Goal: Task Accomplishment & Management: Use online tool/utility

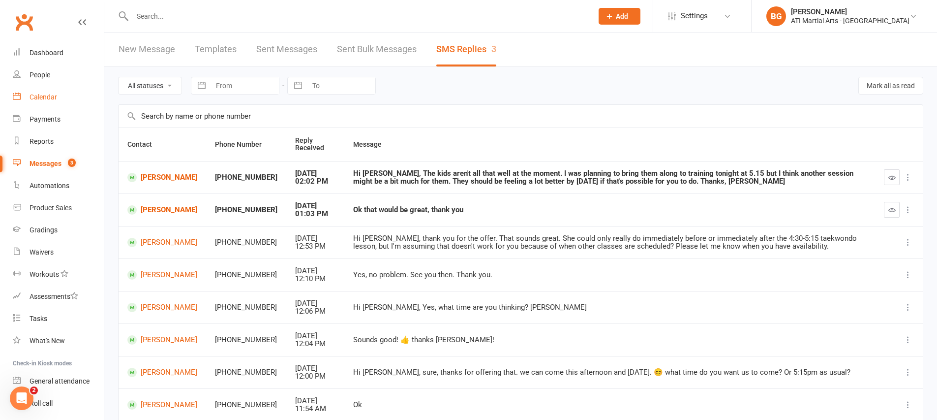
click at [22, 90] on link "Calendar" at bounding box center [58, 97] width 91 height 22
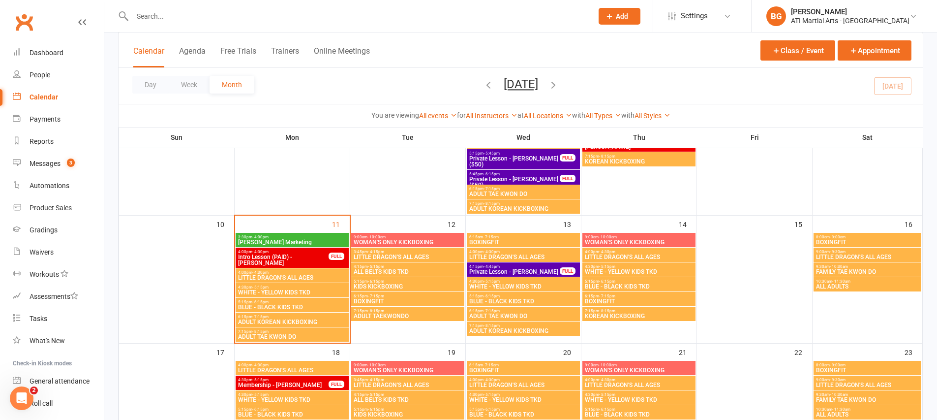
scroll to position [388, 0]
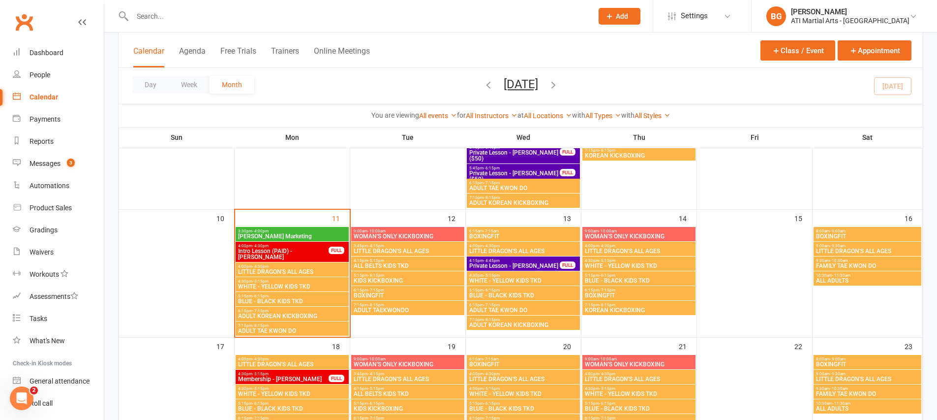
click at [640, 20] on button "Add" at bounding box center [620, 16] width 42 height 17
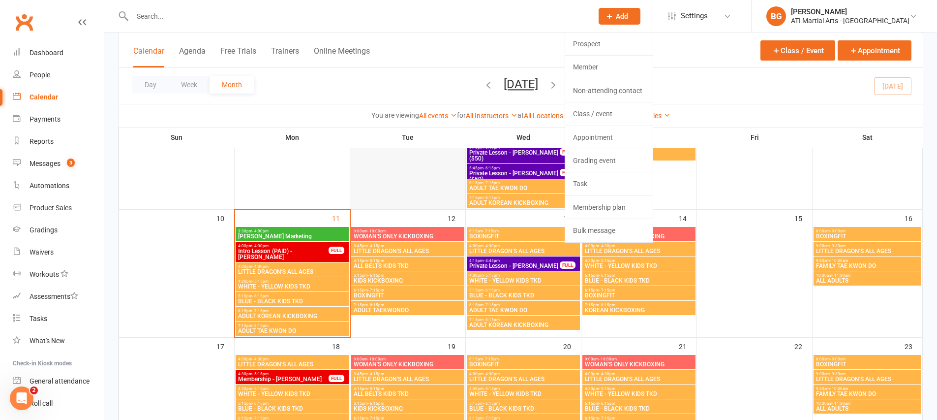
click at [383, 180] on div at bounding box center [407, 115] width 113 height 186
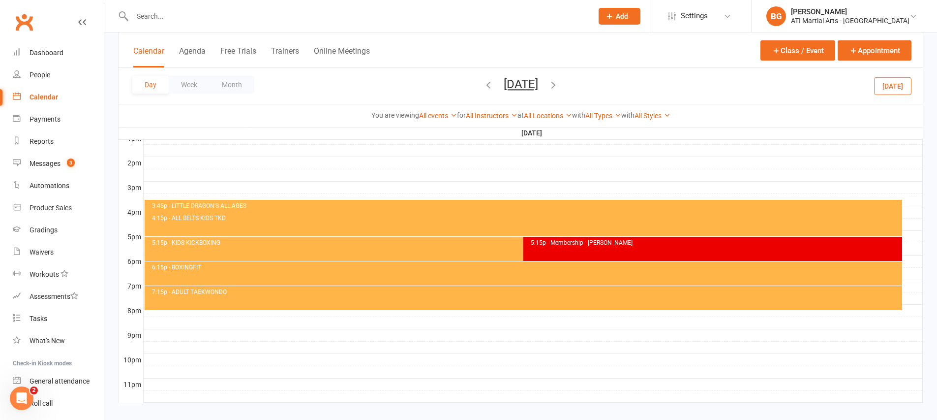
scroll to position [0, 0]
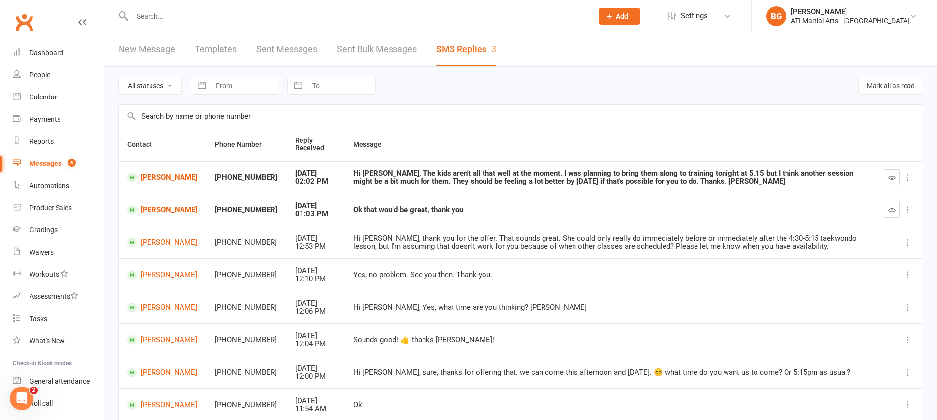
scroll to position [2, 0]
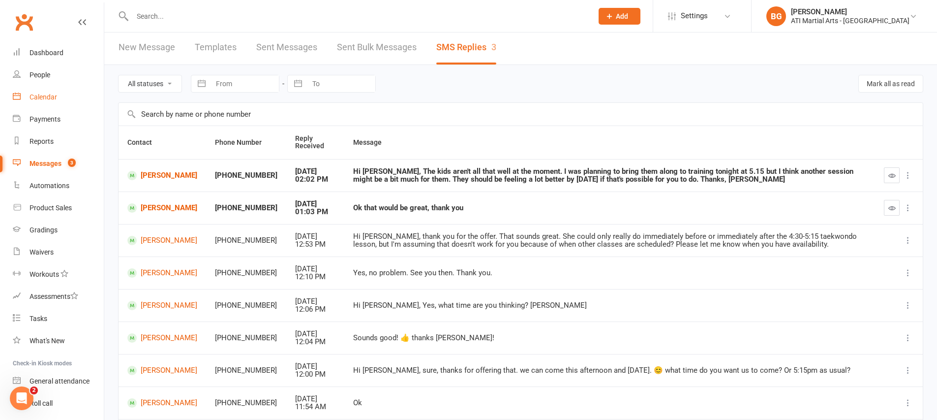
click at [58, 100] on link "Calendar" at bounding box center [58, 97] width 91 height 22
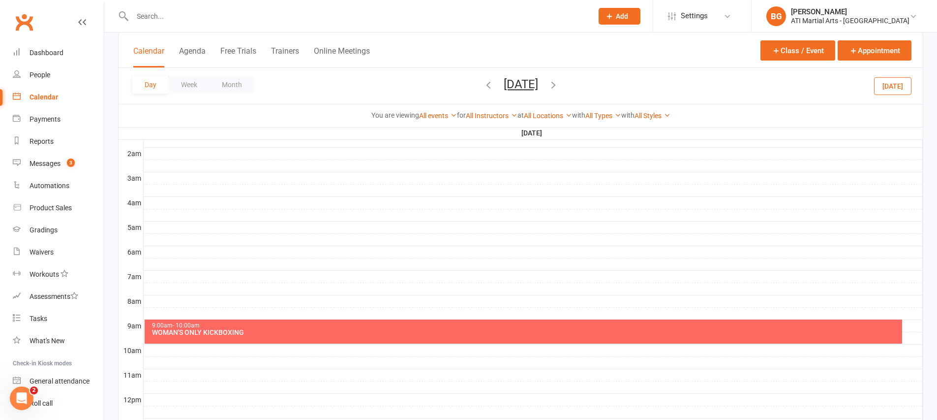
scroll to position [102, 0]
click at [222, 82] on button "Month" at bounding box center [232, 85] width 45 height 18
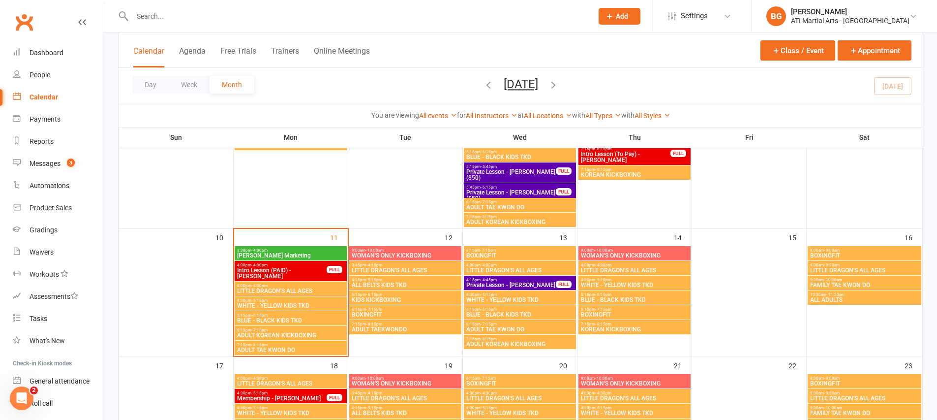
scroll to position [474, 0]
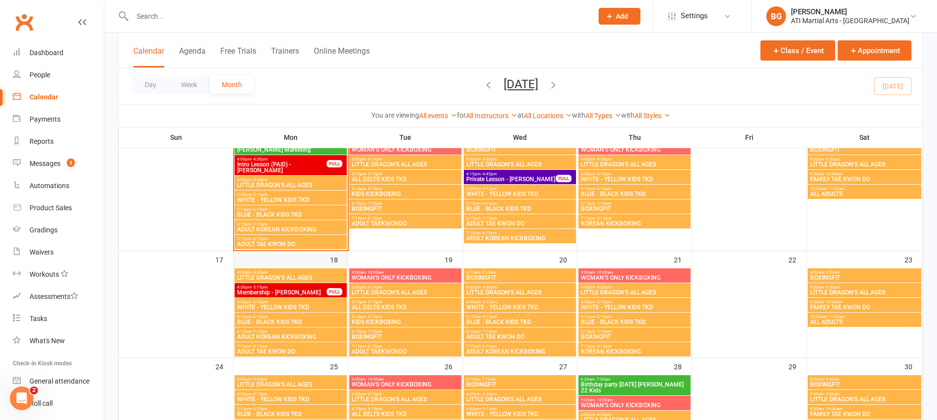
click at [299, 259] on div "18" at bounding box center [291, 304] width 114 height 106
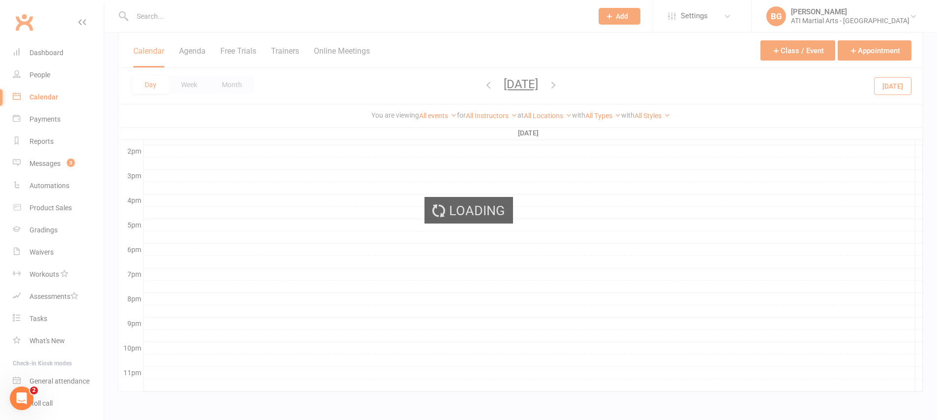
scroll to position [0, 0]
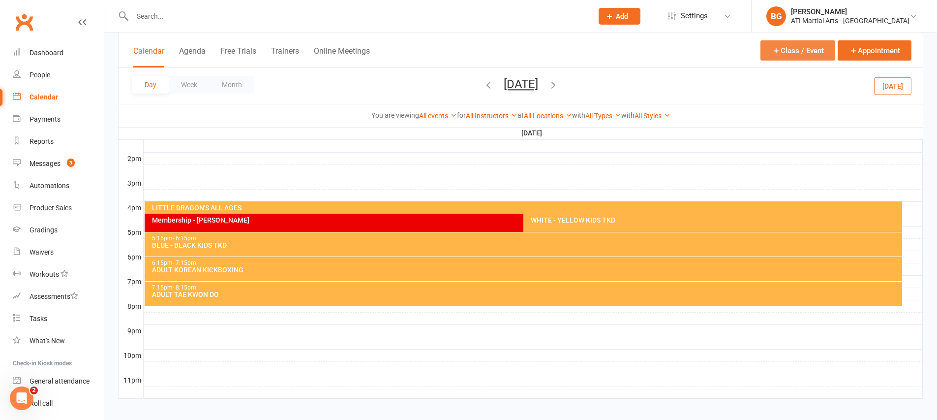
click at [781, 51] on button "Class / Event" at bounding box center [797, 50] width 75 height 20
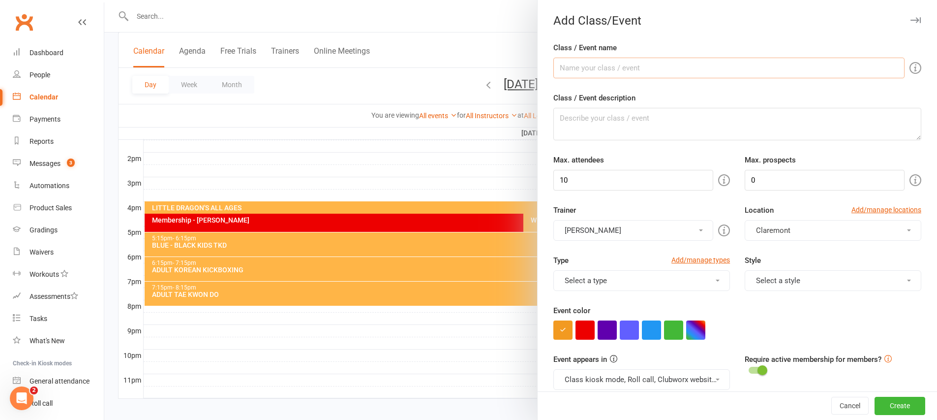
click at [566, 70] on input "Class / Event name" at bounding box center [728, 68] width 351 height 21
type input "Marketing Angus + Sofia"
click at [660, 318] on div "Event color" at bounding box center [737, 321] width 368 height 35
click at [673, 325] on button "button" at bounding box center [673, 329] width 19 height 19
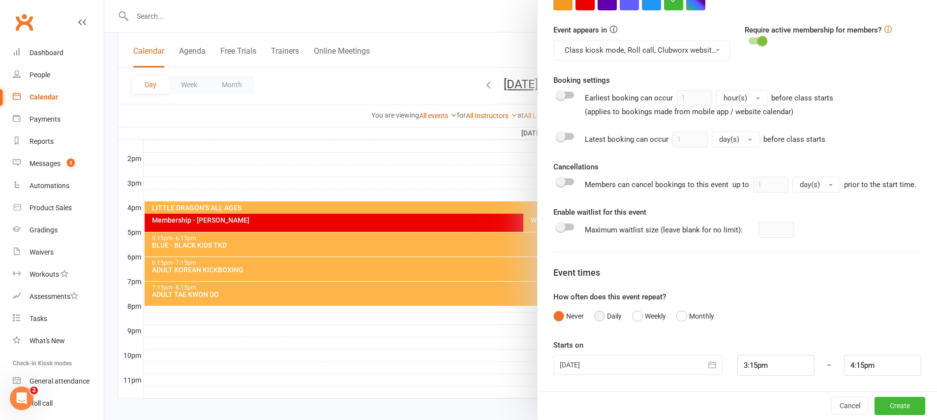
scroll to position [341, 0]
click at [591, 365] on div at bounding box center [637, 365] width 169 height 20
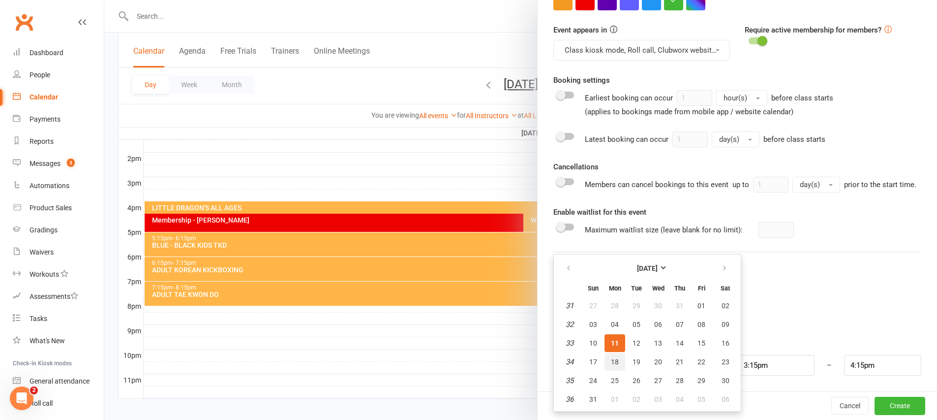
click at [604, 360] on button "18" at bounding box center [614, 362] width 21 height 18
type input "[DATE]"
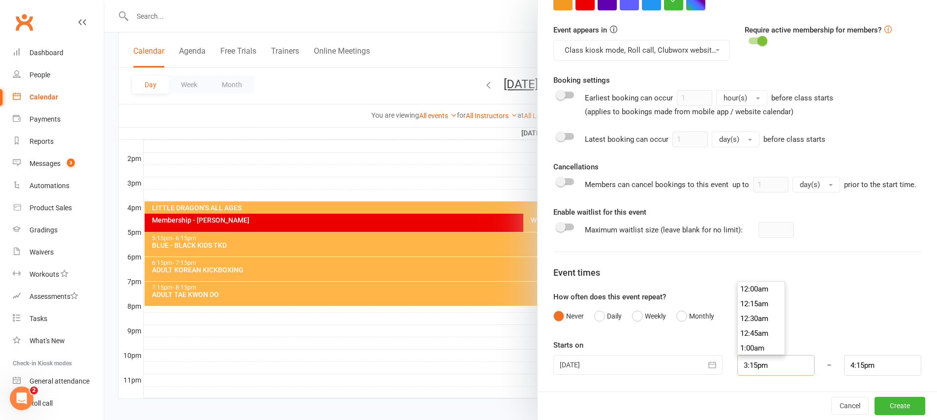
click at [747, 372] on input "3:15pm" at bounding box center [775, 365] width 77 height 21
type input "3:30pm"
click at [746, 317] on li "3:30pm" at bounding box center [761, 318] width 47 height 15
click at [856, 368] on input "4:30pm" at bounding box center [882, 365] width 77 height 21
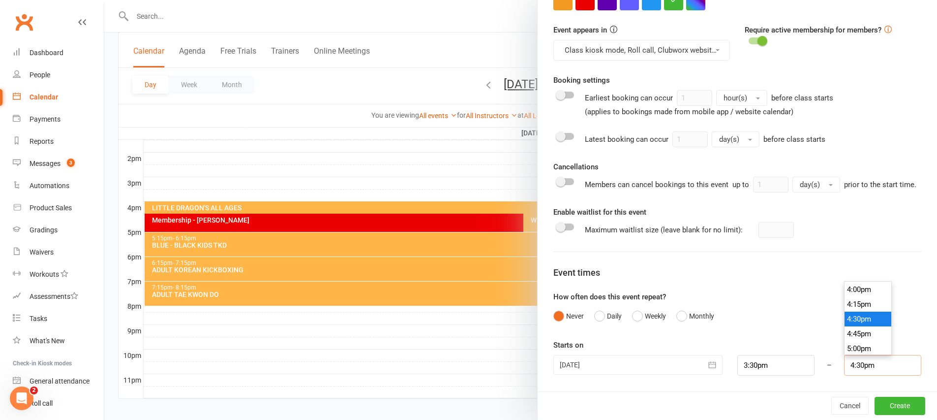
scroll to position [943, 0]
type input "4:00pm"
click at [849, 292] on li "4:00pm" at bounding box center [867, 289] width 47 height 15
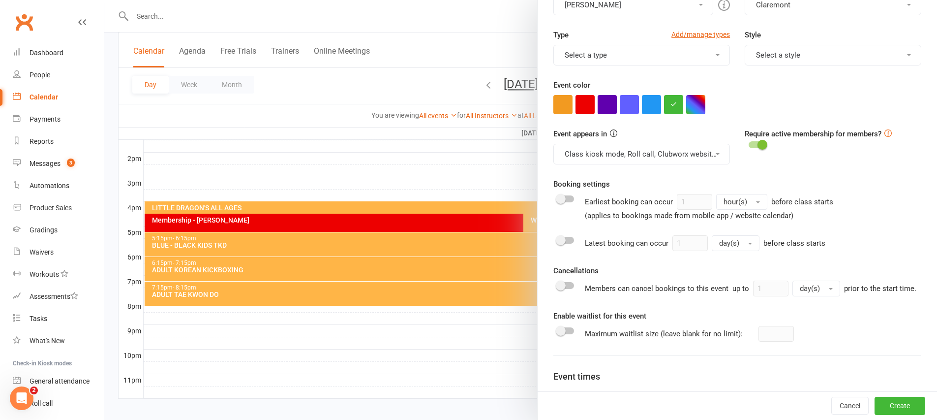
scroll to position [217, 0]
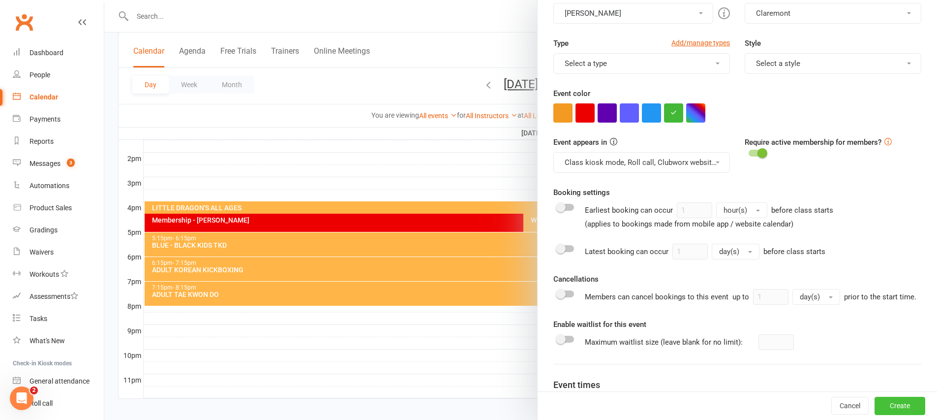
click at [880, 405] on button "Create" at bounding box center [899, 406] width 51 height 18
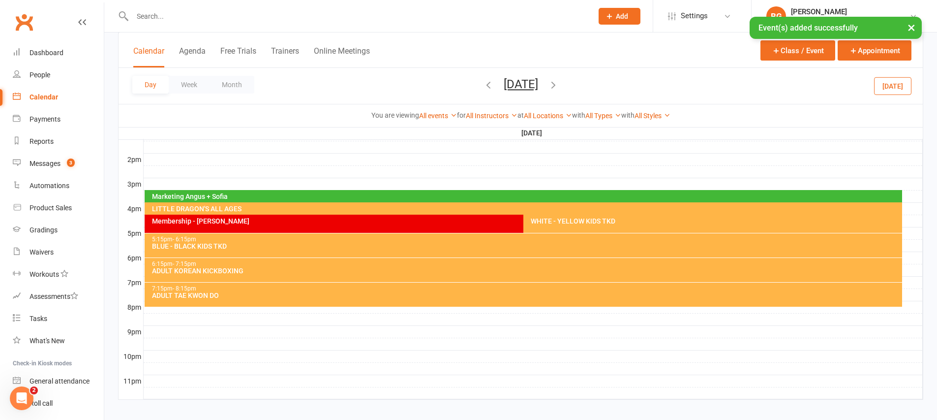
scroll to position [387, 0]
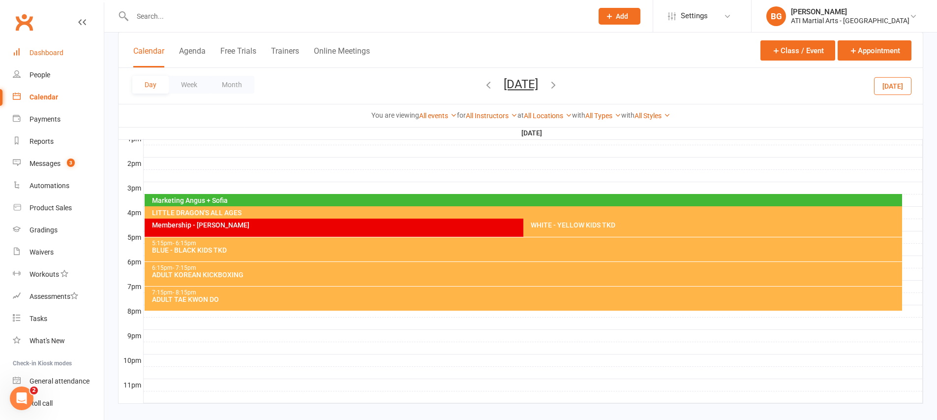
click at [60, 58] on link "Dashboard" at bounding box center [58, 53] width 91 height 22
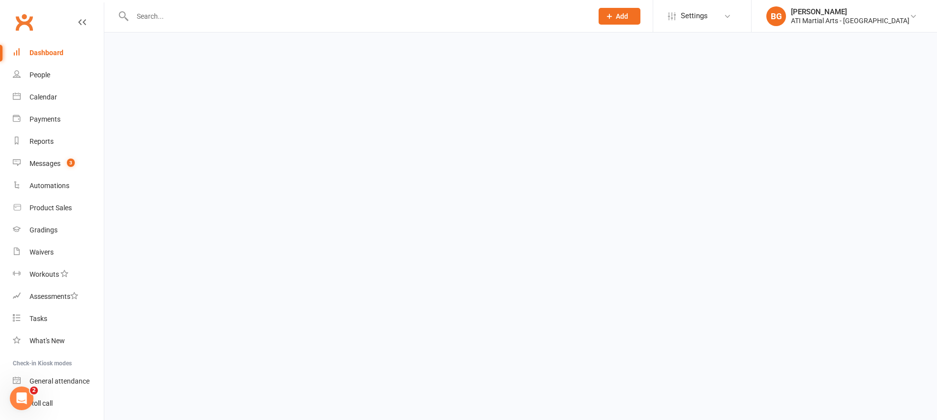
click at [222, 18] on input "text" at bounding box center [357, 16] width 456 height 14
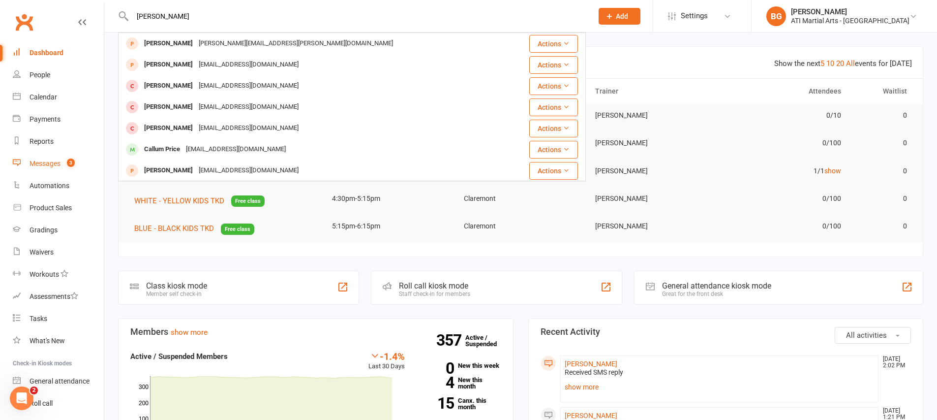
type input "[PERSON_NAME]"
click at [41, 168] on link "Messages 3" at bounding box center [58, 163] width 91 height 22
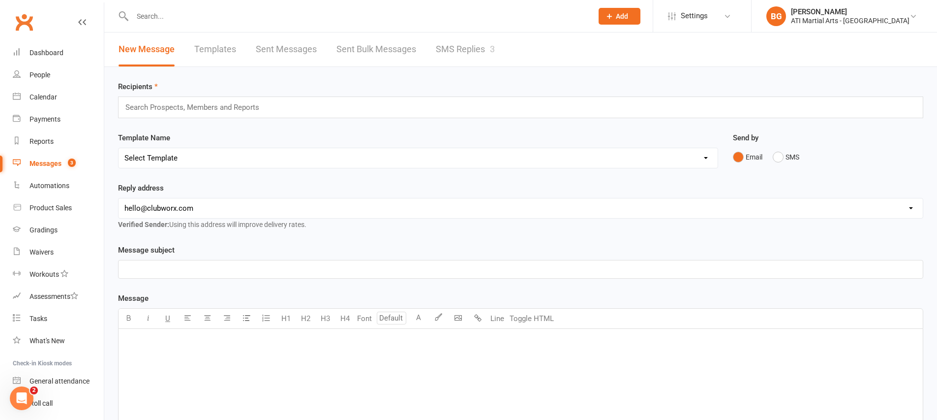
click at [447, 38] on link "SMS Replies 3" at bounding box center [465, 49] width 59 height 34
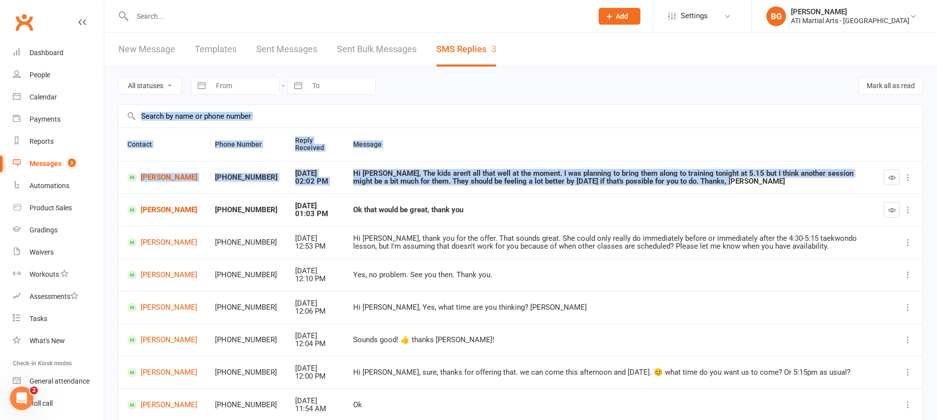
drag, startPoint x: 702, startPoint y: 186, endPoint x: 474, endPoint y: 131, distance: 234.7
click at [465, 125] on main "All statuses Read only Unread only Navigate forward to interact with the calend…" at bounding box center [520, 299] width 805 height 464
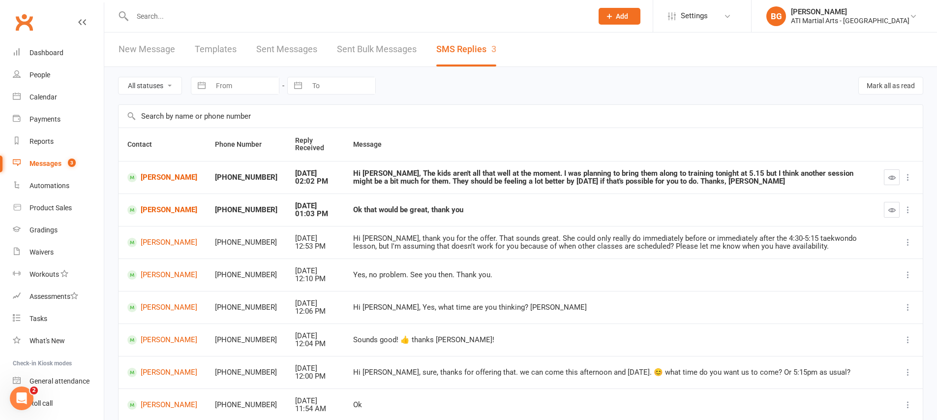
click at [602, 220] on td "Ok that would be great, thank you" at bounding box center [609, 209] width 531 height 32
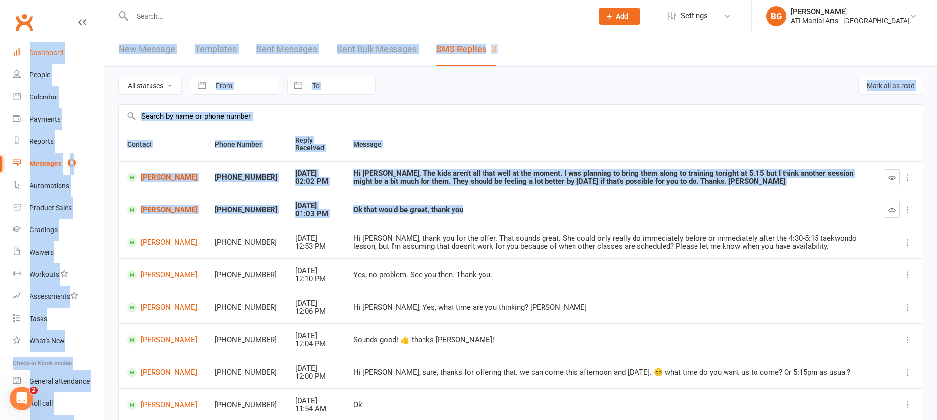
drag, startPoint x: 602, startPoint y: 220, endPoint x: 47, endPoint y: 41, distance: 583.2
click at [0, 12] on ui-view "Prospect Member Non-attending contact Class / event Appointment Grading event T…" at bounding box center [468, 273] width 937 height 542
click at [389, 169] on div "Hi [PERSON_NAME], The kids aren't all that well at the moment. I was planning t…" at bounding box center [609, 177] width 513 height 16
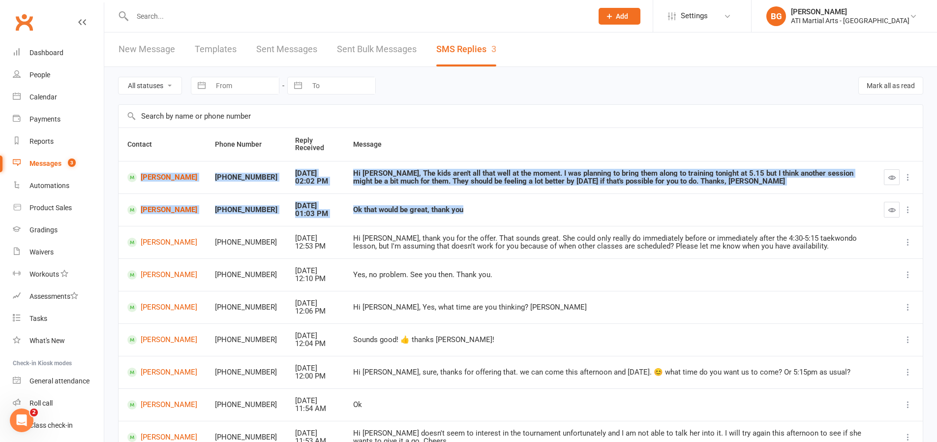
drag, startPoint x: 530, startPoint y: 224, endPoint x: 450, endPoint y: 160, distance: 102.9
click at [450, 160] on table "Contact Phone Number Reply Received Message [PERSON_NAME] +61466856420 [DATE] 0…" at bounding box center [520, 322] width 805 height 390
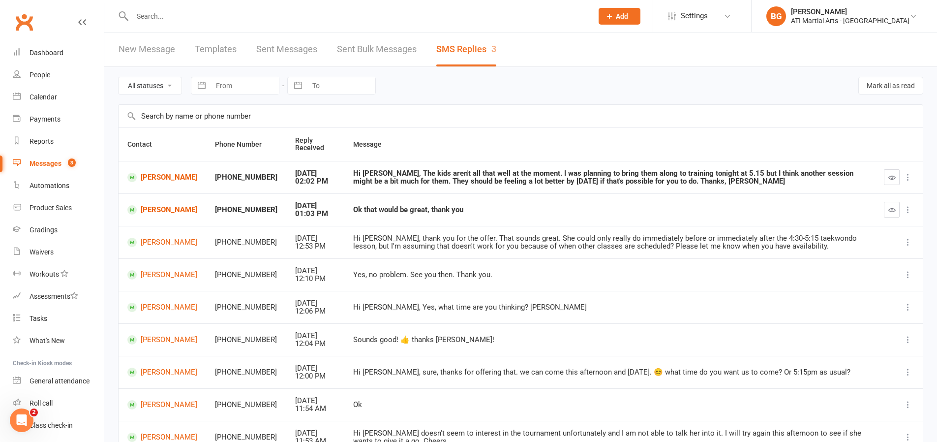
click at [581, 260] on td "Yes, no problem. See you then. Thank you." at bounding box center [609, 274] width 531 height 32
click at [628, 15] on span "Add" at bounding box center [622, 16] width 12 height 8
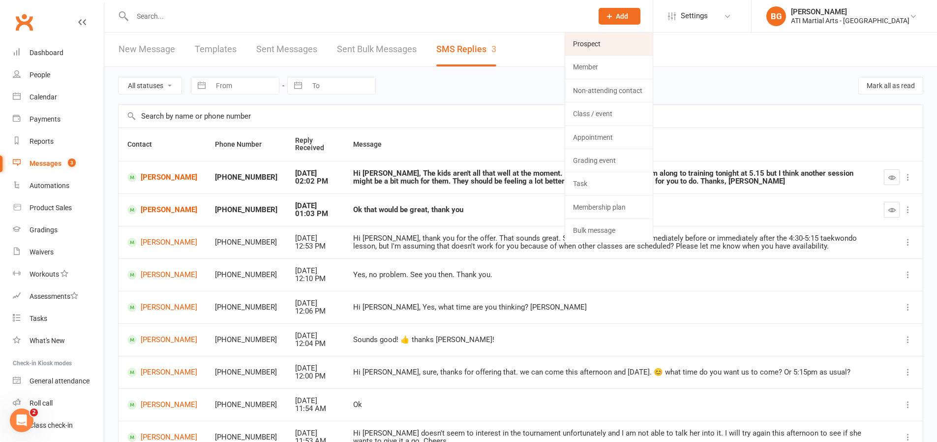
click at [649, 36] on link "Prospect" at bounding box center [609, 43] width 88 height 23
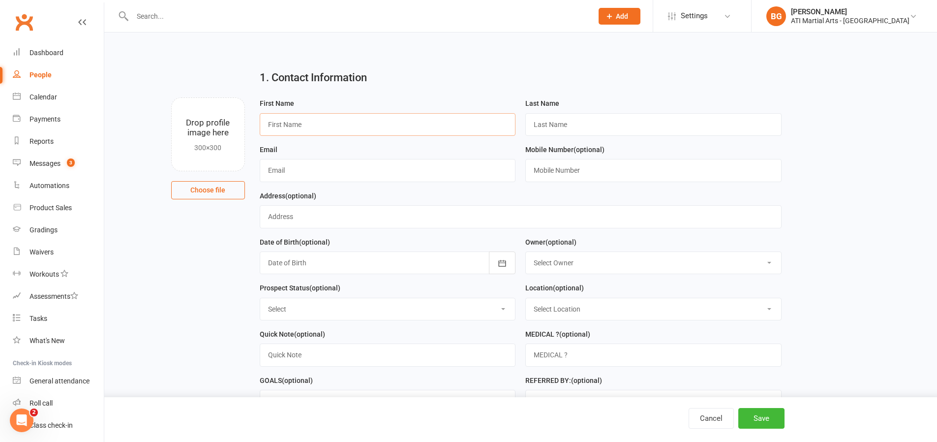
click at [329, 129] on input "text" at bounding box center [388, 124] width 256 height 23
type input "[PERSON_NAME]"
type input "Loh"
type input "[EMAIL_ADDRESS][DOMAIN_NAME]"
type input "0422170454"
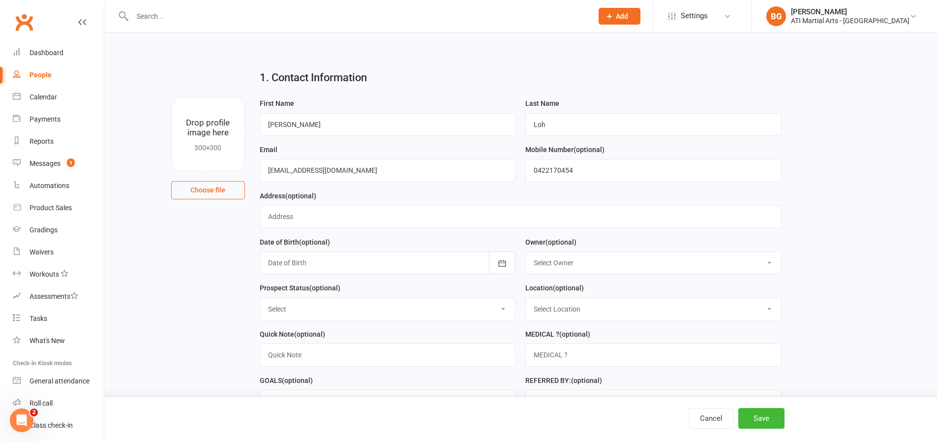
click at [570, 259] on select "Select Owner [PERSON_NAME] [PERSON_NAME] [PERSON_NAME] [PERSON_NAME] [PERSON_NA…" at bounding box center [653, 263] width 255 height 22
select select "8"
click at [560, 319] on select "Select Location [GEOGRAPHIC_DATA] Example Room (Rename me!) [GEOGRAPHIC_DATA]" at bounding box center [653, 309] width 255 height 22
select select "0"
click at [495, 317] on select "Select Initial Contact Follow-up Call Follow-up Email Almost Ready Not Ready No…" at bounding box center [387, 309] width 255 height 22
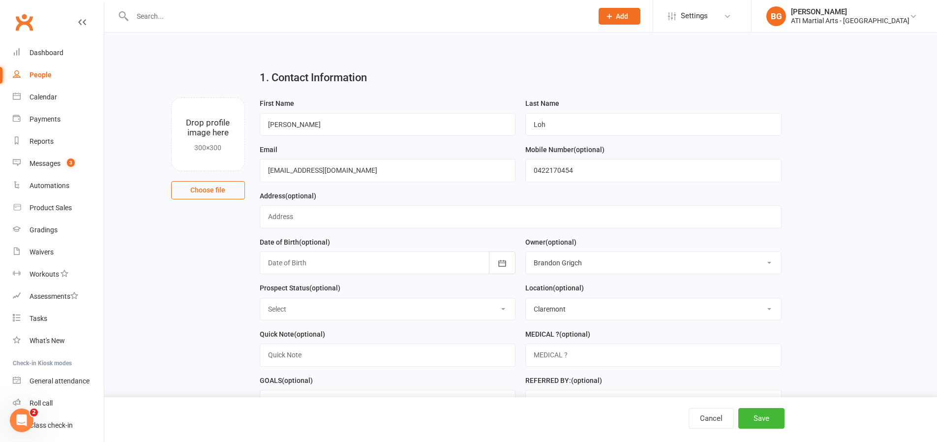
select select "Initial Contact"
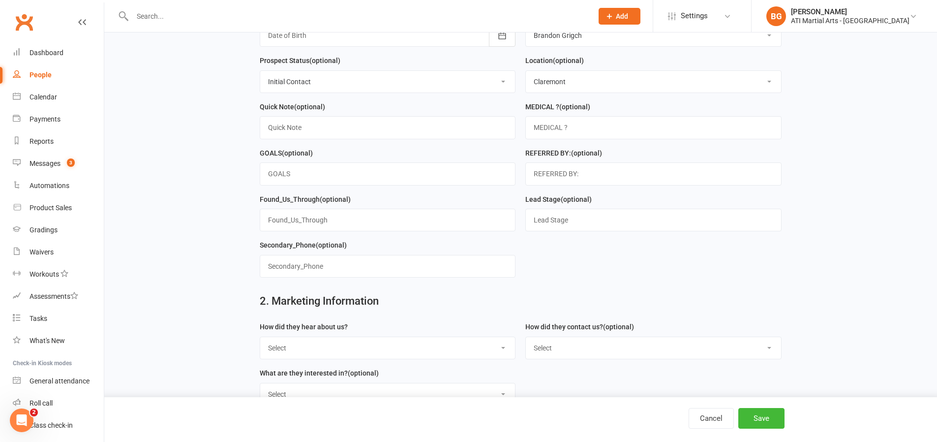
scroll to position [228, 0]
click at [434, 350] on select "Select Google Through A Friend Facebook Sms/email offer Flyer School class Open…" at bounding box center [387, 347] width 255 height 22
select select "Drive by/ Walk in"
click at [564, 346] on select "Select Phone Email In-Facility facebook Referal QR code" at bounding box center [653, 347] width 255 height 22
select select "Email"
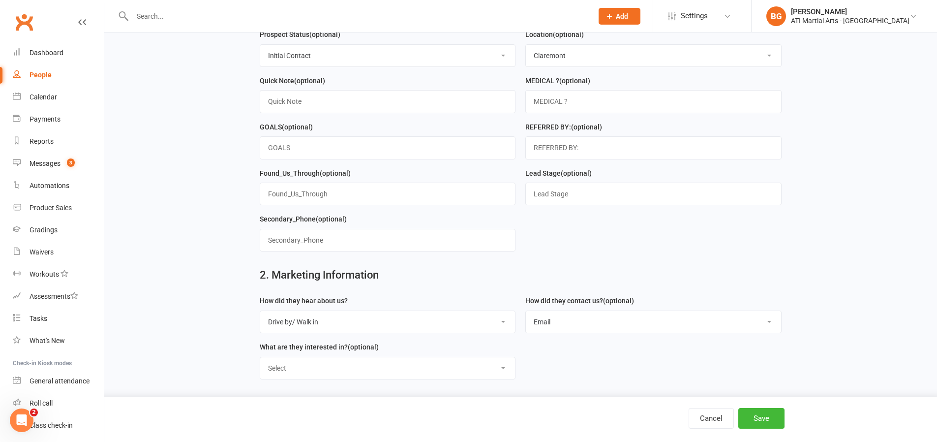
scroll to position [254, 0]
click at [348, 367] on select "Select Classes Personal Training Weight Loss Body Building De-Stressing Diet/Fo…" at bounding box center [387, 368] width 255 height 22
select select "Classes"
click at [758, 419] on button "Save" at bounding box center [761, 418] width 46 height 21
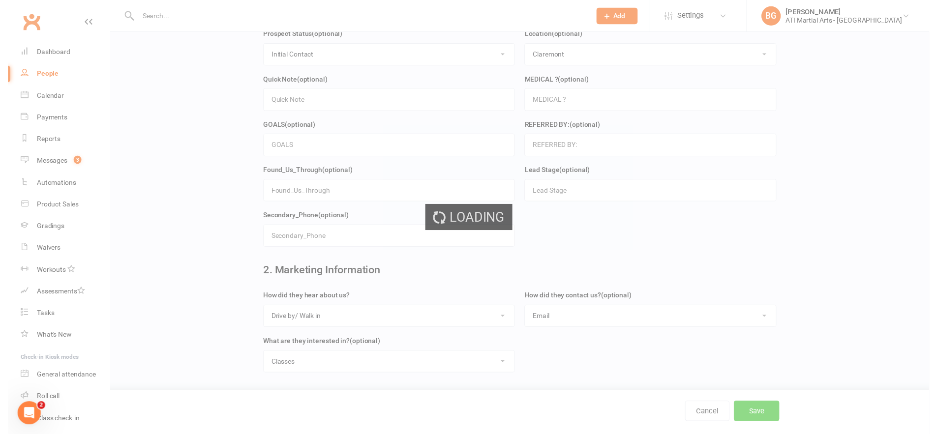
scroll to position [0, 0]
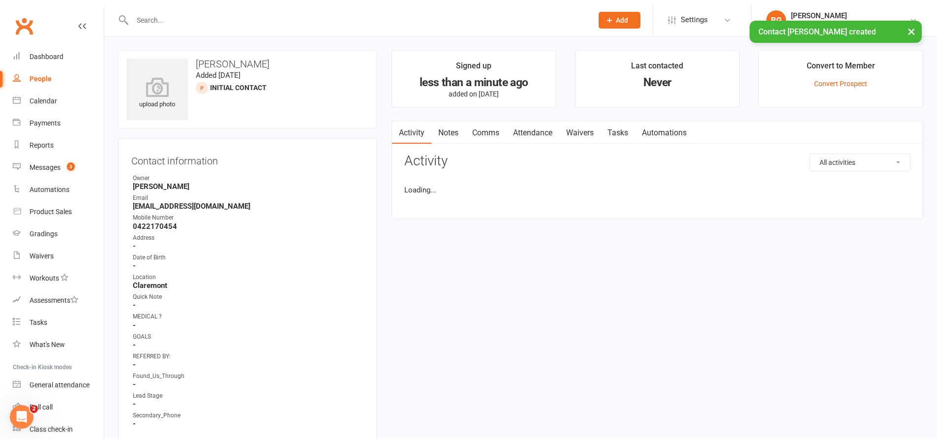
scroll to position [2, 0]
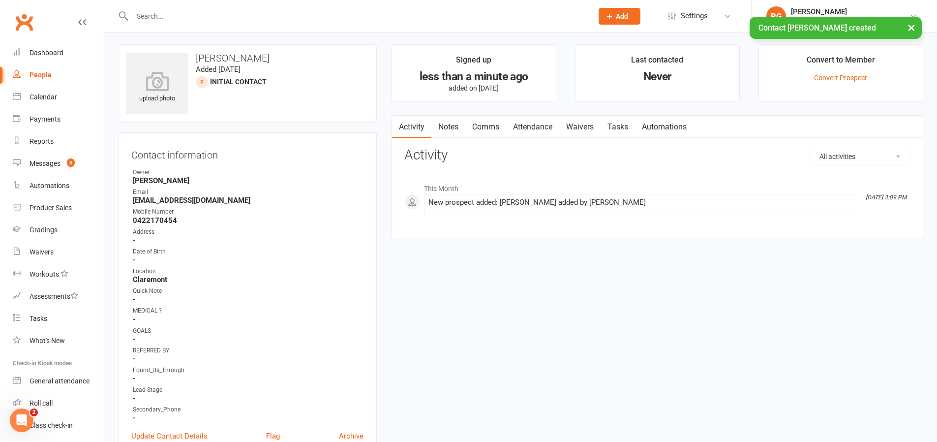
click at [499, 134] on link "Comms" at bounding box center [485, 127] width 41 height 23
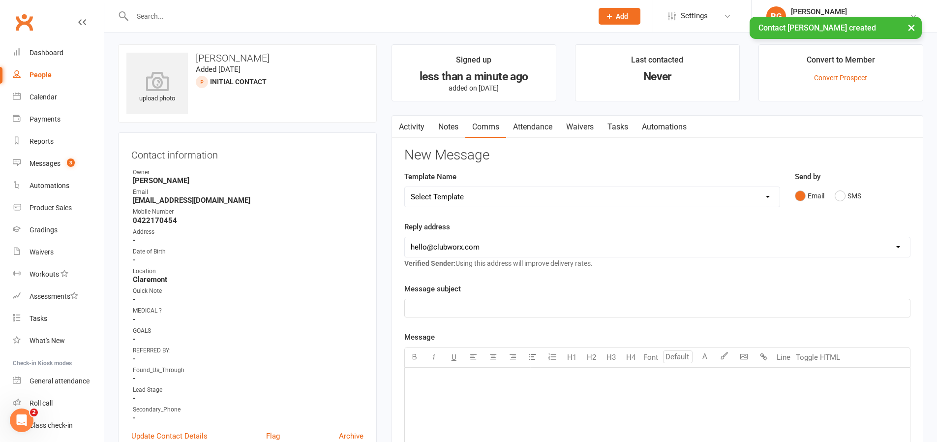
click at [831, 194] on div "Email SMS" at bounding box center [853, 195] width 116 height 19
click at [841, 199] on button "SMS" at bounding box center [848, 195] width 27 height 19
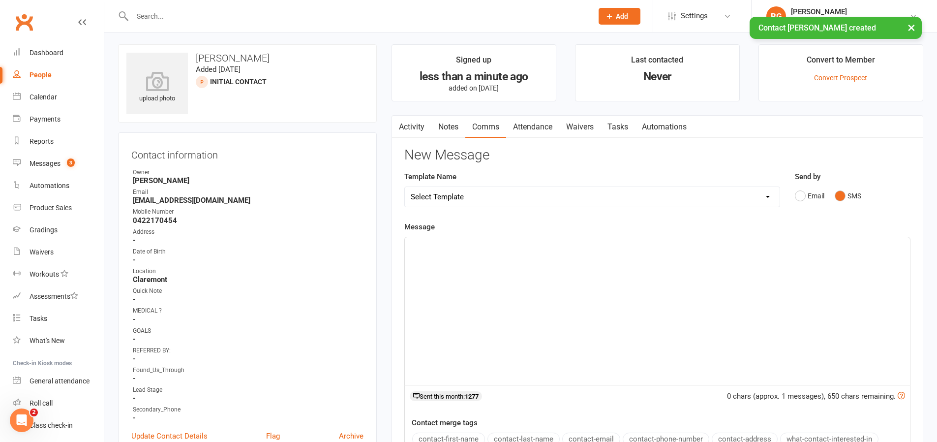
click at [785, 271] on div "﻿" at bounding box center [657, 311] width 505 height 148
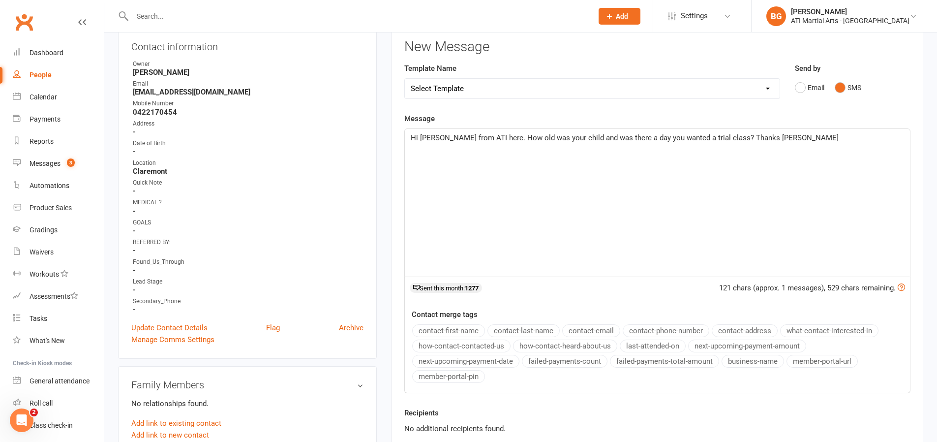
scroll to position [150, 0]
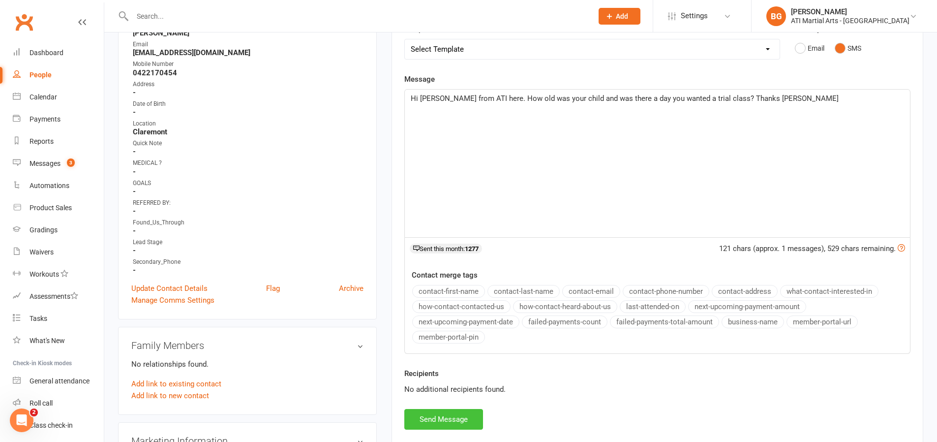
click at [465, 419] on button "Send Message" at bounding box center [443, 419] width 79 height 21
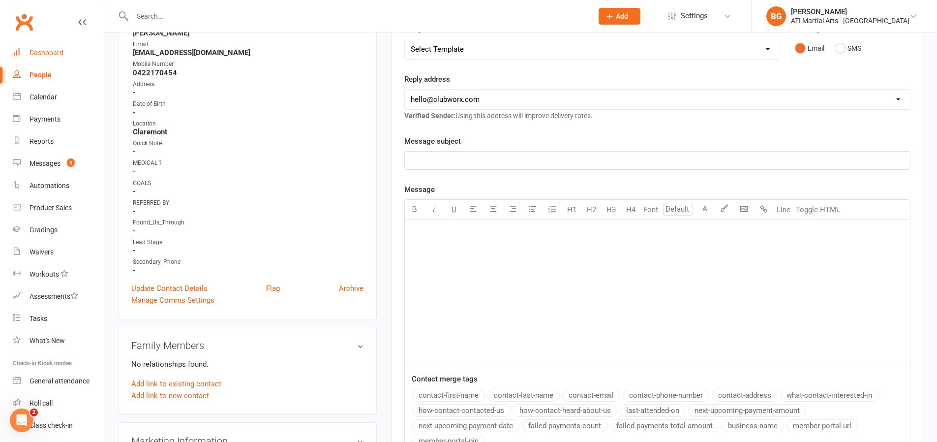
click at [62, 59] on link "Dashboard" at bounding box center [58, 53] width 91 height 22
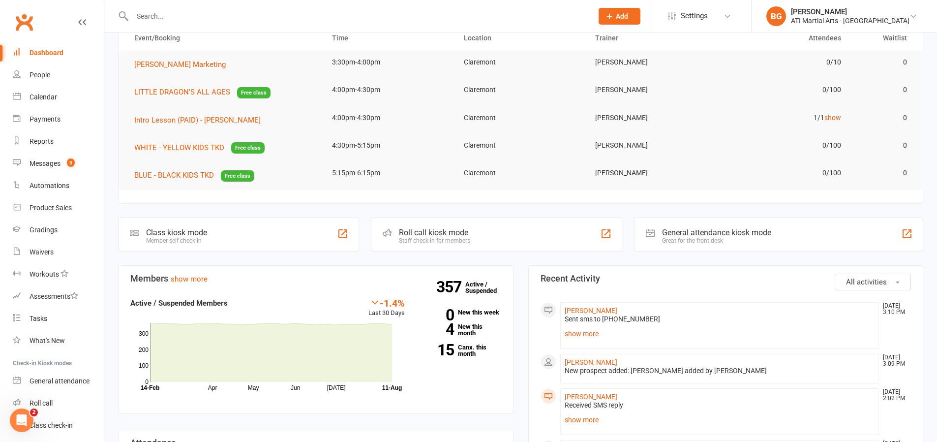
scroll to position [59, 0]
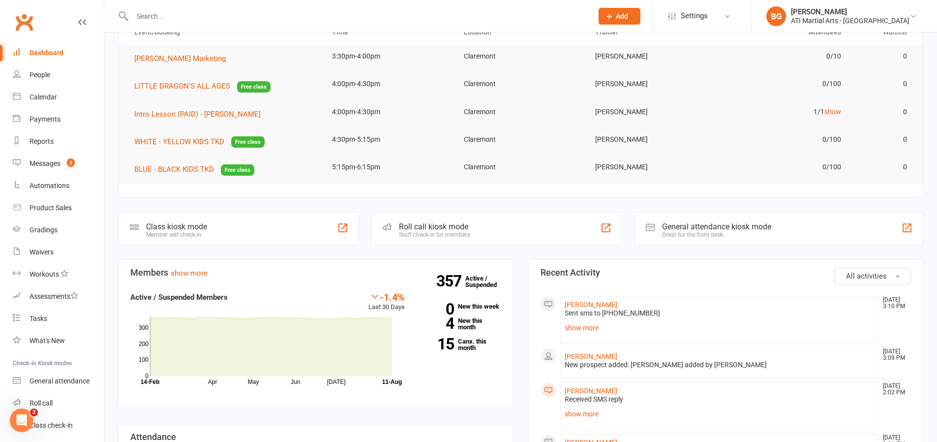
click at [247, 12] on input "text" at bounding box center [357, 16] width 456 height 14
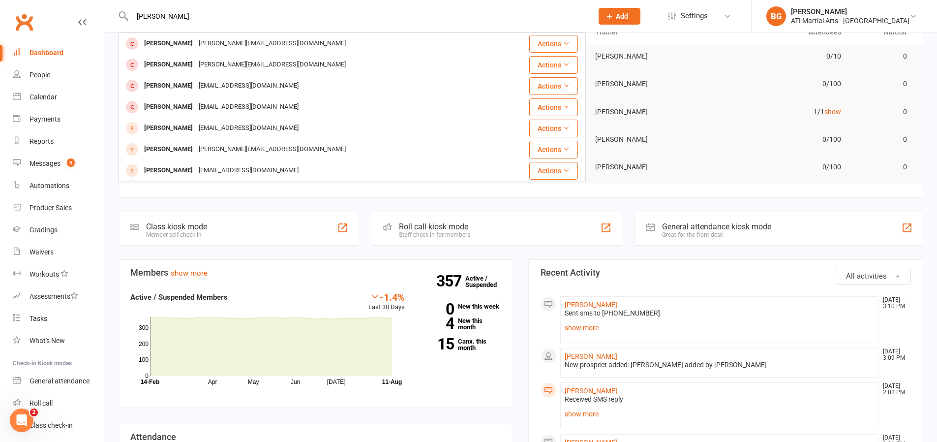
type input "[PERSON_NAME]"
click at [640, 23] on button "Add" at bounding box center [620, 16] width 42 height 17
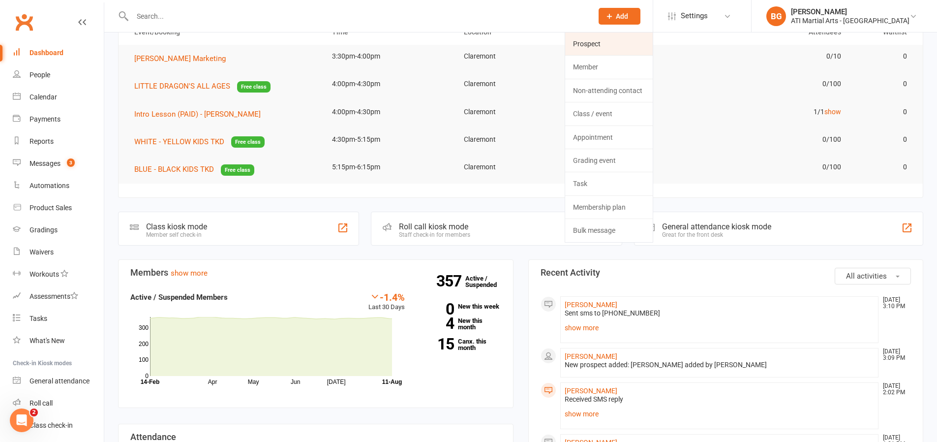
click at [644, 41] on link "Prospect" at bounding box center [609, 43] width 88 height 23
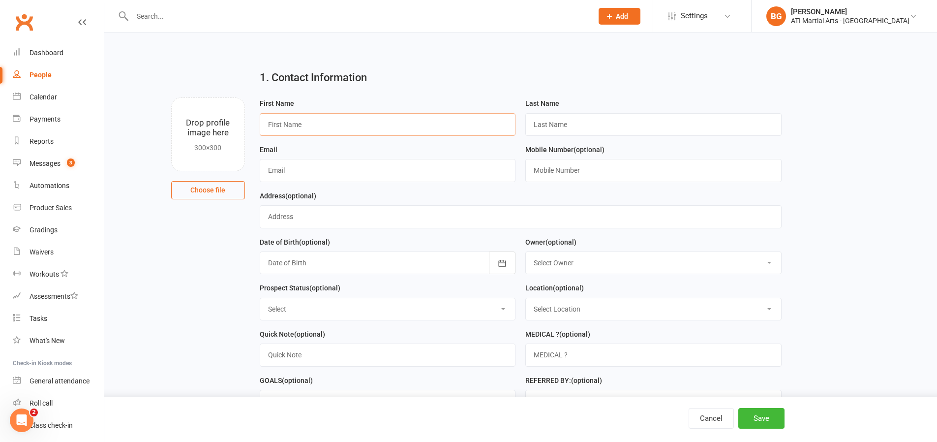
click at [403, 125] on input "text" at bounding box center [388, 124] width 256 height 23
type input "[PERSON_NAME]"
type input "none"
type input "[PERSON_NAME][EMAIL_ADDRESS][DOMAIN_NAME]"
click at [532, 171] on input "text" at bounding box center [653, 170] width 256 height 23
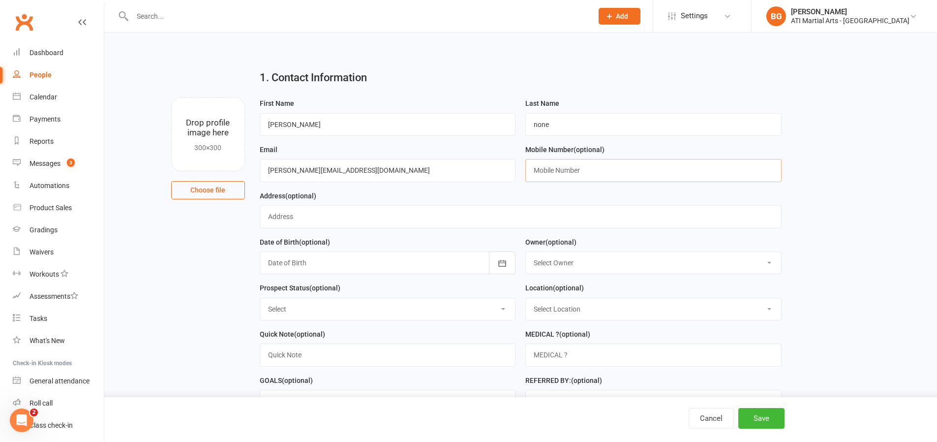
click at [723, 176] on input "text" at bounding box center [653, 170] width 256 height 23
type input "0487080167"
click at [537, 252] on select "Select Owner [PERSON_NAME] [PERSON_NAME] [PERSON_NAME] [PERSON_NAME] [PERSON_NA…" at bounding box center [653, 263] width 255 height 22
select select "8"
click at [418, 312] on select "Select Initial Contact Follow-up Call Follow-up Email Almost Ready Not Ready No…" at bounding box center [387, 309] width 255 height 22
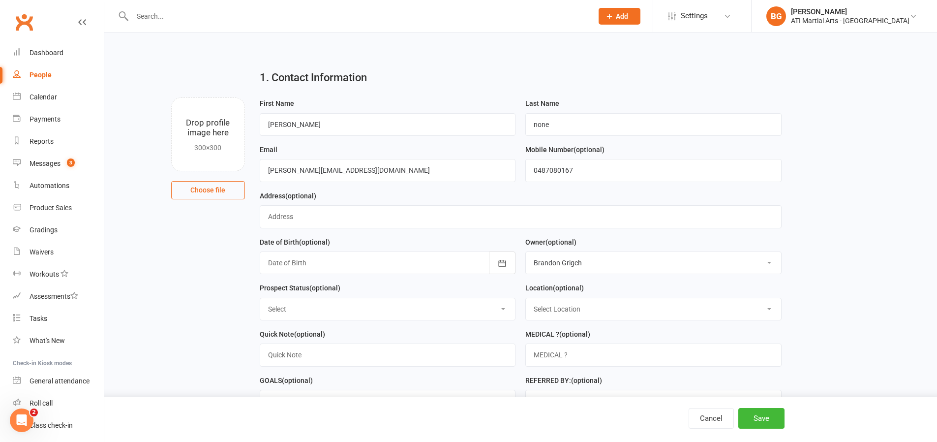
click at [416, 306] on select "Select Initial Contact Follow-up Call Follow-up Email Almost Ready Not Ready No…" at bounding box center [387, 309] width 255 height 22
select select "Initial Contact"
click at [528, 311] on select "Select Location [GEOGRAPHIC_DATA] Example Room (Rename me!) [GEOGRAPHIC_DATA]" at bounding box center [653, 309] width 255 height 22
select select "0"
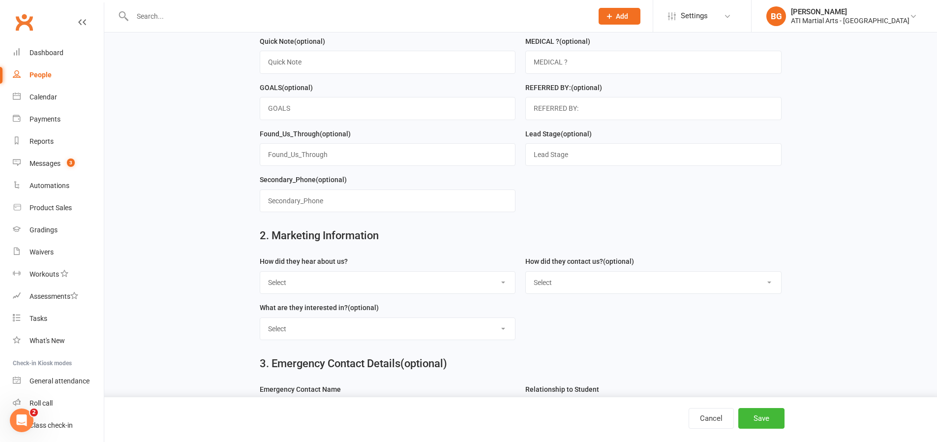
scroll to position [289, 0]
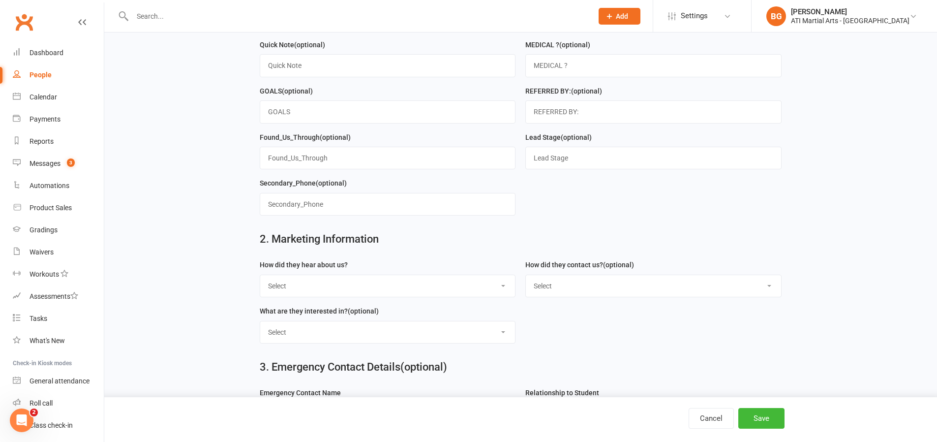
click at [357, 290] on select "Select Google Through A Friend Facebook Sms/email offer Flyer School class Open…" at bounding box center [387, 286] width 255 height 22
select select "Google"
click at [583, 293] on select "Select Phone Email In-Facility facebook Referal QR code" at bounding box center [653, 286] width 255 height 22
select select "Email"
click at [413, 336] on select "Select Classes Personal Training Weight Loss Body Building De-Stressing Diet/Fo…" at bounding box center [387, 332] width 255 height 22
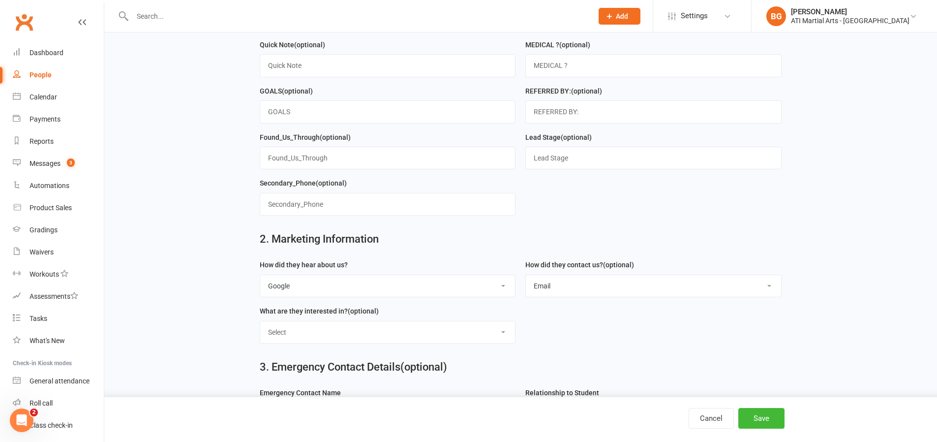
select select "Classes"
click at [753, 416] on button "Save" at bounding box center [761, 418] width 46 height 21
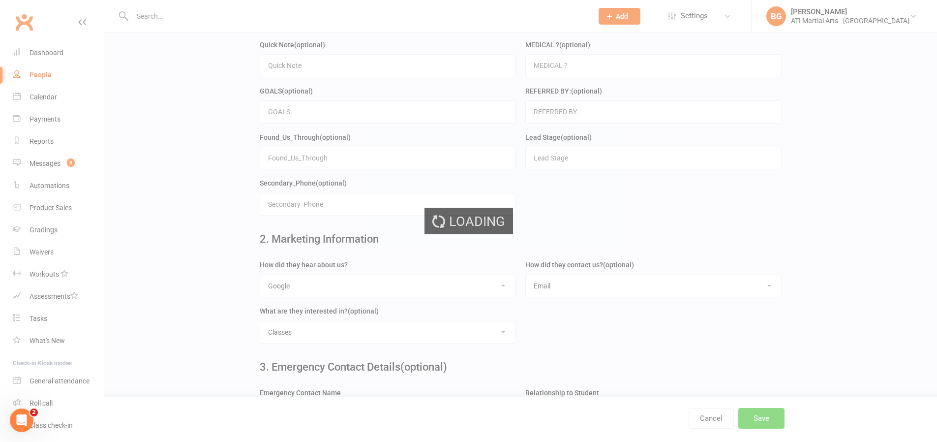
scroll to position [0, 0]
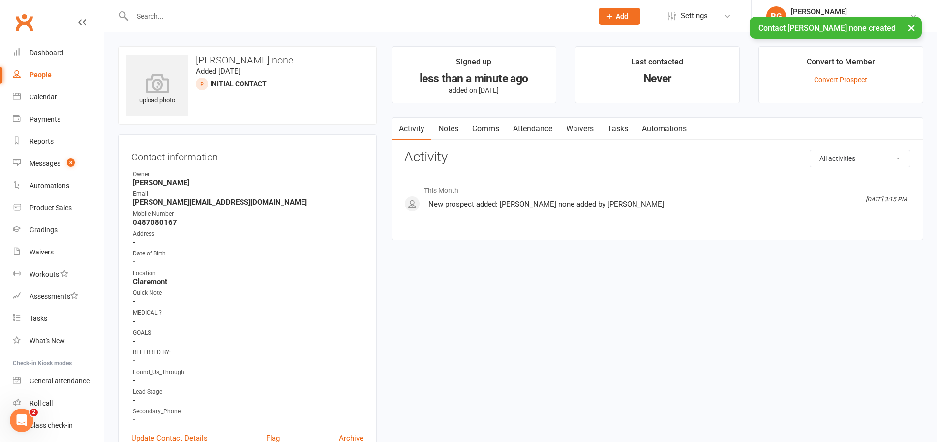
click at [542, 129] on link "Attendance" at bounding box center [532, 129] width 53 height 23
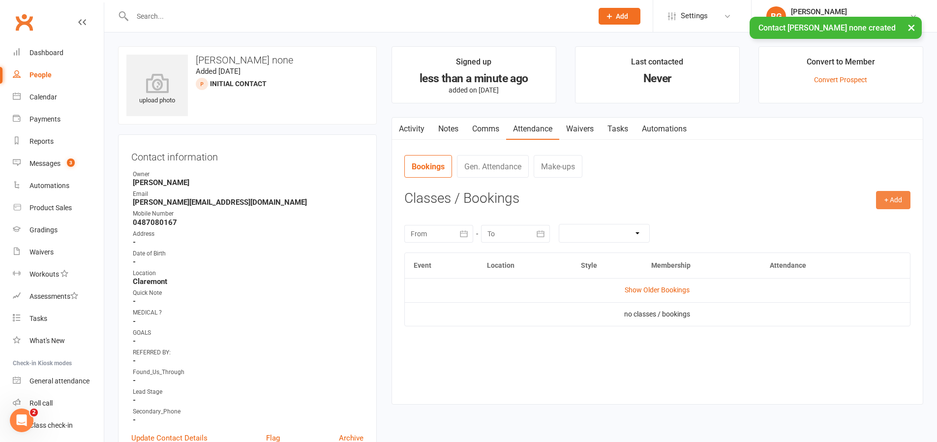
click at [885, 199] on button "+ Add" at bounding box center [893, 200] width 34 height 18
click at [831, 232] on link "Add Appointment" at bounding box center [860, 242] width 97 height 20
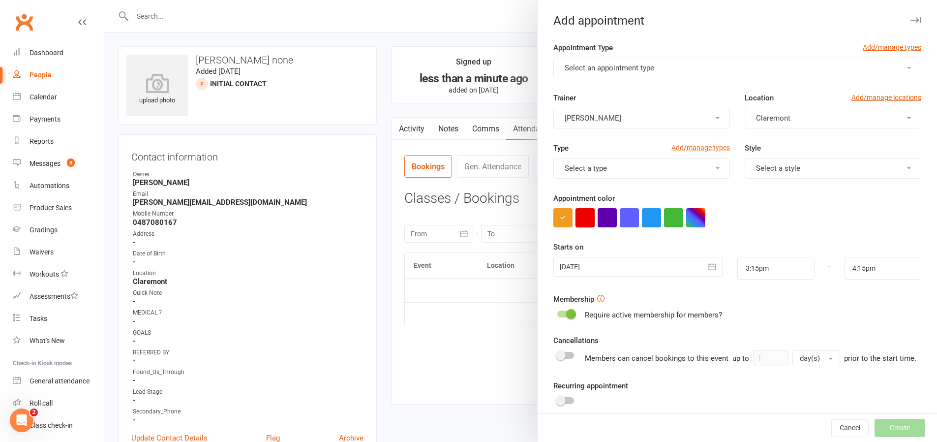
click at [580, 218] on button "button" at bounding box center [584, 217] width 19 height 19
click at [619, 78] on button "Select an appointment type" at bounding box center [737, 68] width 368 height 21
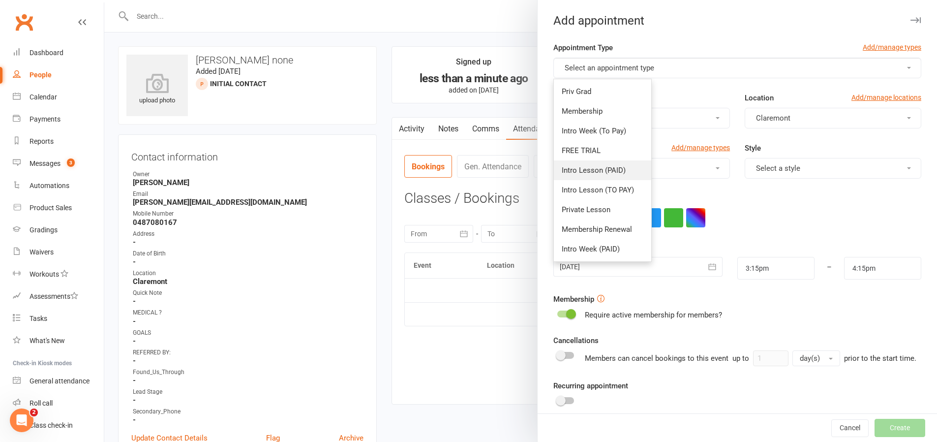
click at [600, 171] on span "Intro Lesson (PAID)" at bounding box center [594, 170] width 64 height 9
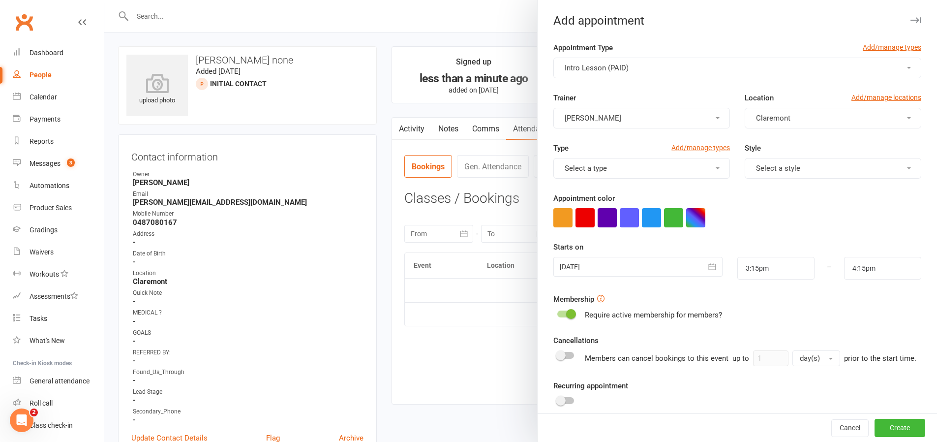
click at [584, 204] on div "Appointment color" at bounding box center [737, 209] width 368 height 35
click at [585, 210] on button "button" at bounding box center [584, 217] width 19 height 19
click at [596, 275] on div at bounding box center [637, 267] width 169 height 20
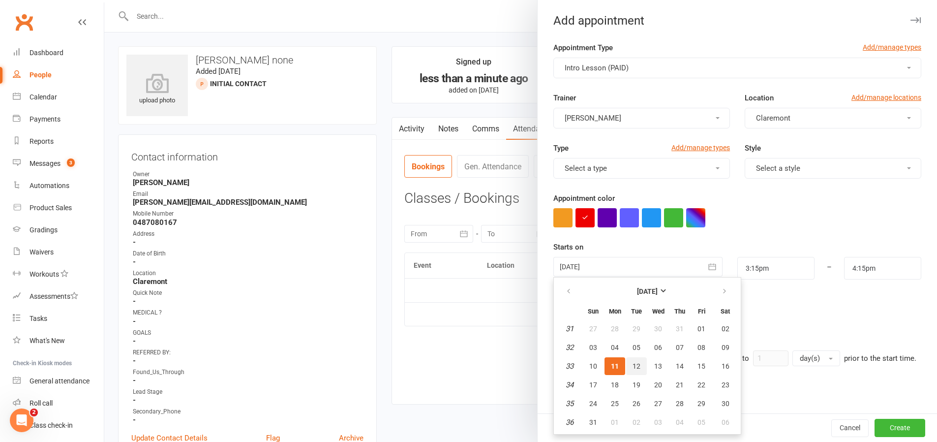
click at [632, 365] on span "12" at bounding box center [636, 366] width 8 height 8
type input "[DATE]"
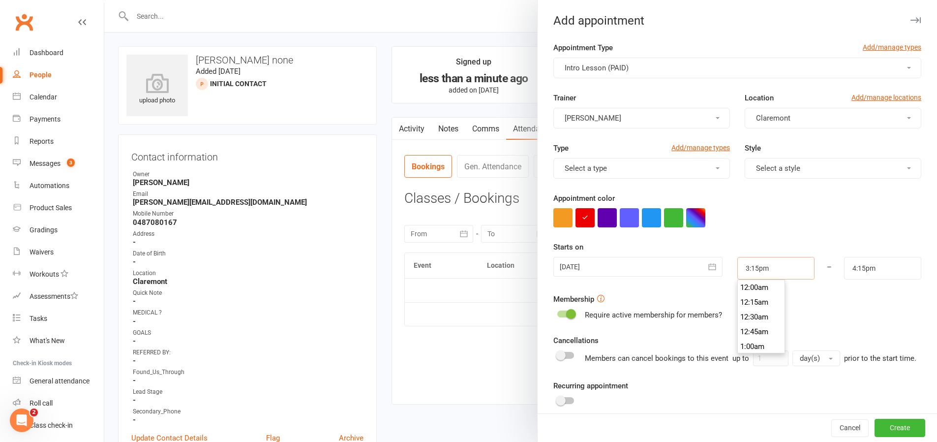
click at [743, 273] on input "3:15pm" at bounding box center [775, 268] width 77 height 23
type input "6:15pm"
type input "7:15pm"
click at [750, 328] on li "6:15pm" at bounding box center [761, 327] width 47 height 15
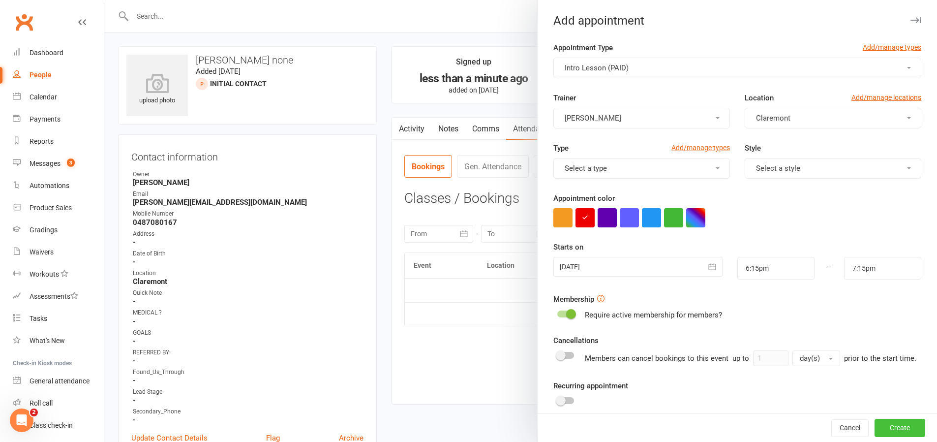
click at [874, 419] on button "Create" at bounding box center [899, 428] width 51 height 18
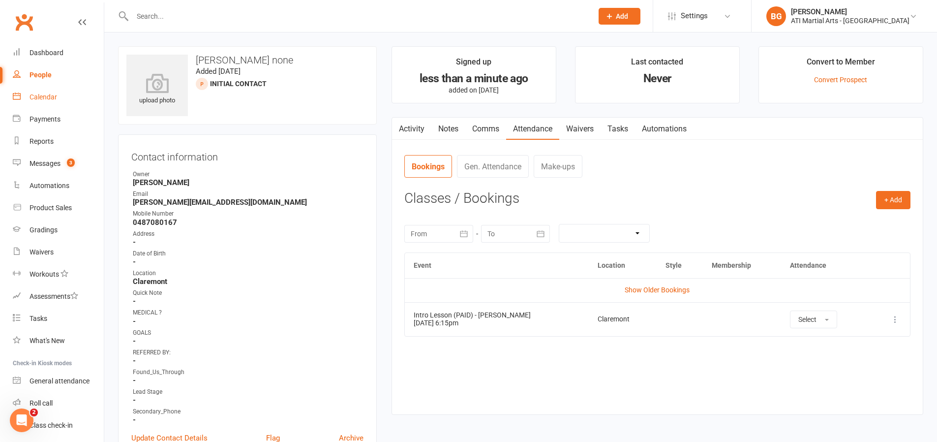
click at [41, 94] on div "Calendar" at bounding box center [44, 97] width 28 height 8
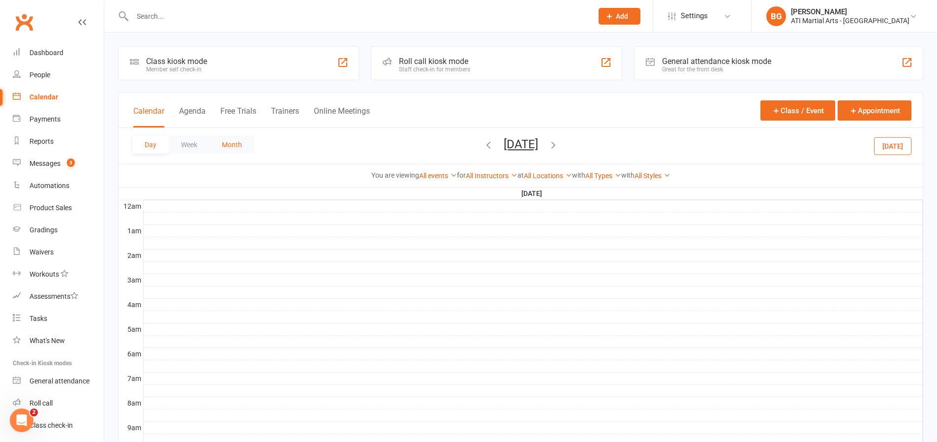
click at [228, 145] on button "Month" at bounding box center [232, 145] width 45 height 18
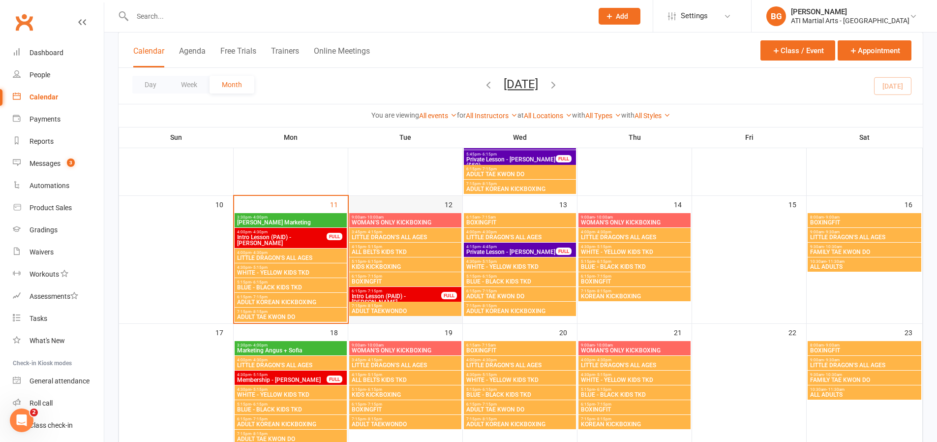
scroll to position [403, 0]
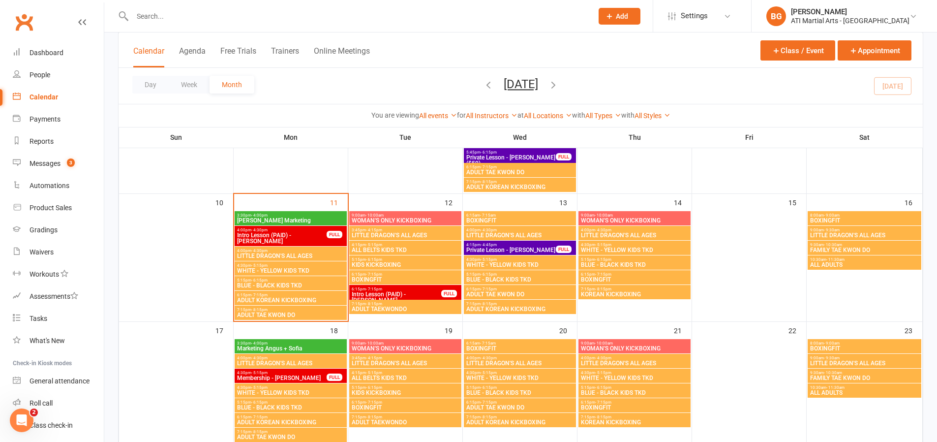
click at [235, 14] on input "text" at bounding box center [357, 16] width 456 height 14
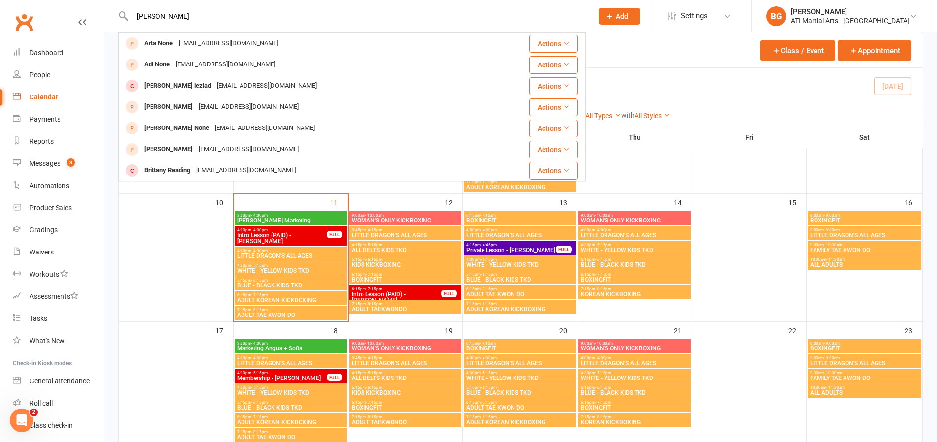
scroll to position [401, 0]
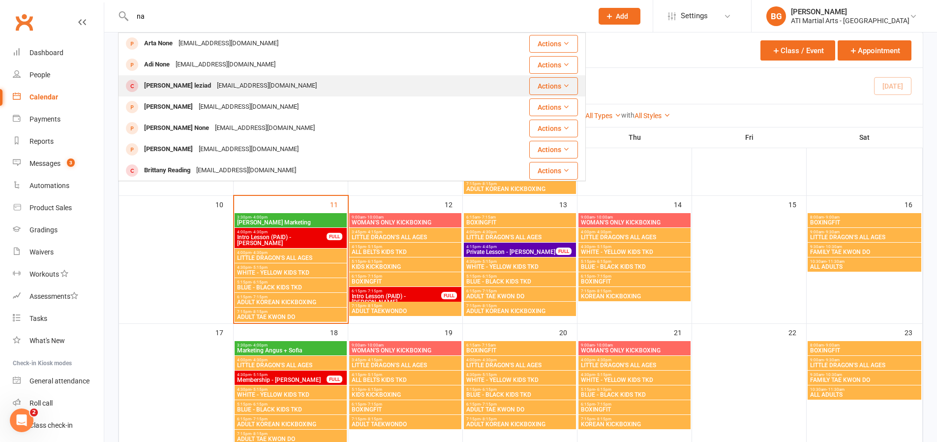
type input "n"
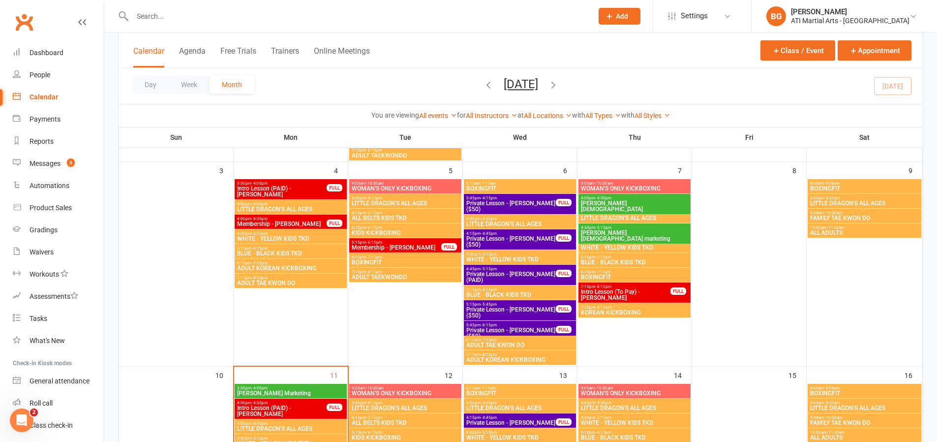
scroll to position [228, 0]
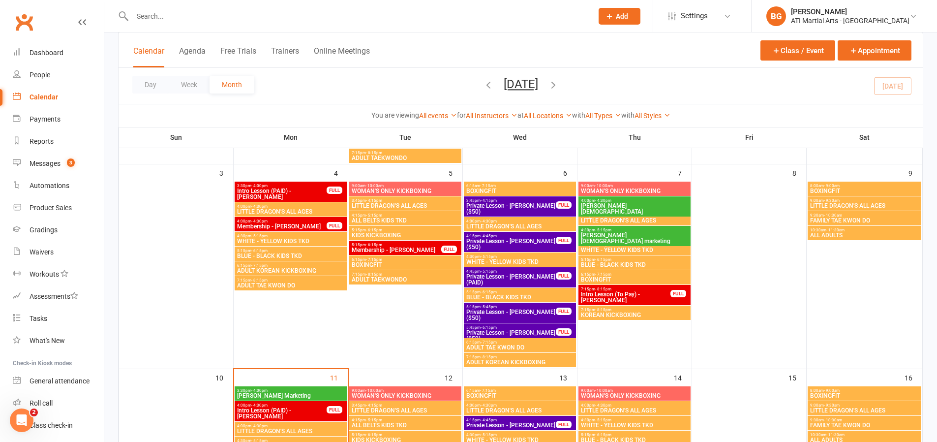
click at [640, 21] on button "Add" at bounding box center [620, 16] width 42 height 17
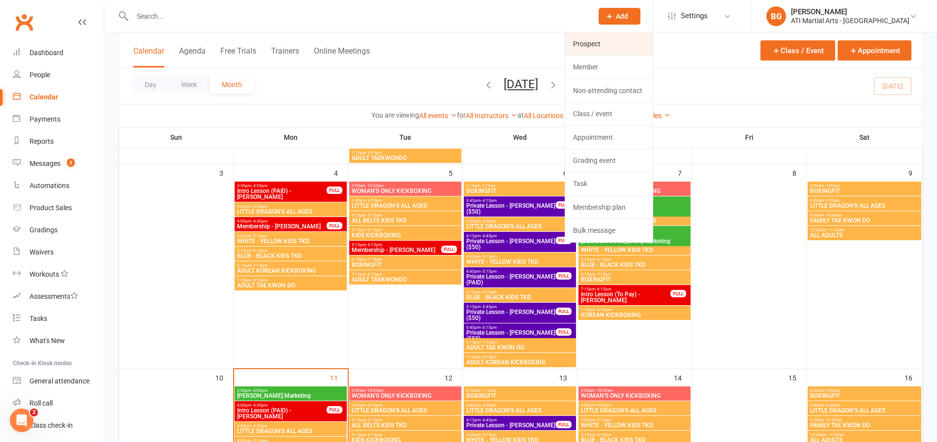
click at [635, 36] on link "Prospect" at bounding box center [609, 43] width 88 height 23
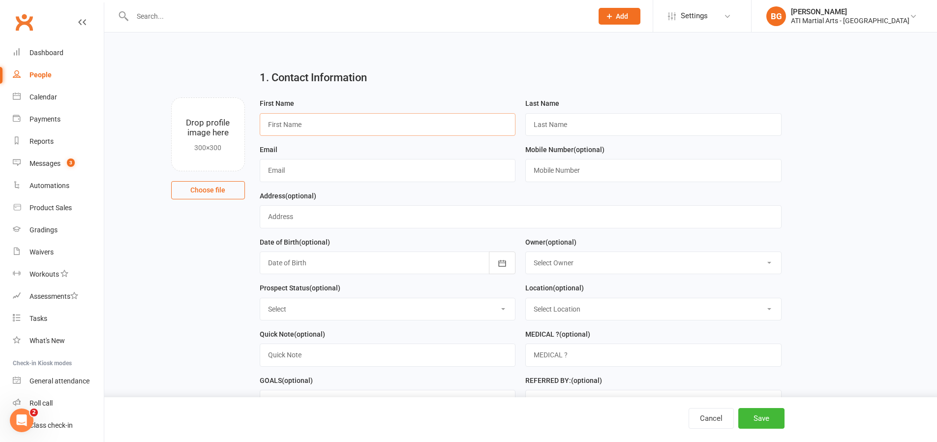
click at [330, 131] on input "text" at bounding box center [388, 124] width 256 height 23
type input "[PERSON_NAME]"
type input "[EMAIL_ADDRESS][DOMAIN_NAME]"
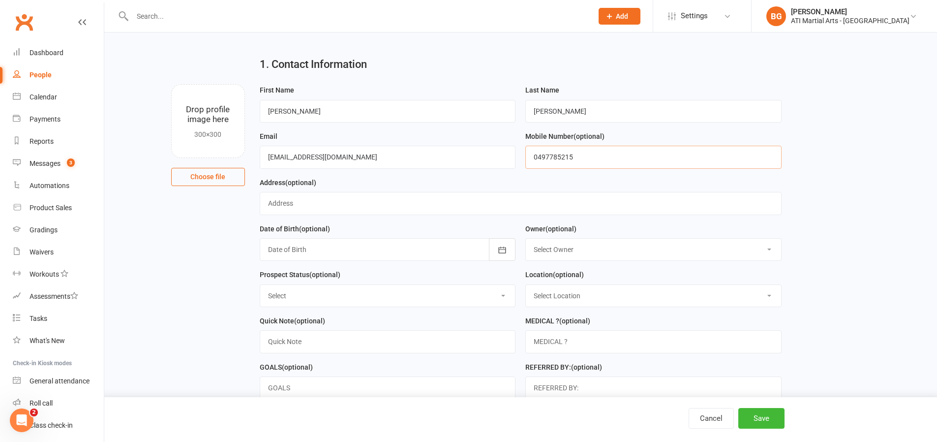
scroll to position [18, 0]
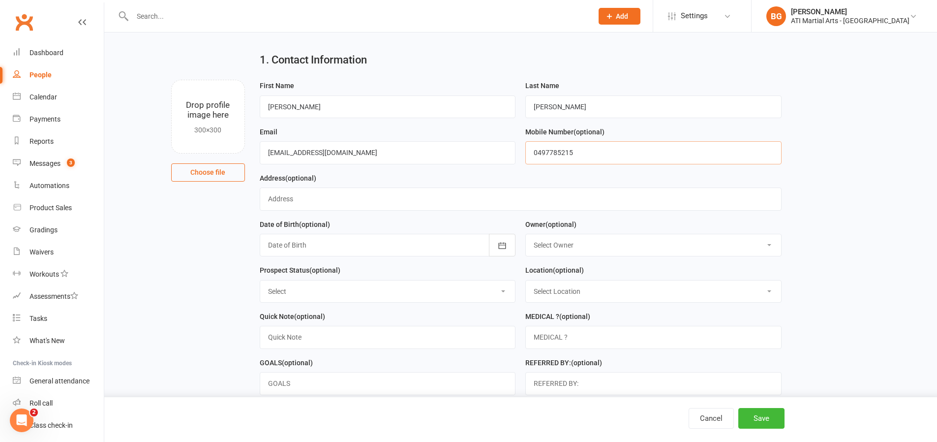
type input "0497785215"
click at [555, 248] on select "Select Owner [PERSON_NAME] [PERSON_NAME] [PERSON_NAME] [PERSON_NAME] [PERSON_NA…" at bounding box center [653, 245] width 255 height 22
select select "8"
click at [390, 288] on select "Select Initial Contact Follow-up Call Follow-up Email Almost Ready Not Ready No…" at bounding box center [387, 291] width 255 height 22
select select "Initial Contact"
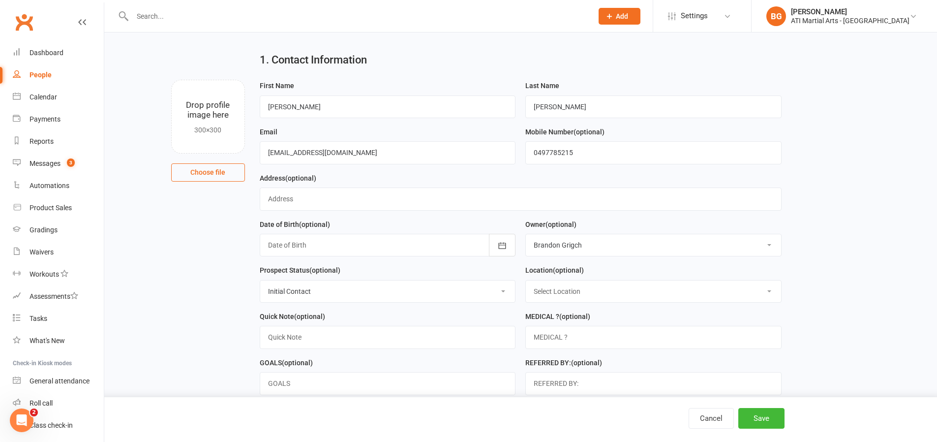
click at [529, 289] on select "Select Location [GEOGRAPHIC_DATA] Example Room (Rename me!) [GEOGRAPHIC_DATA]" at bounding box center [653, 291] width 255 height 22
select select "0"
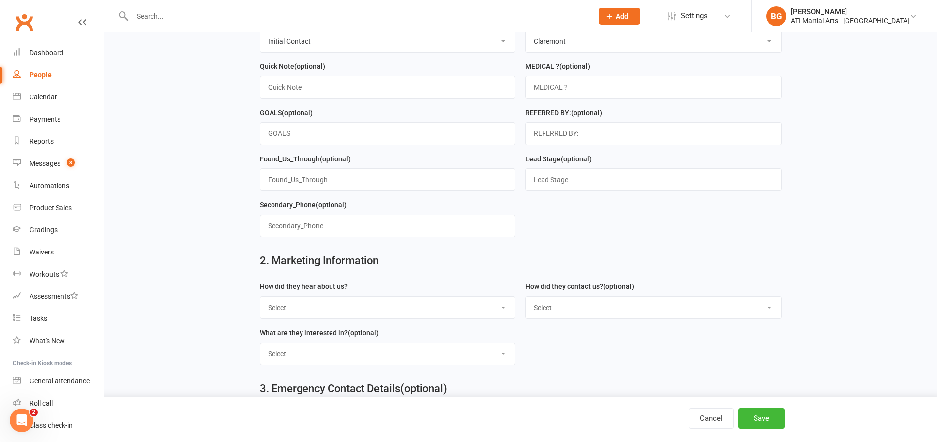
scroll to position [297, 0]
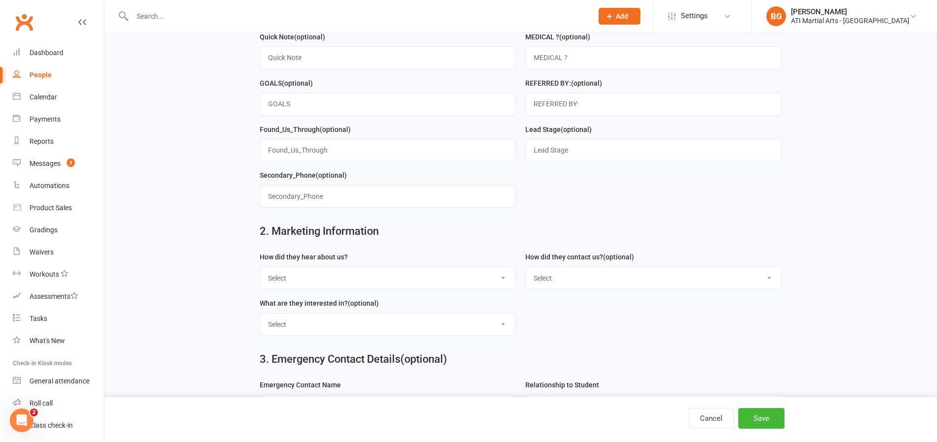
click at [385, 273] on select "Select Google Through A Friend Facebook Sms/email offer Flyer School class Open…" at bounding box center [387, 278] width 255 height 22
select select "Google"
click at [553, 283] on select "Select Phone Email In-Facility facebook Referal QR code" at bounding box center [653, 278] width 255 height 22
select select "Email"
click at [436, 313] on select "Select Classes Personal Training Weight Loss Body Building De-Stressing Diet/Fo…" at bounding box center [387, 324] width 255 height 22
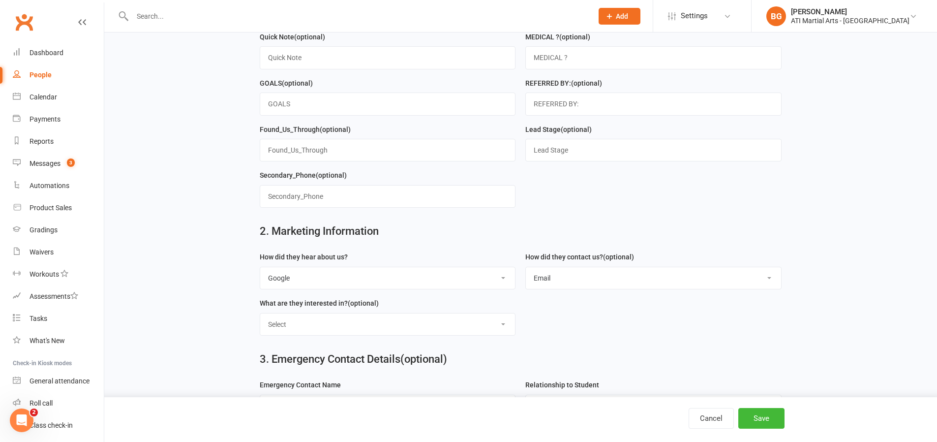
select select "Classes"
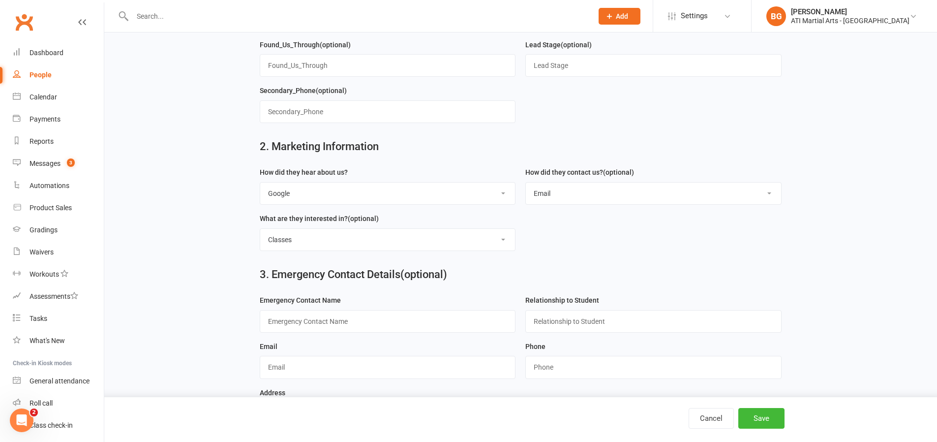
scroll to position [419, 0]
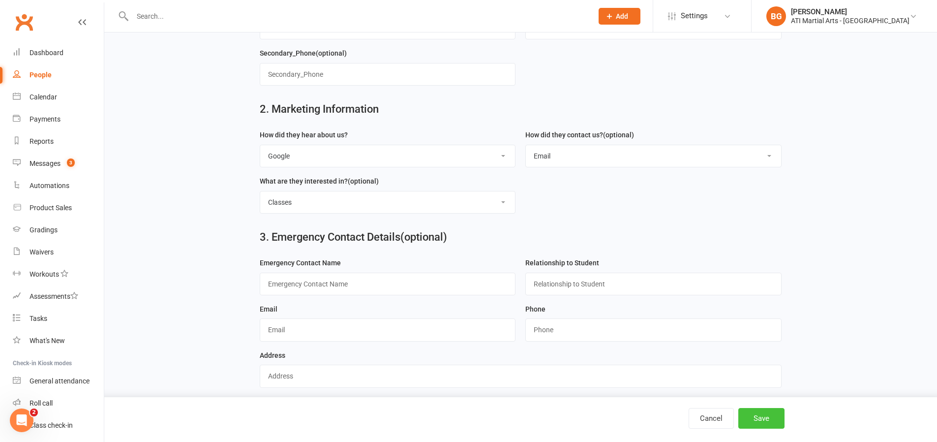
click at [774, 418] on button "Save" at bounding box center [761, 418] width 46 height 21
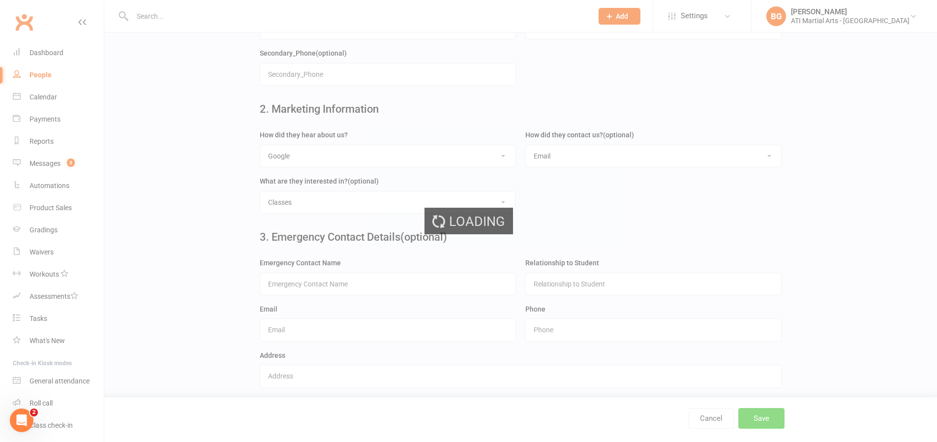
scroll to position [0, 0]
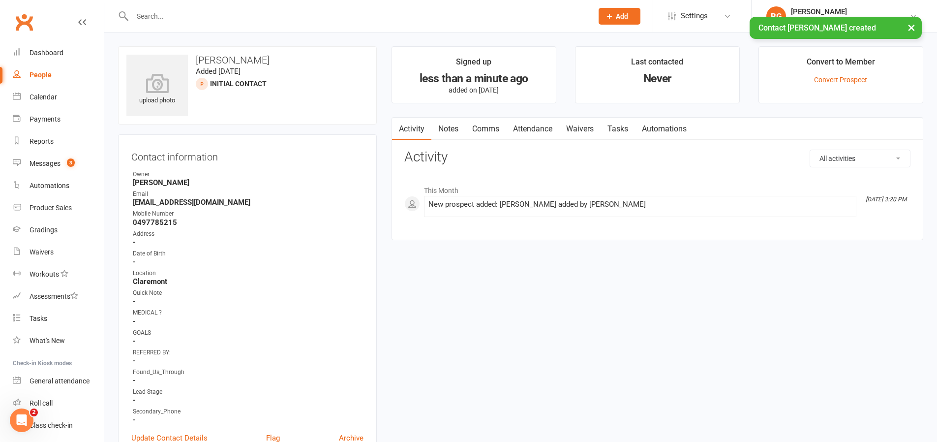
click at [488, 122] on link "Comms" at bounding box center [485, 129] width 41 height 23
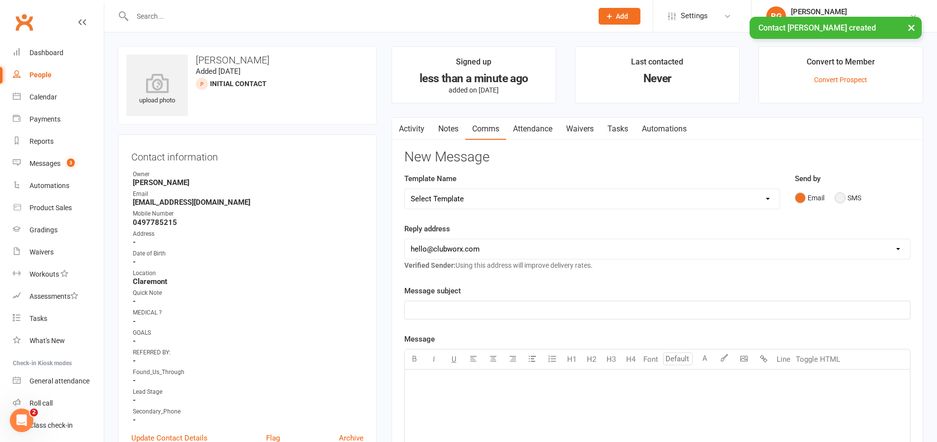
click at [846, 201] on button "SMS" at bounding box center [848, 197] width 27 height 19
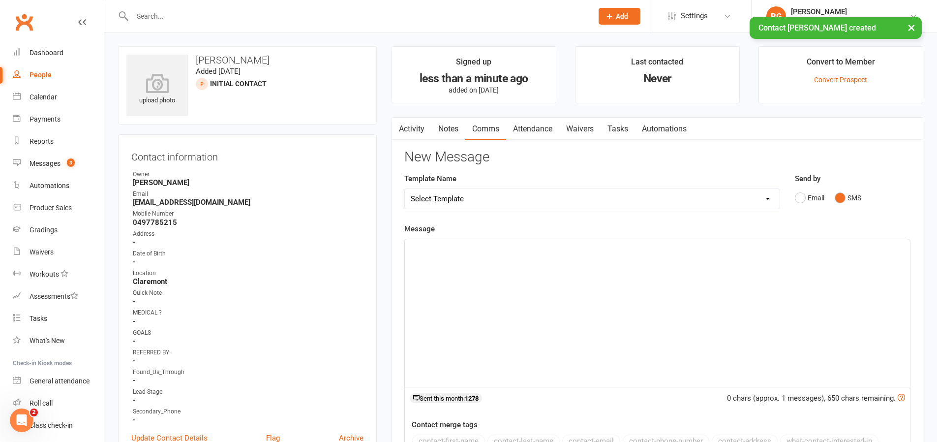
click at [804, 297] on div "﻿" at bounding box center [657, 313] width 505 height 148
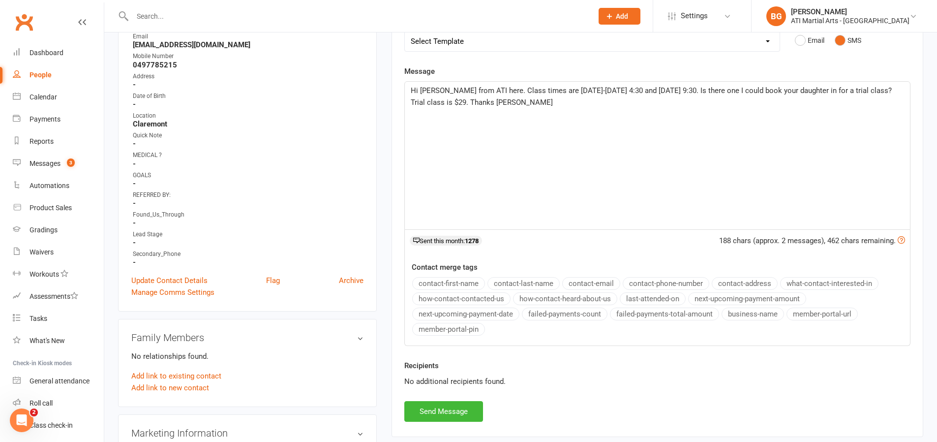
scroll to position [161, 0]
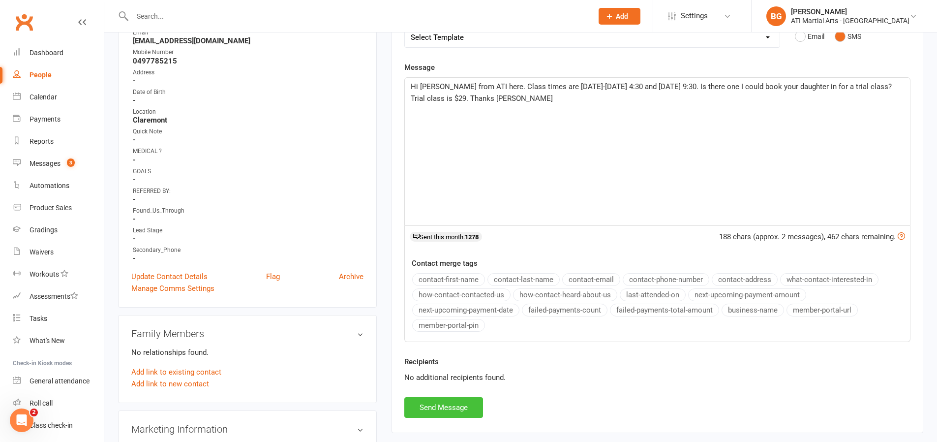
click at [452, 398] on button "Send Message" at bounding box center [443, 407] width 79 height 21
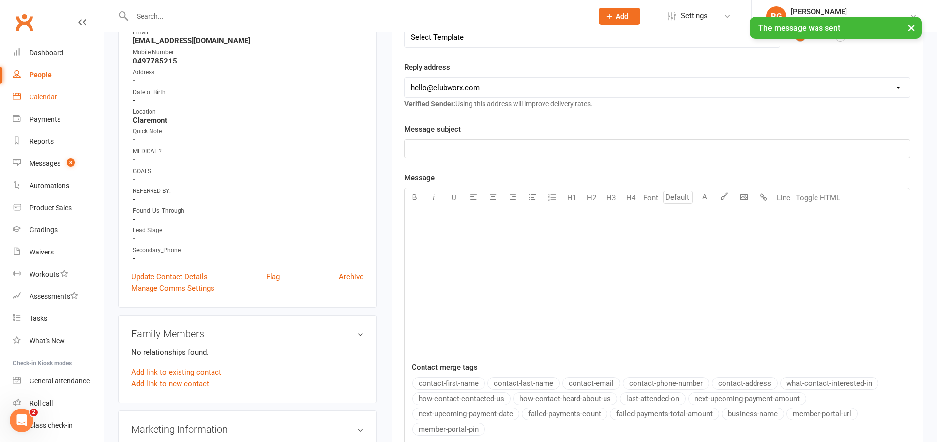
click at [48, 93] on div "Calendar" at bounding box center [44, 97] width 28 height 8
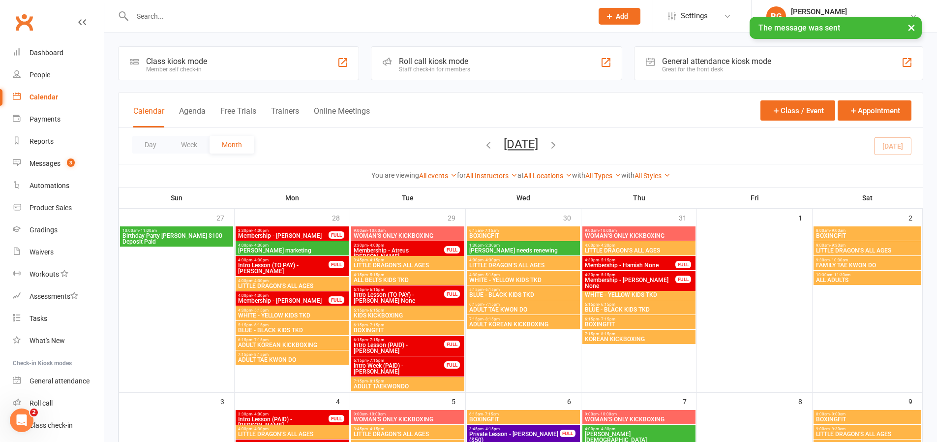
click at [715, 68] on div "Great for the front desk" at bounding box center [716, 69] width 109 height 7
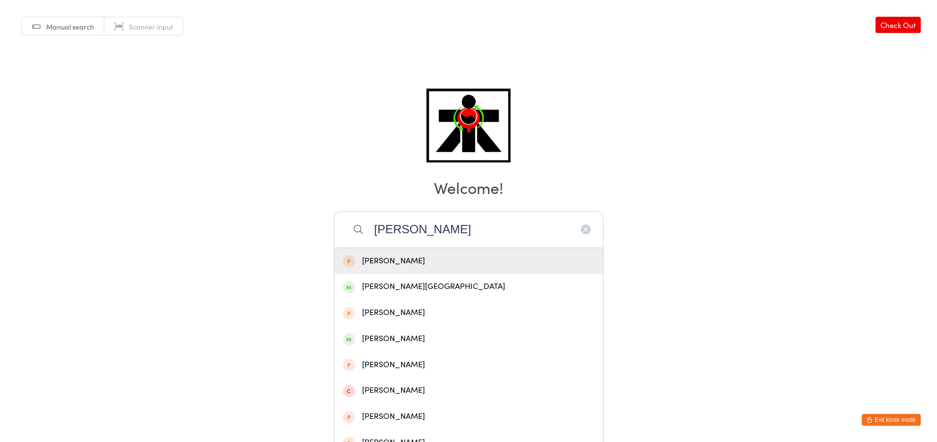
type input "[PERSON_NAME]"
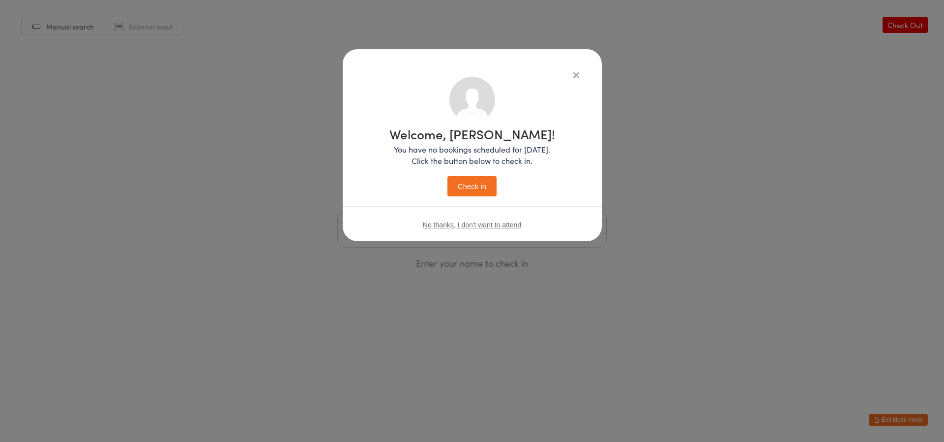
click at [448, 176] on button "Check in" at bounding box center [472, 186] width 49 height 20
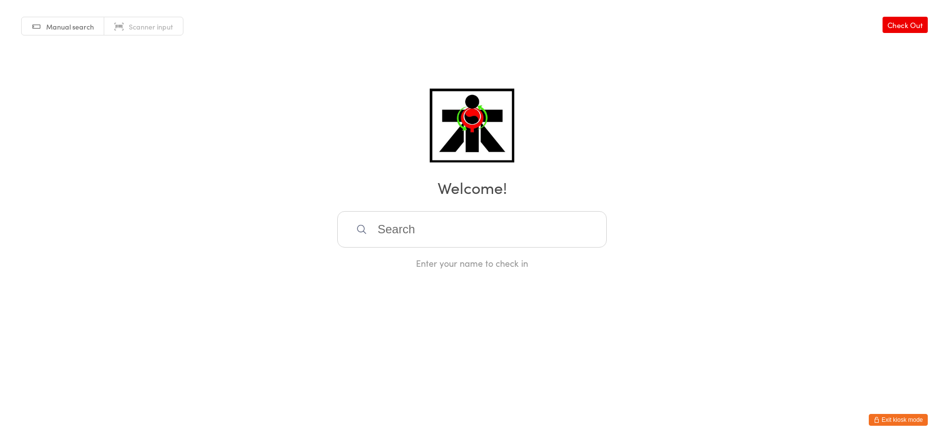
click at [395, 233] on input "search" at bounding box center [472, 229] width 270 height 36
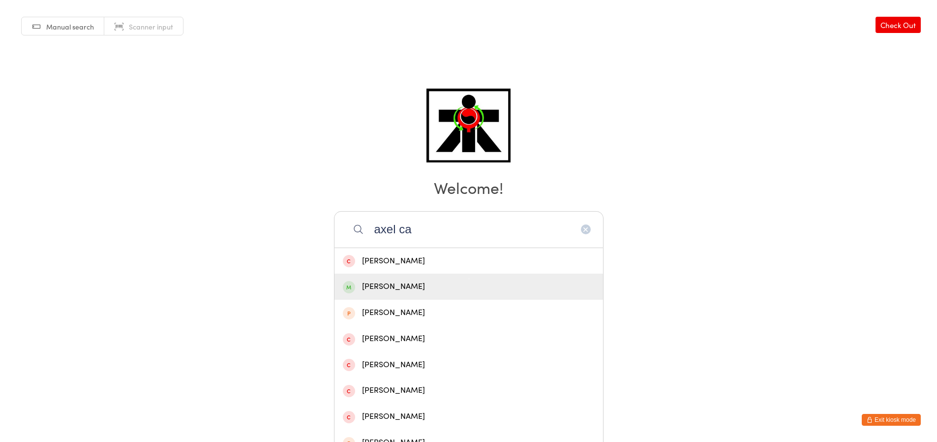
type input "axel ca"
click at [519, 284] on div "Axel Cassino" at bounding box center [469, 286] width 252 height 13
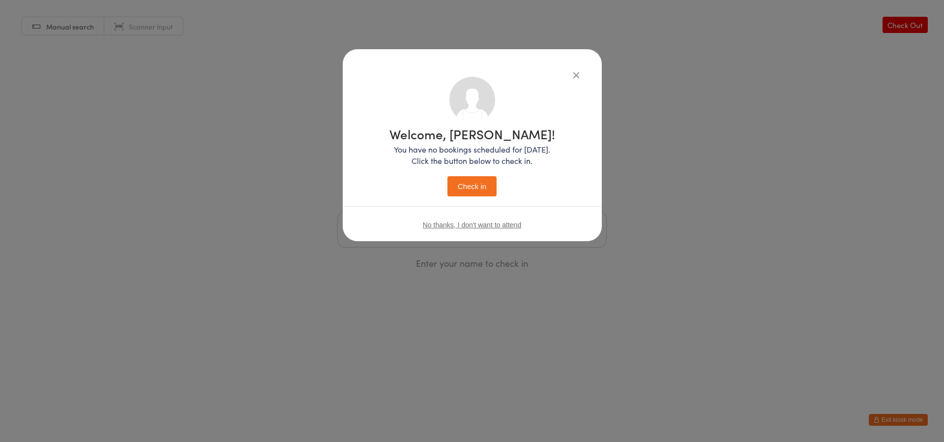
click at [458, 179] on button "Check in" at bounding box center [472, 186] width 49 height 20
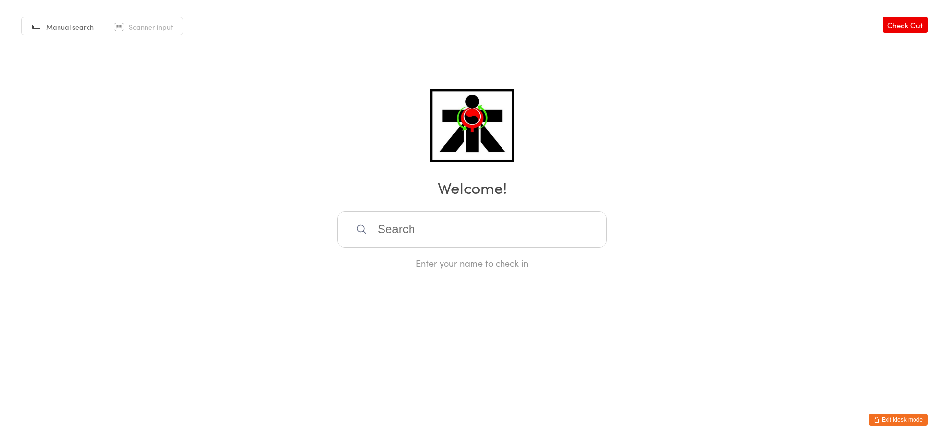
click at [383, 221] on input "search" at bounding box center [472, 229] width 270 height 36
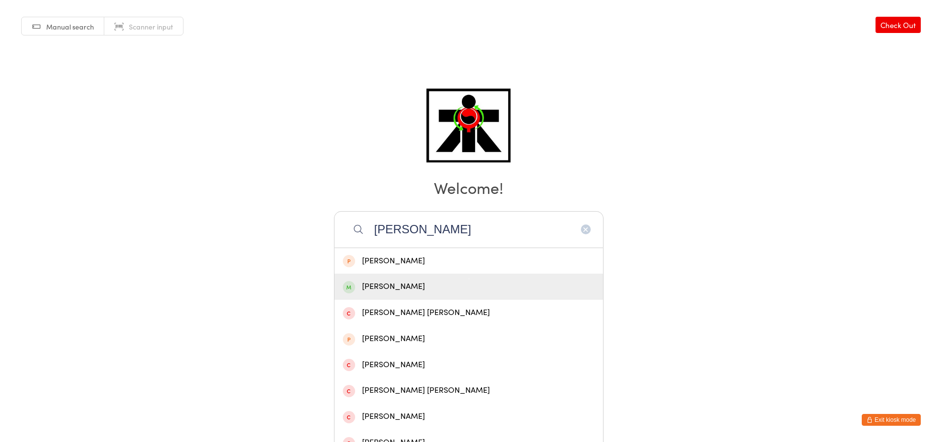
type input "ivan"
click at [410, 286] on div "Ivaan Guha" at bounding box center [469, 286] width 252 height 13
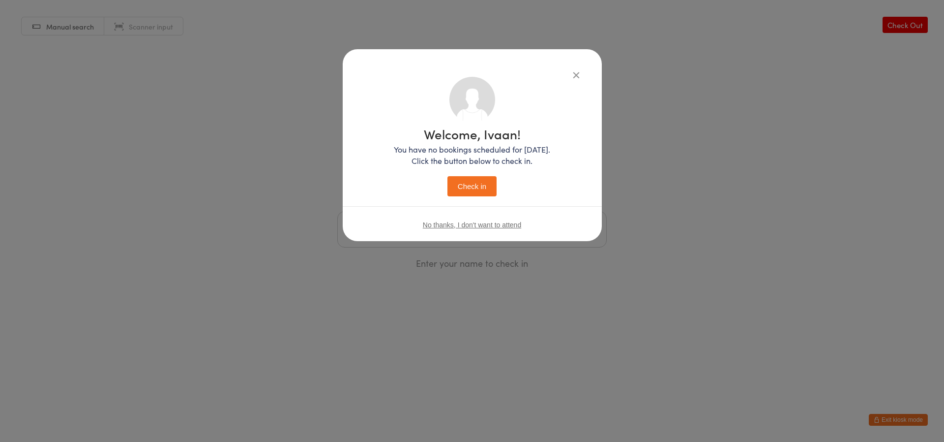
click at [485, 193] on button "Check in" at bounding box center [472, 186] width 49 height 20
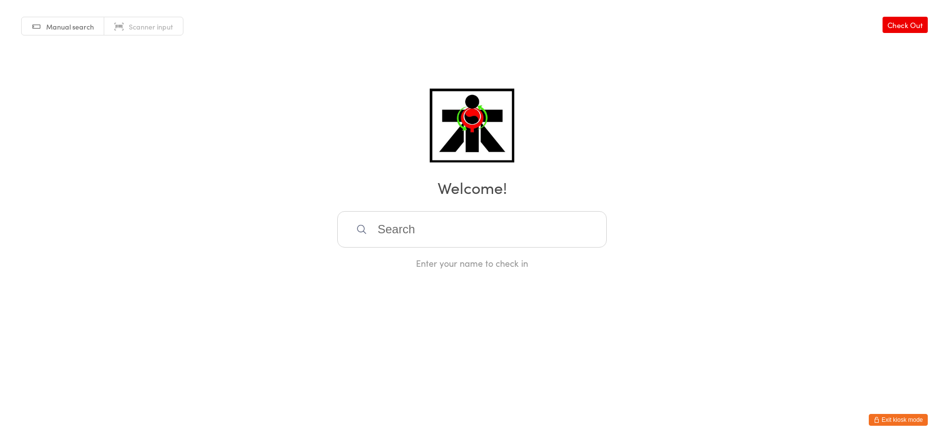
click at [586, 225] on input "search" at bounding box center [472, 229] width 270 height 36
type input "a"
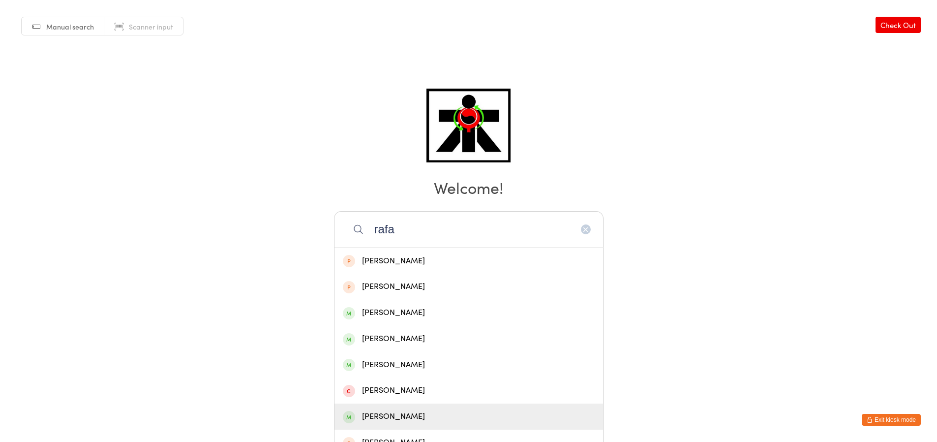
type input "rafa"
click at [378, 413] on div "Rafael Barra Toro" at bounding box center [469, 416] width 252 height 13
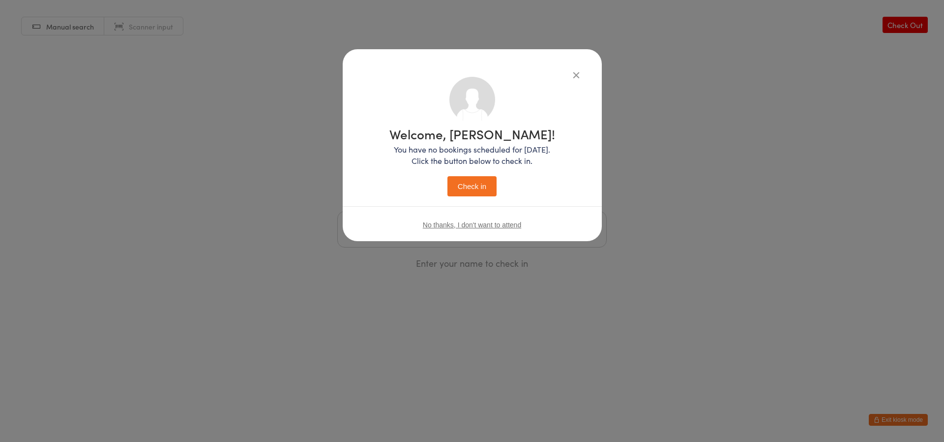
click at [472, 178] on button "Check in" at bounding box center [472, 186] width 49 height 20
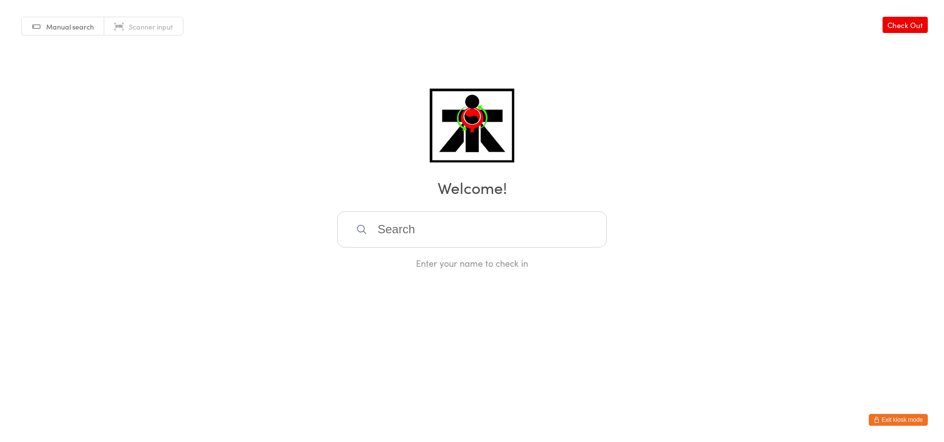
click at [512, 227] on input "search" at bounding box center [472, 229] width 270 height 36
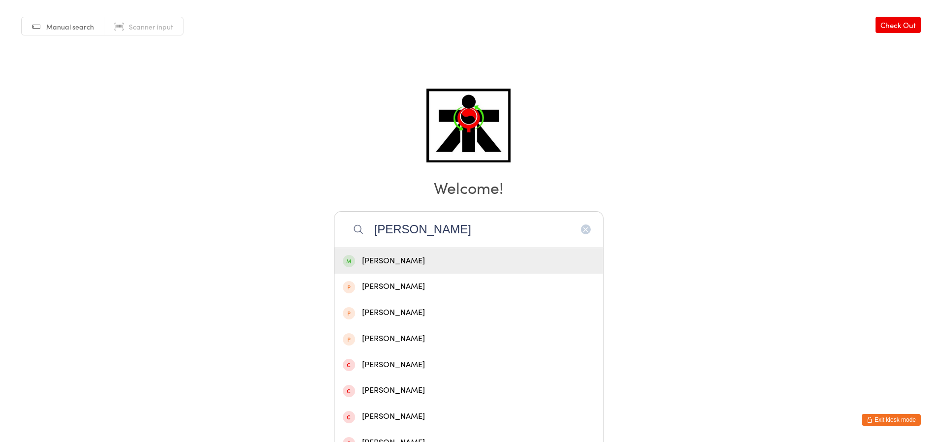
type input "zoe l"
click at [482, 258] on div "[PERSON_NAME]" at bounding box center [469, 260] width 252 height 13
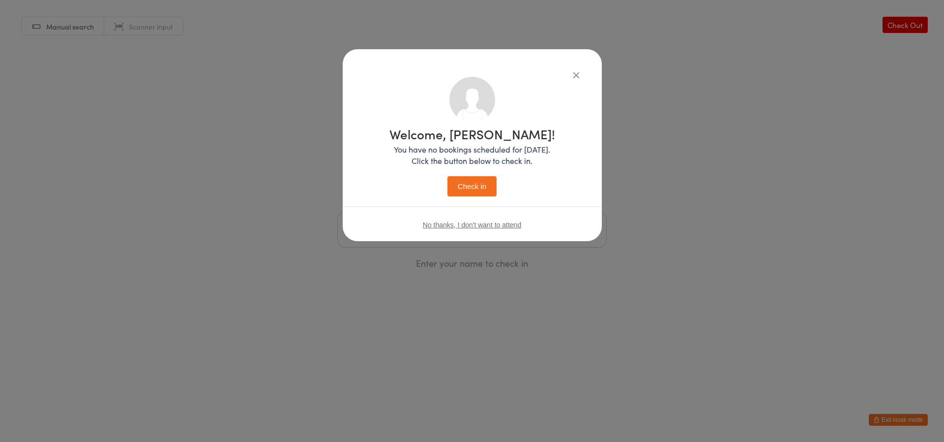
click at [480, 191] on button "Check in" at bounding box center [472, 186] width 49 height 20
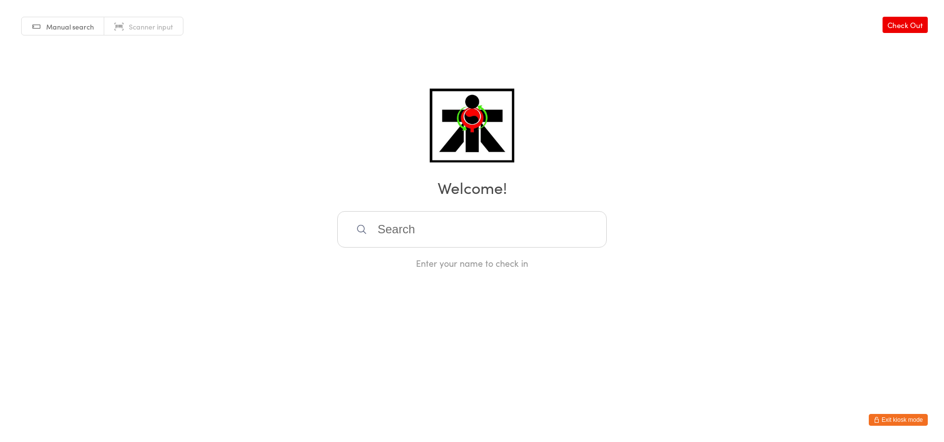
click at [461, 237] on input "search" at bounding box center [472, 229] width 270 height 36
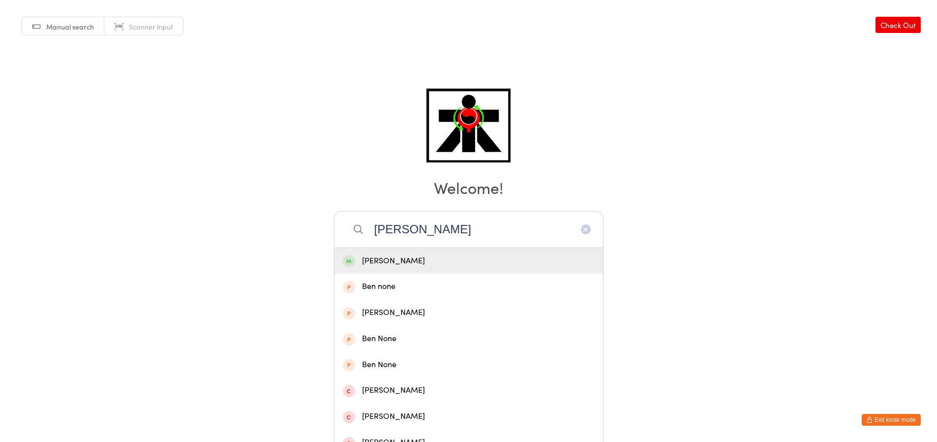
type input "Ben P"
click at [576, 253] on div "Ben Pieroni" at bounding box center [468, 261] width 269 height 26
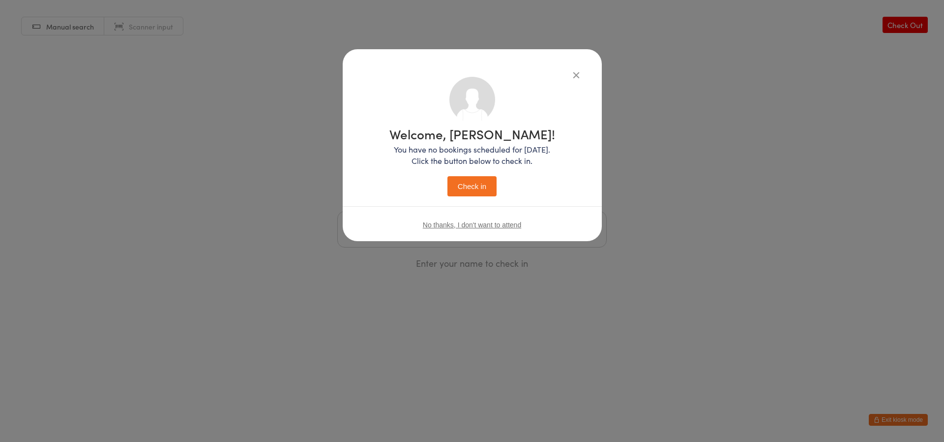
click at [480, 179] on button "Check in" at bounding box center [472, 186] width 49 height 20
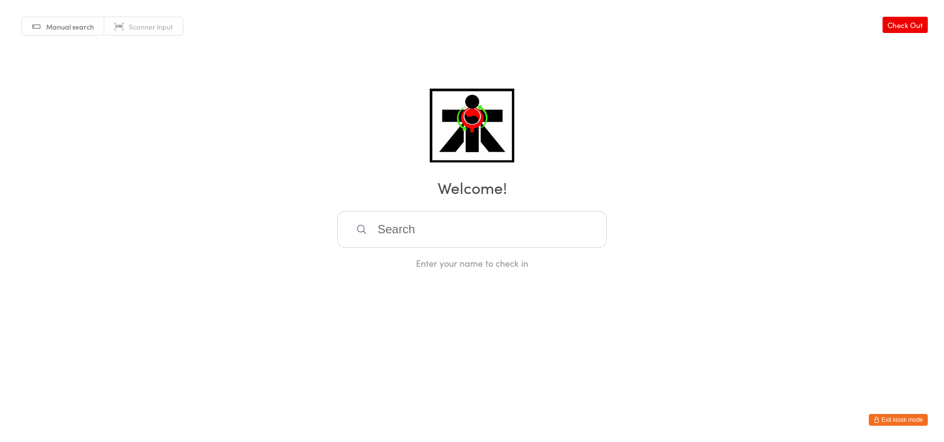
click at [386, 252] on div "Enter your name to check in" at bounding box center [472, 240] width 270 height 58
click at [379, 239] on input "search" at bounding box center [472, 229] width 270 height 36
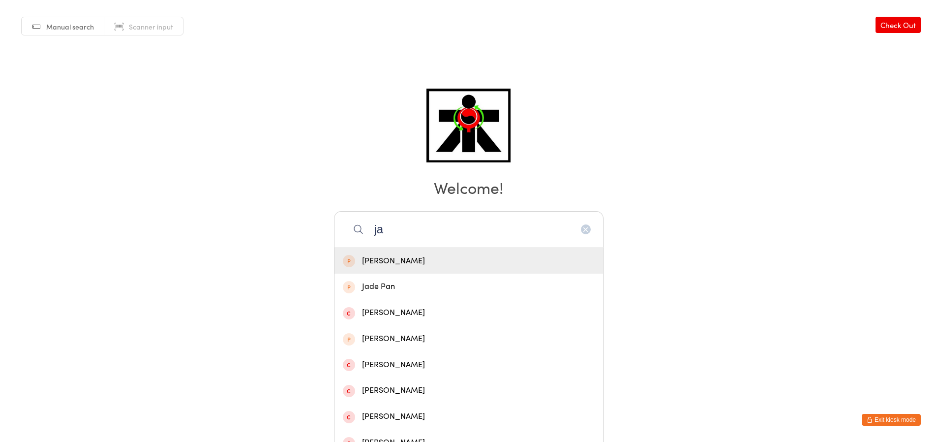
type input "jay"
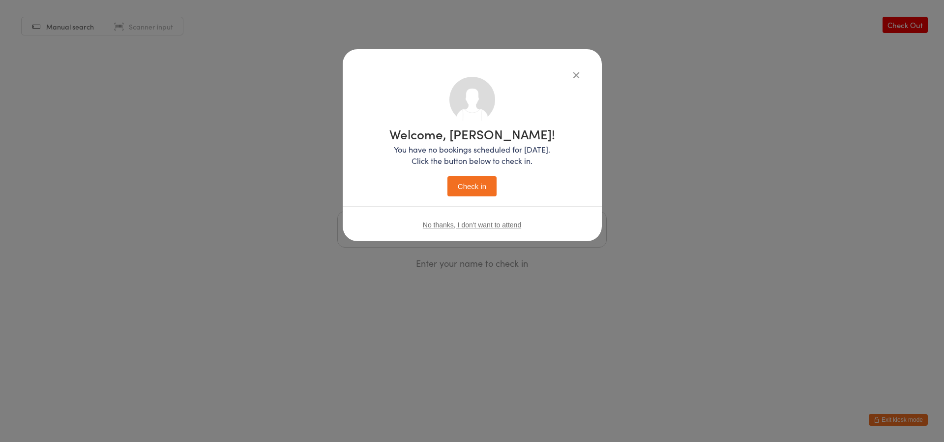
click at [448, 176] on button "Check in" at bounding box center [472, 186] width 49 height 20
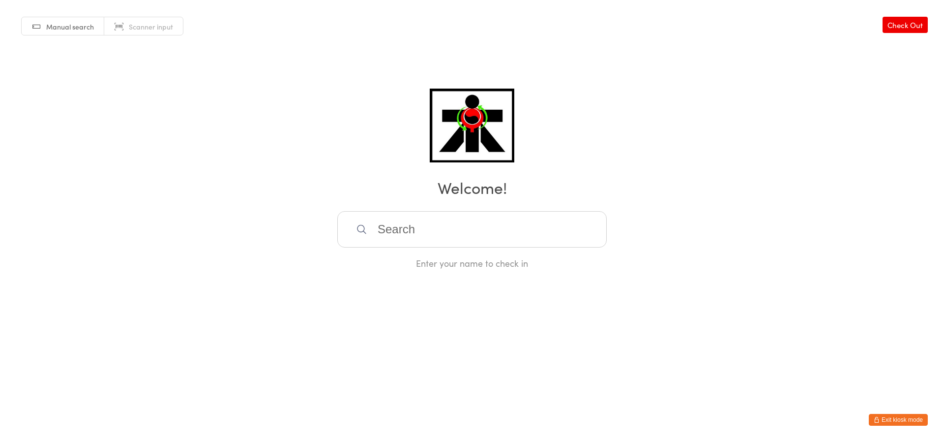
click at [430, 237] on input "search" at bounding box center [472, 229] width 270 height 36
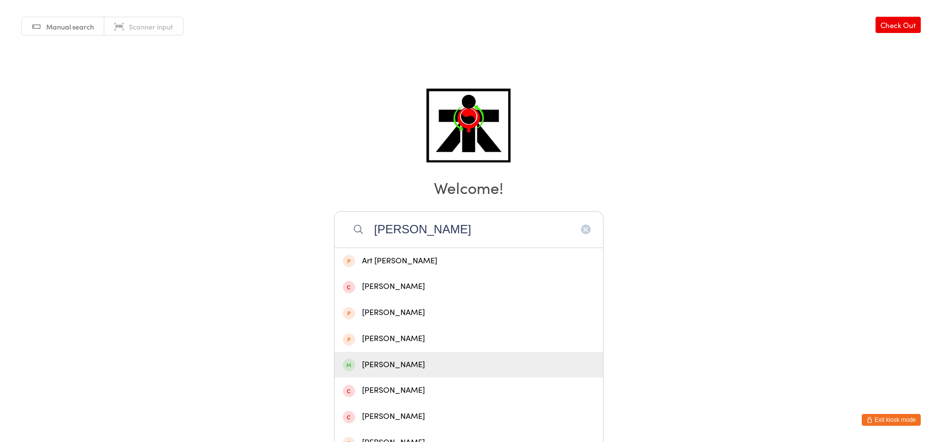
type input "vivian"
click at [387, 355] on div "Vivian McAllister" at bounding box center [468, 365] width 269 height 26
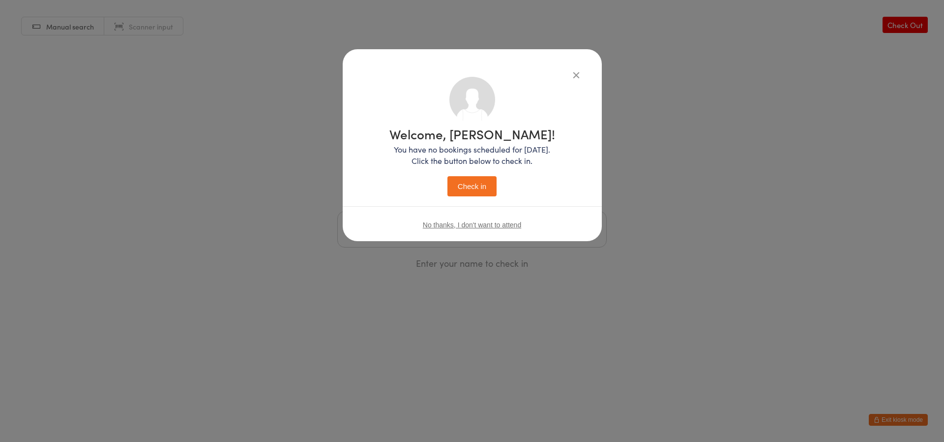
click at [456, 176] on button "Check in" at bounding box center [472, 186] width 49 height 20
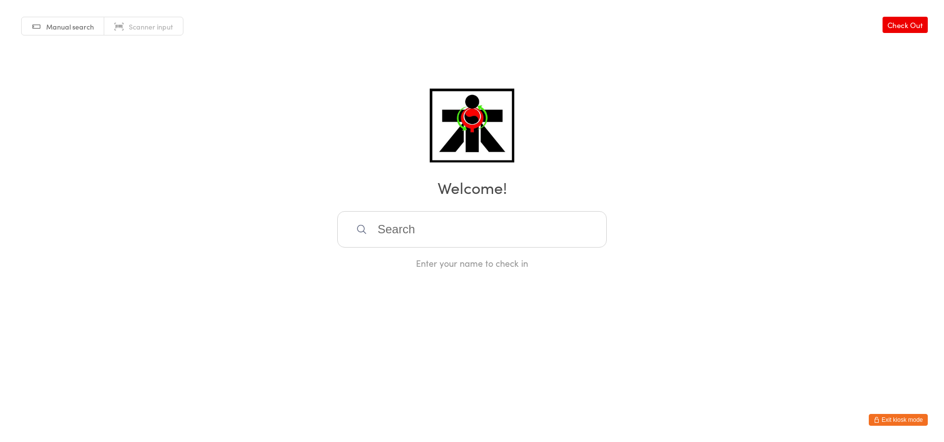
click at [401, 231] on input "search" at bounding box center [472, 229] width 270 height 36
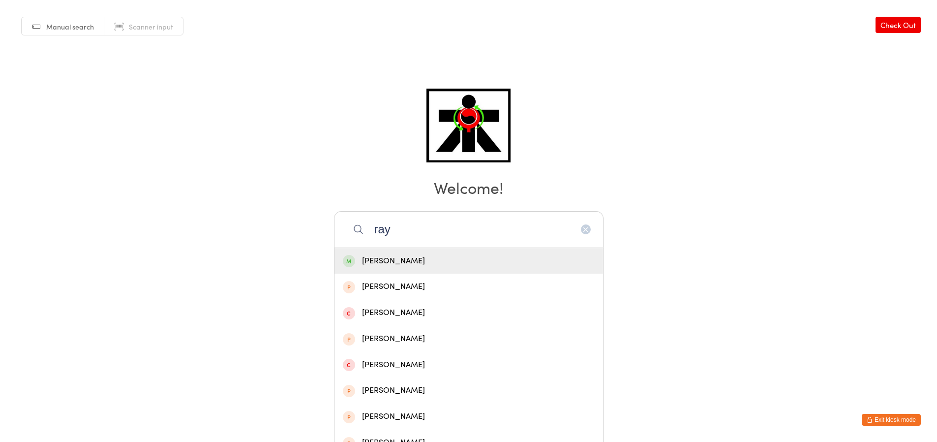
type input "ray"
click at [343, 259] on span at bounding box center [349, 261] width 12 height 12
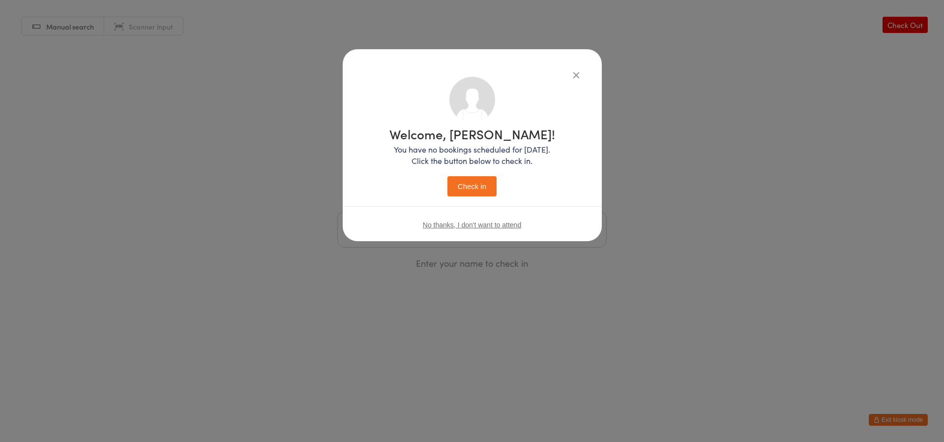
click at [471, 181] on button "Check in" at bounding box center [472, 186] width 49 height 20
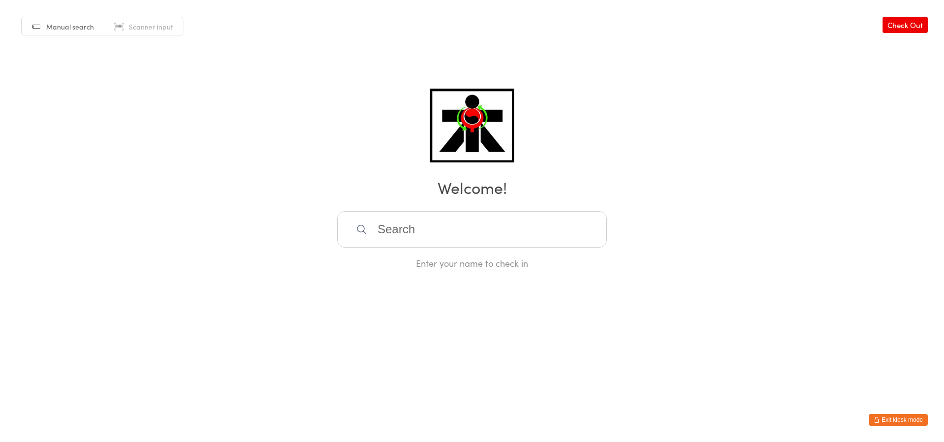
click at [508, 240] on input "search" at bounding box center [472, 229] width 270 height 36
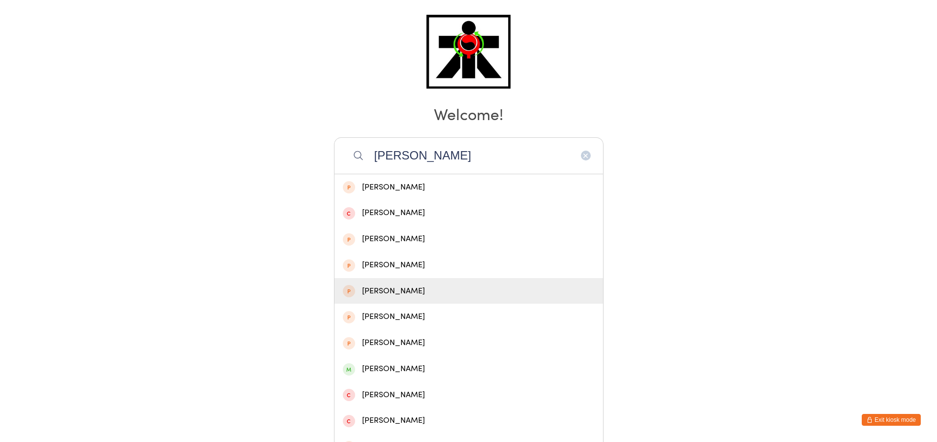
scroll to position [124, 0]
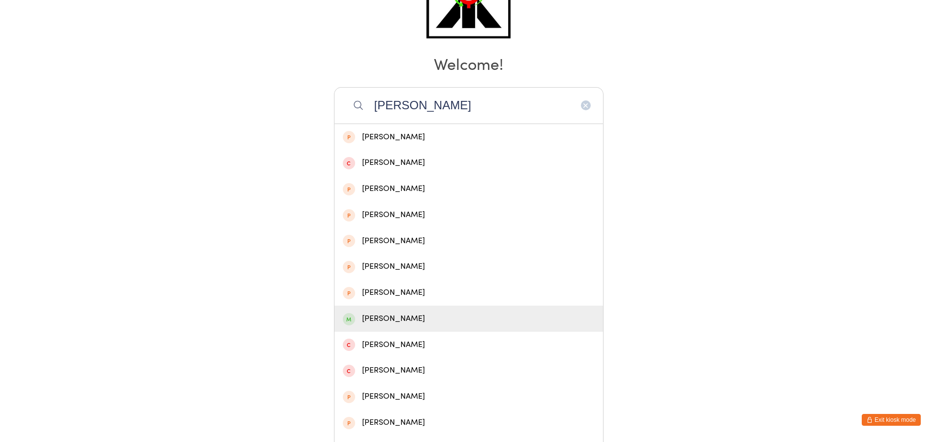
type input "kelly"
click at [375, 321] on div "Michael Kelly" at bounding box center [469, 318] width 252 height 13
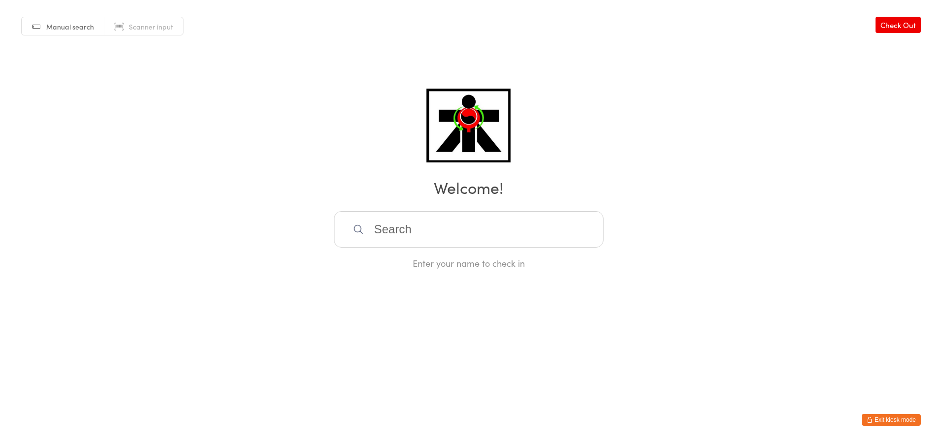
scroll to position [0, 0]
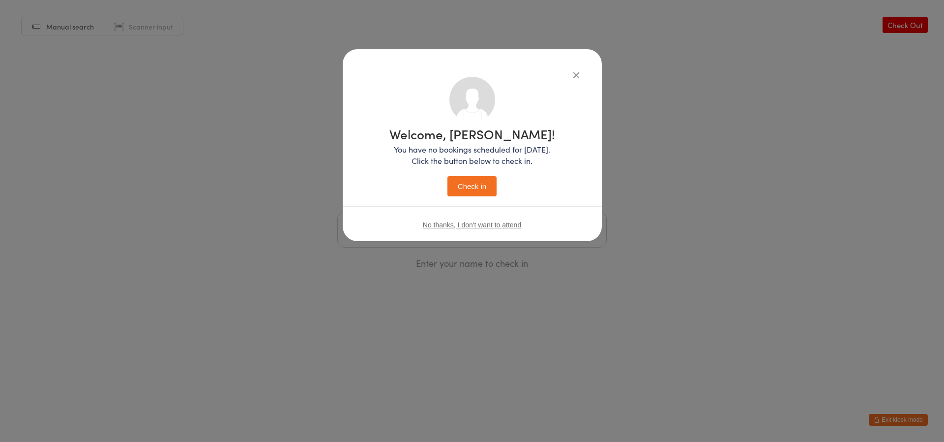
drag, startPoint x: 410, startPoint y: 184, endPoint x: 449, endPoint y: 201, distance: 42.5
click at [474, 194] on button "Check in" at bounding box center [472, 186] width 49 height 20
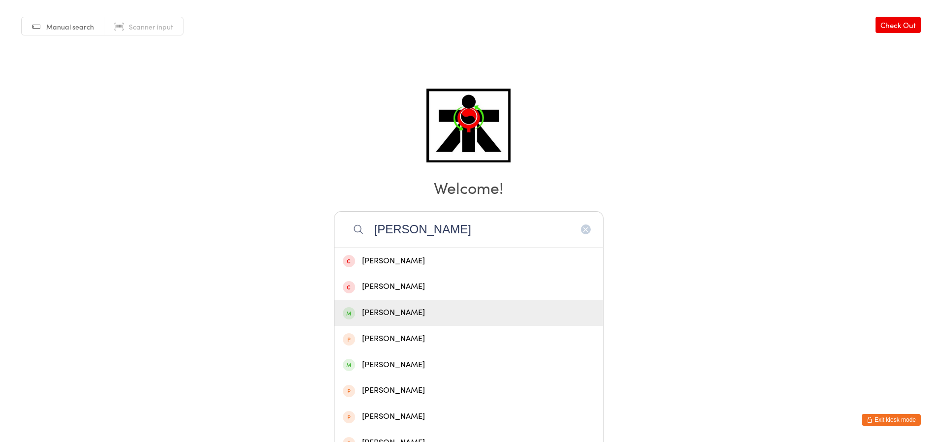
type input "elliott s"
click at [376, 313] on div "[PERSON_NAME]" at bounding box center [469, 312] width 252 height 13
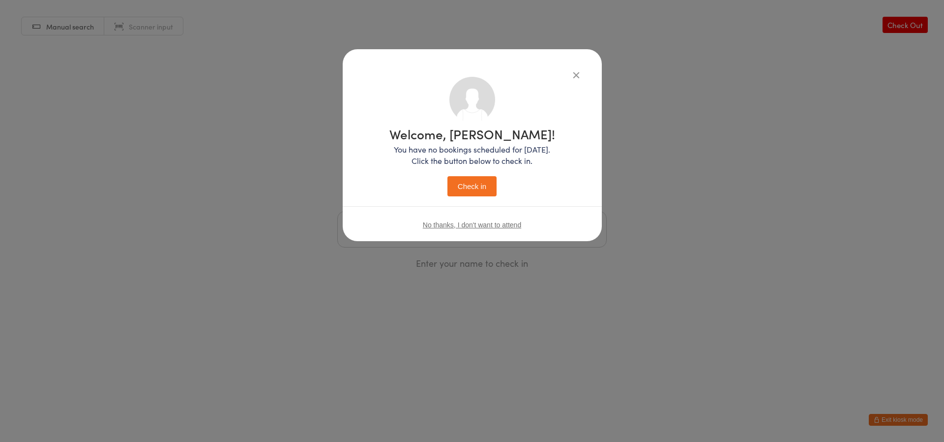
click at [463, 194] on button "Check in" at bounding box center [472, 186] width 49 height 20
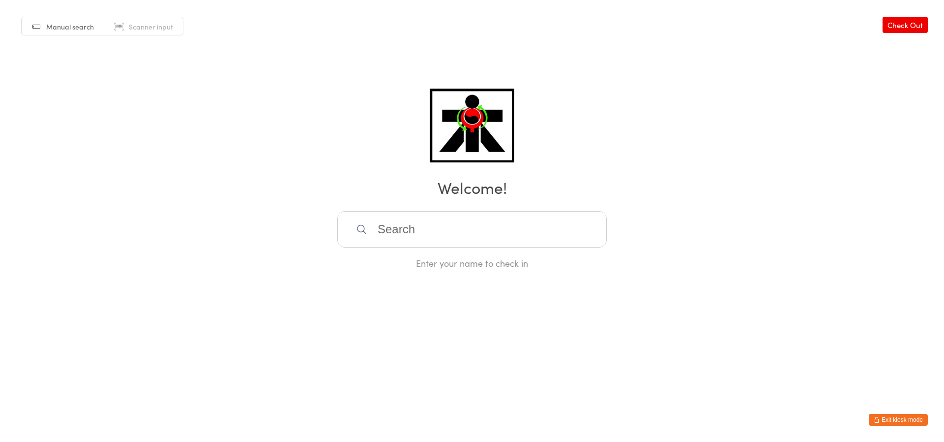
click at [471, 228] on input "search" at bounding box center [472, 229] width 270 height 36
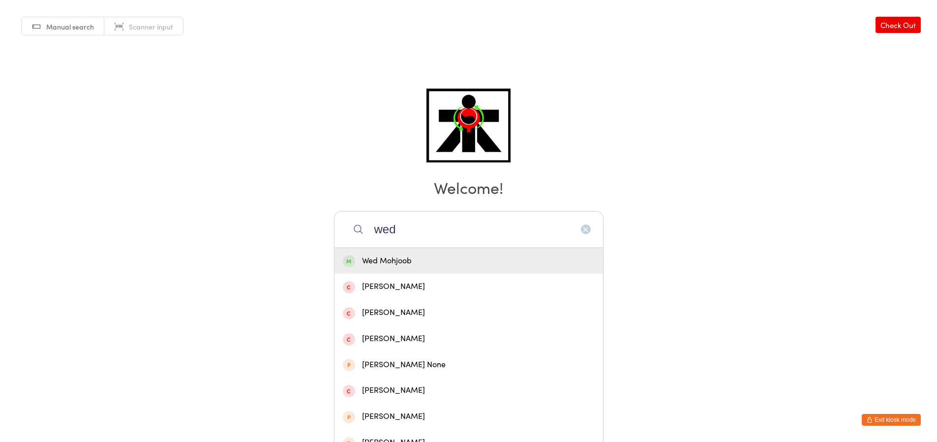
type input "wed"
click at [461, 258] on div "Wed Mohjoob" at bounding box center [469, 260] width 252 height 13
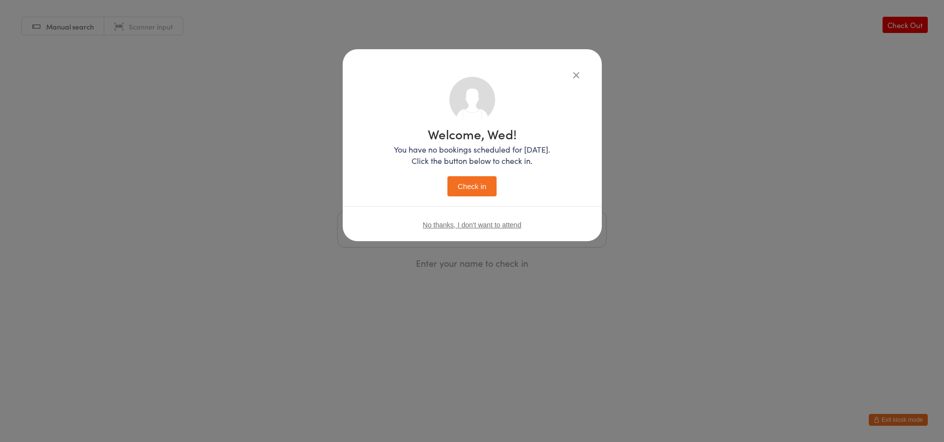
click at [481, 180] on button "Check in" at bounding box center [472, 186] width 49 height 20
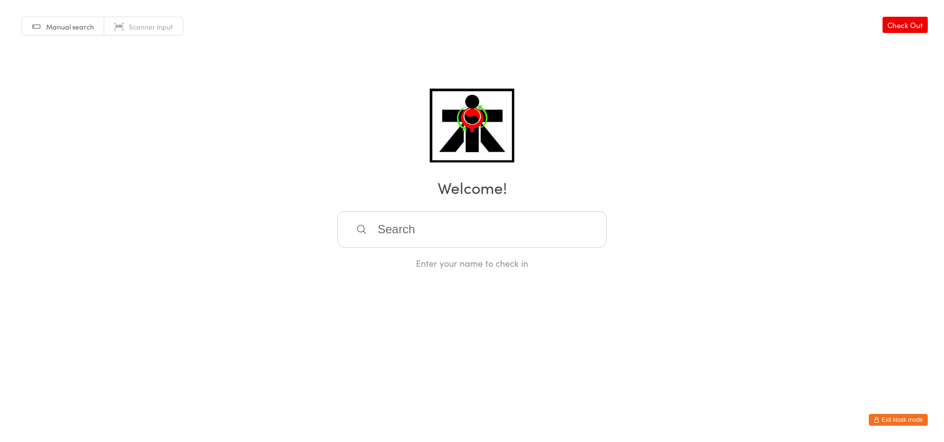
drag, startPoint x: 525, startPoint y: 217, endPoint x: 547, endPoint y: 226, distance: 23.8
click at [527, 220] on input "search" at bounding box center [472, 229] width 270 height 36
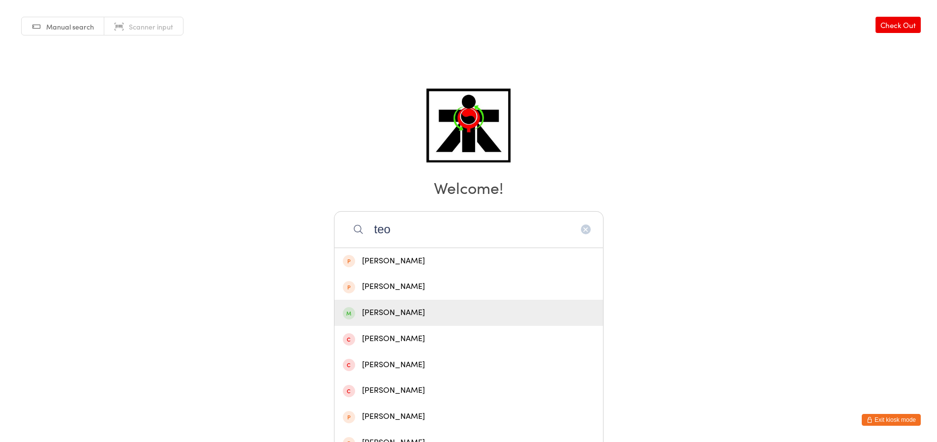
type input "teo"
click at [355, 303] on div "Teo Radford" at bounding box center [468, 313] width 269 height 26
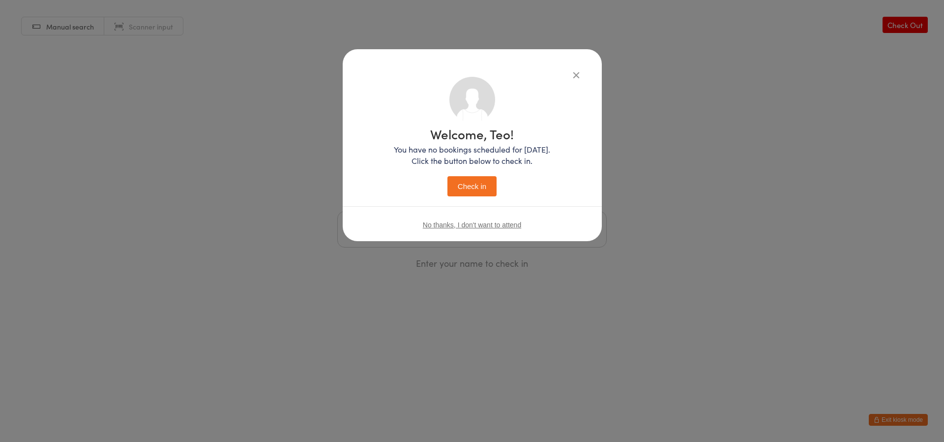
click at [475, 185] on button "Check in" at bounding box center [472, 186] width 49 height 20
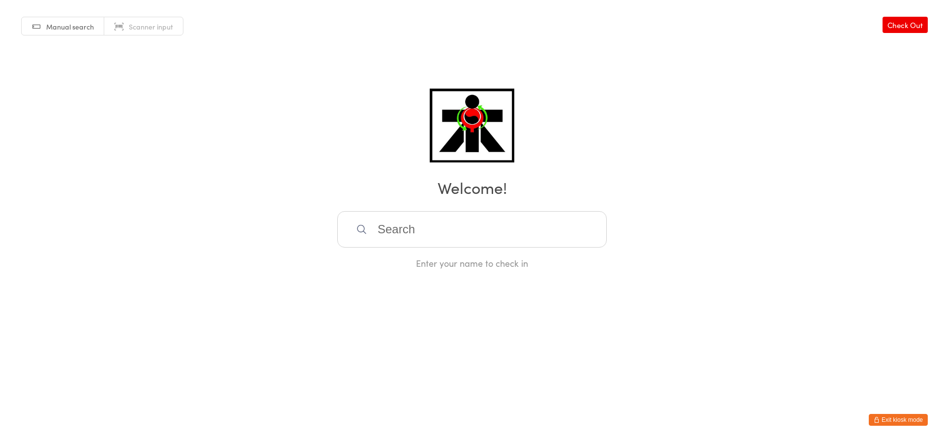
click at [523, 229] on input "search" at bounding box center [472, 229] width 270 height 36
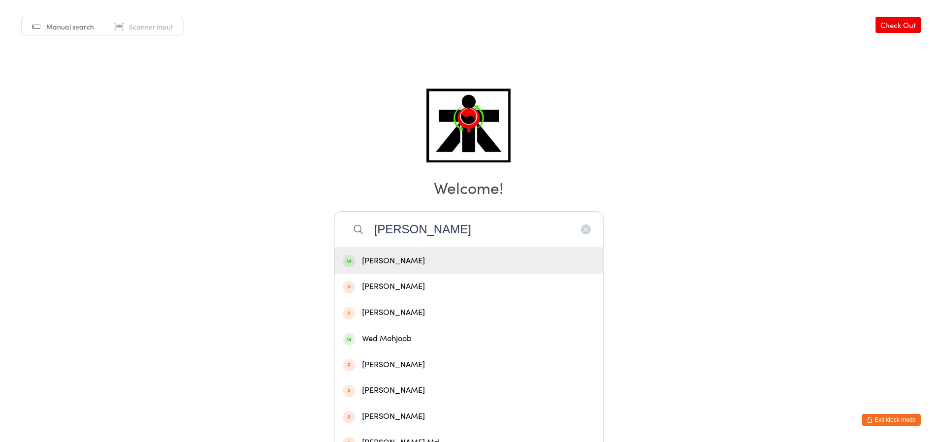
type input "hassan mohjoob"
click at [367, 261] on div "Hassan Mohjoob" at bounding box center [469, 260] width 252 height 13
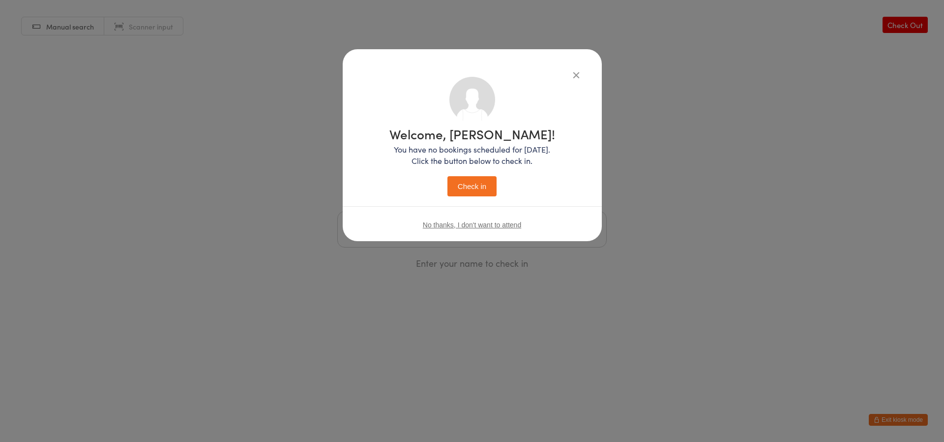
click at [484, 183] on button "Check in" at bounding box center [472, 186] width 49 height 20
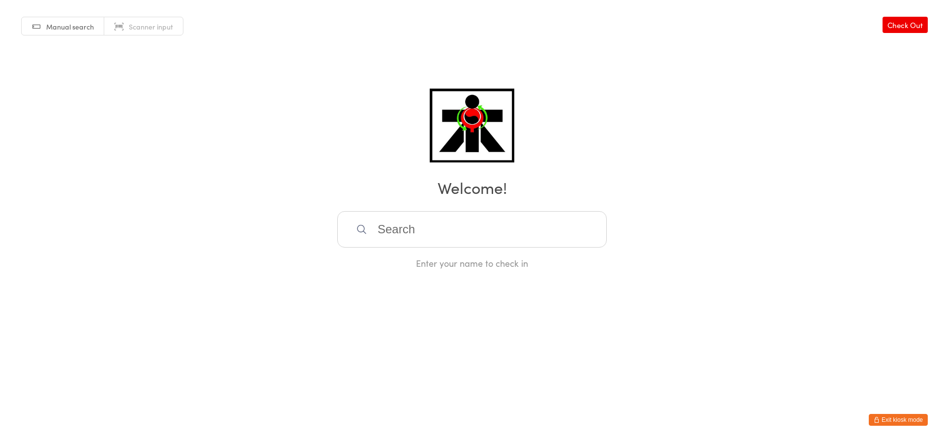
click at [481, 235] on input "search" at bounding box center [472, 229] width 270 height 36
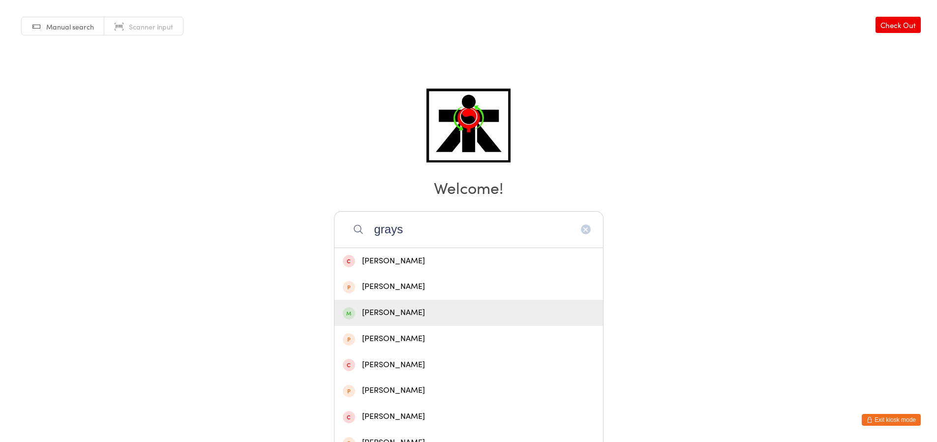
type input "grays"
click at [449, 310] on div "Grayson Lingard" at bounding box center [469, 312] width 252 height 13
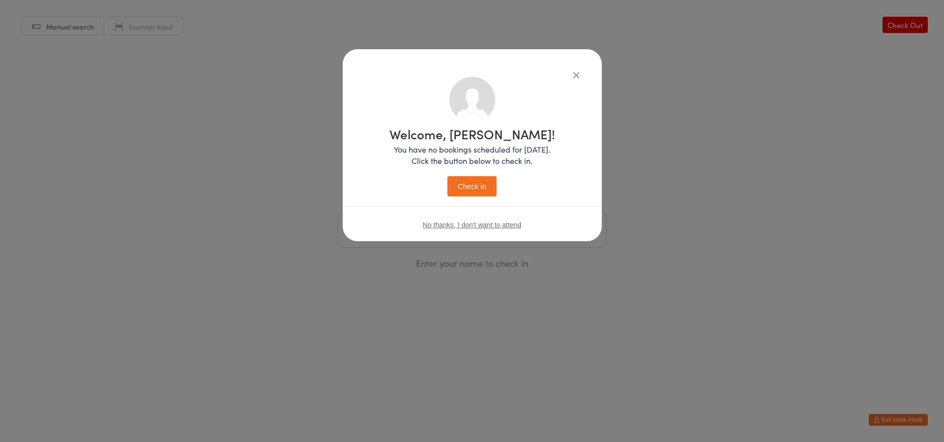
click at [457, 184] on button "Check in" at bounding box center [472, 186] width 49 height 20
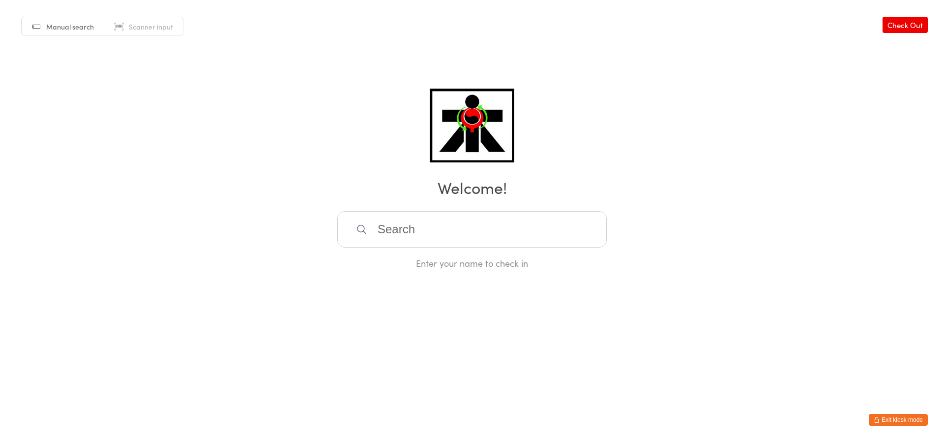
click at [479, 238] on input "search" at bounding box center [472, 229] width 270 height 36
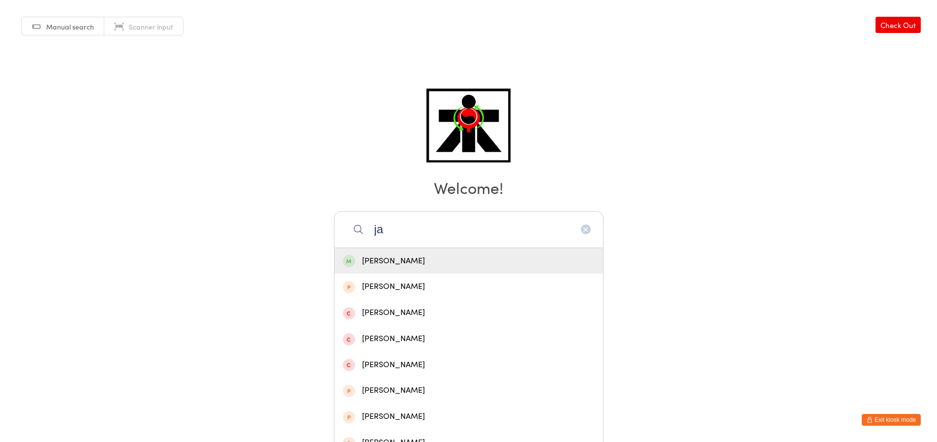
type input "j"
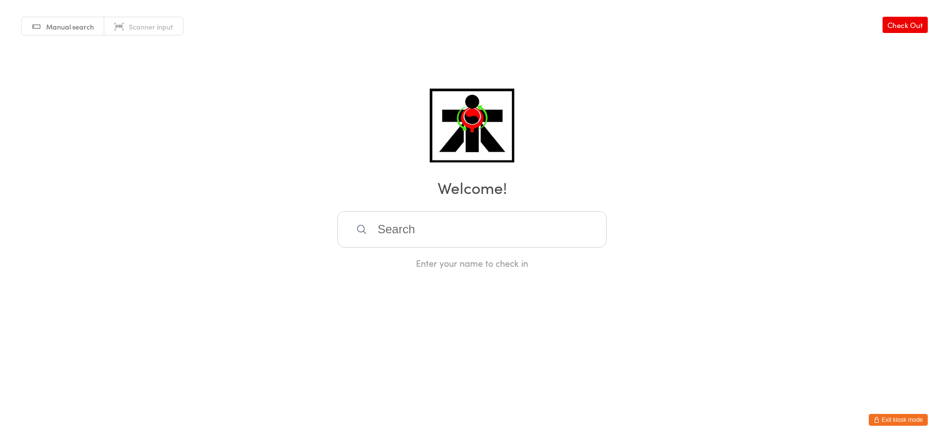
click at [537, 223] on input "search" at bounding box center [472, 229] width 270 height 36
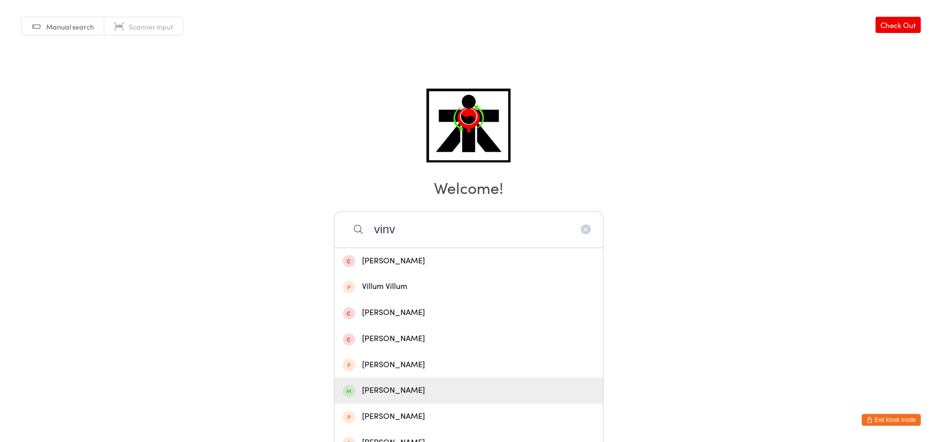
type input "vinv"
click at [472, 383] on div "[PERSON_NAME]" at bounding box center [468, 390] width 269 height 26
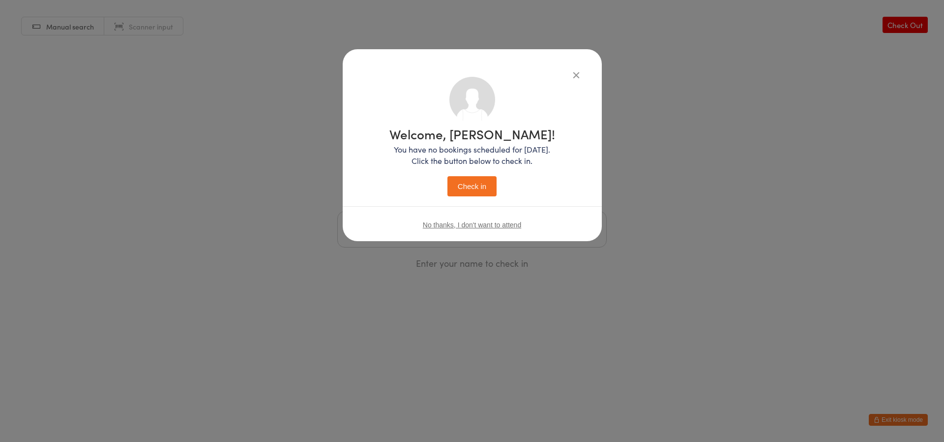
click at [462, 180] on button "Check in" at bounding box center [472, 186] width 49 height 20
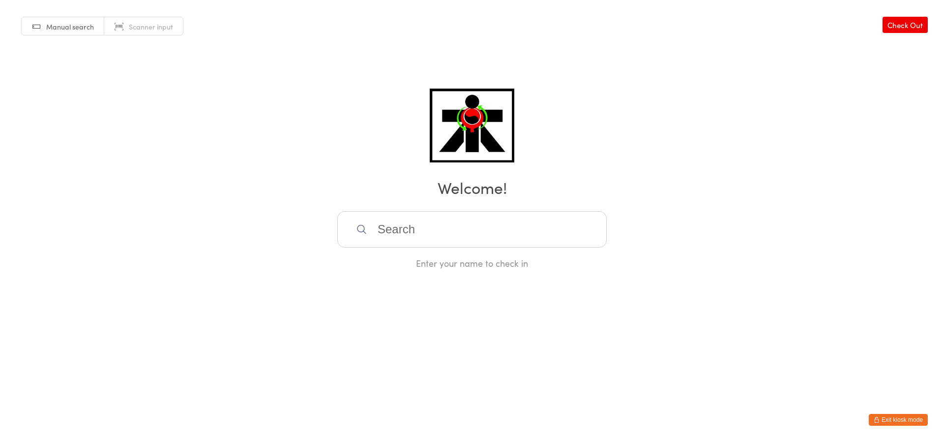
click at [430, 225] on input "search" at bounding box center [472, 229] width 270 height 36
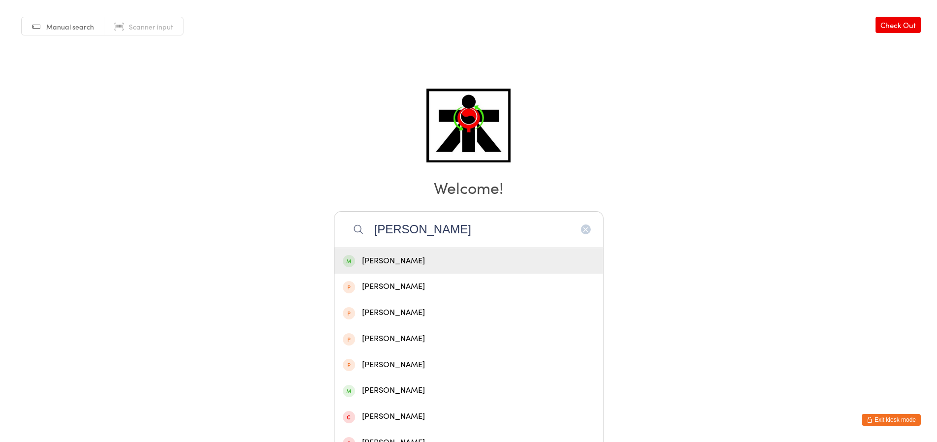
click at [399, 193] on h2 "Welcome!" at bounding box center [468, 187] width 917 height 22
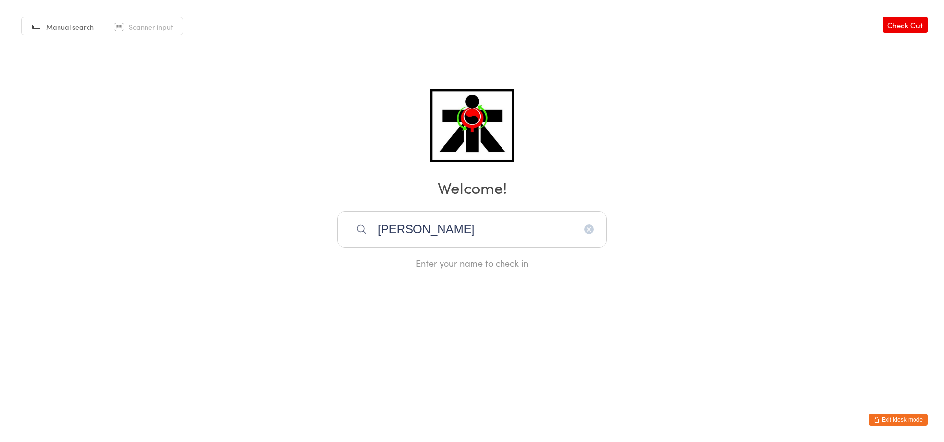
click at [429, 238] on input "reyansh" at bounding box center [472, 229] width 270 height 36
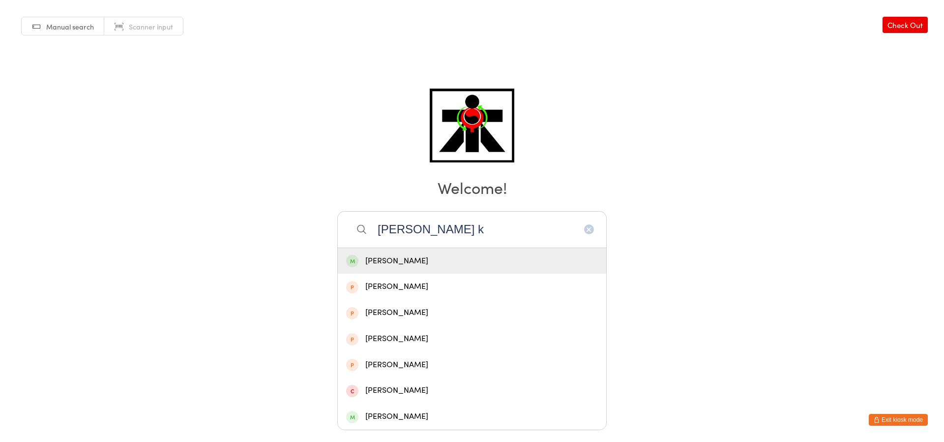
type input "reyansh k"
click at [406, 252] on div "Reyansh karthik" at bounding box center [472, 261] width 269 height 26
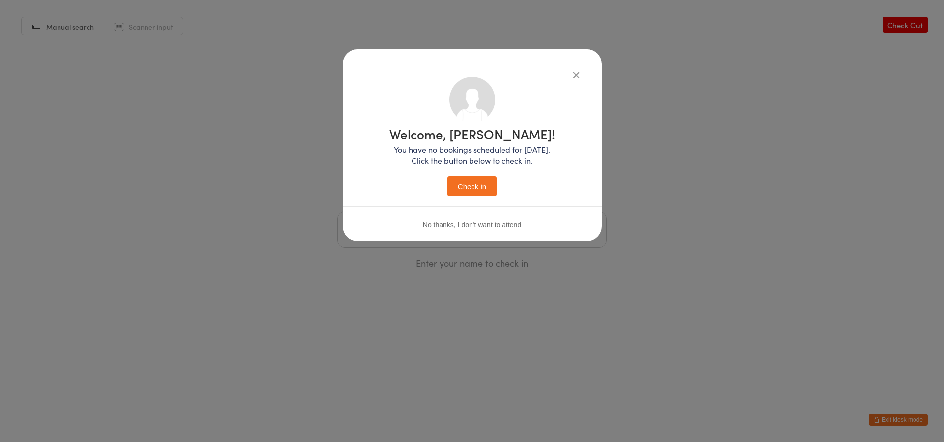
click at [468, 192] on button "Check in" at bounding box center [472, 186] width 49 height 20
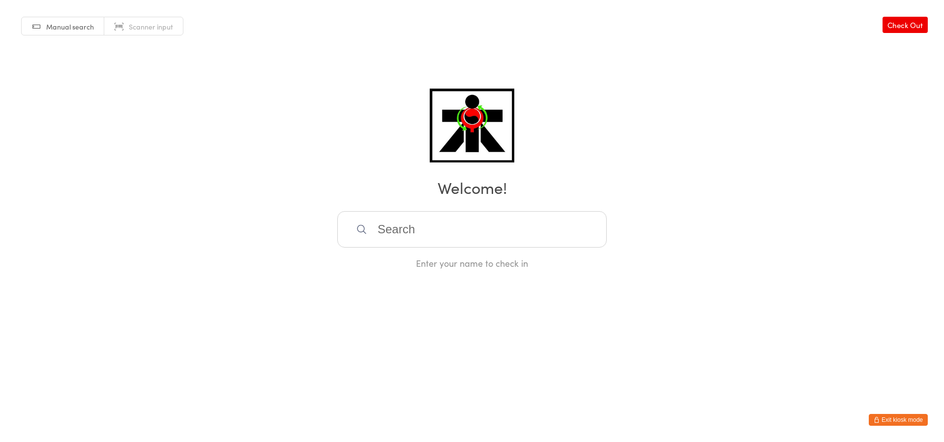
click at [383, 228] on input "search" at bounding box center [472, 229] width 270 height 36
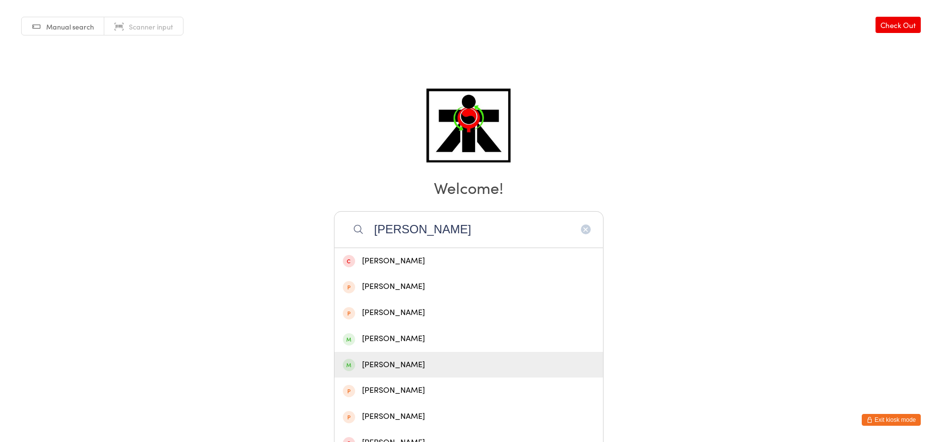
type input "harrison"
click at [443, 369] on div "Harrison Doyle" at bounding box center [469, 364] width 252 height 13
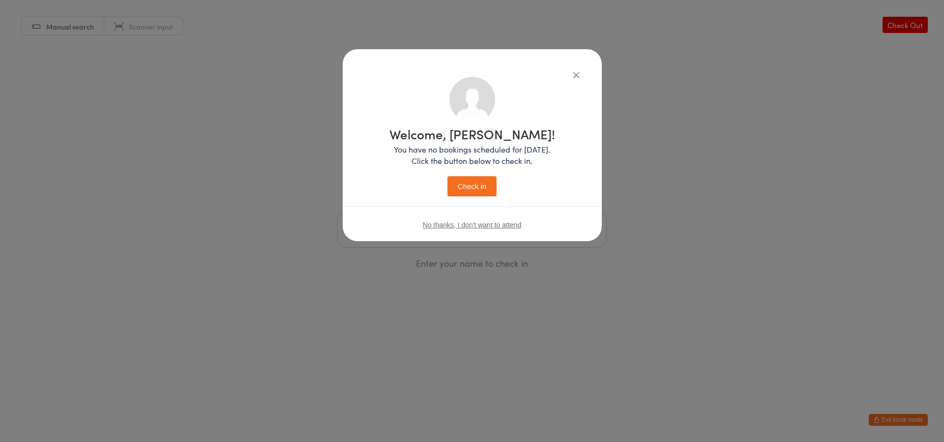
click at [457, 189] on button "Check in" at bounding box center [472, 186] width 49 height 20
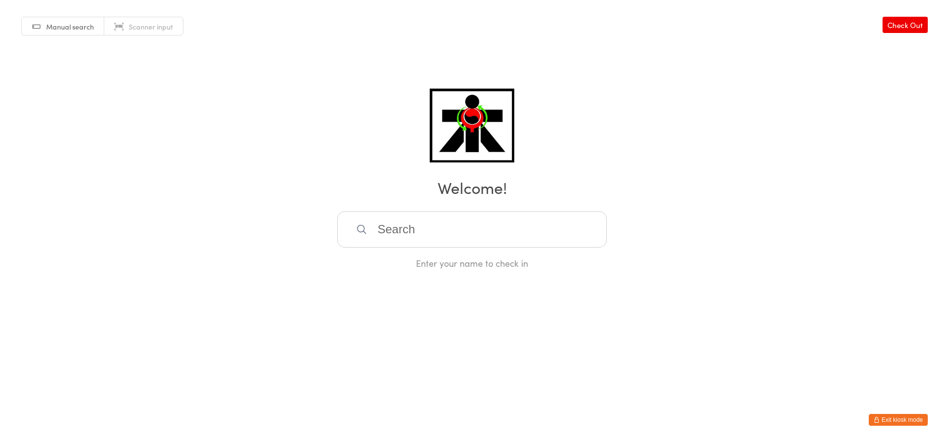
click at [395, 218] on input "search" at bounding box center [472, 229] width 270 height 36
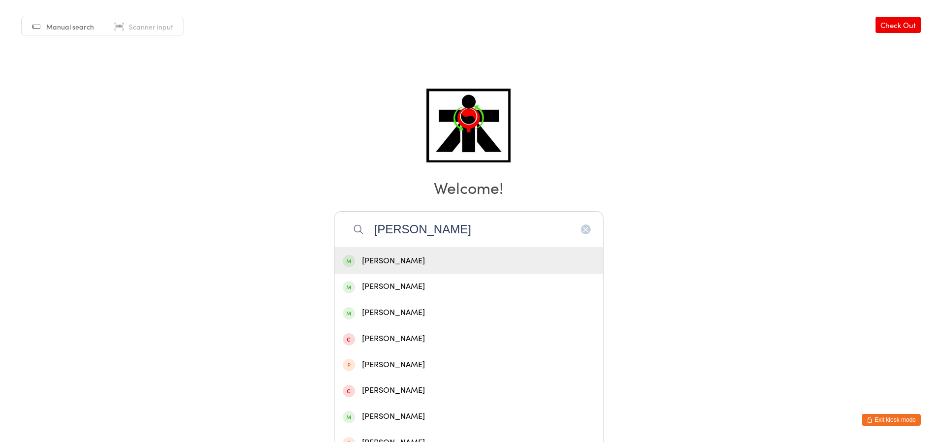
type input "owen woods"
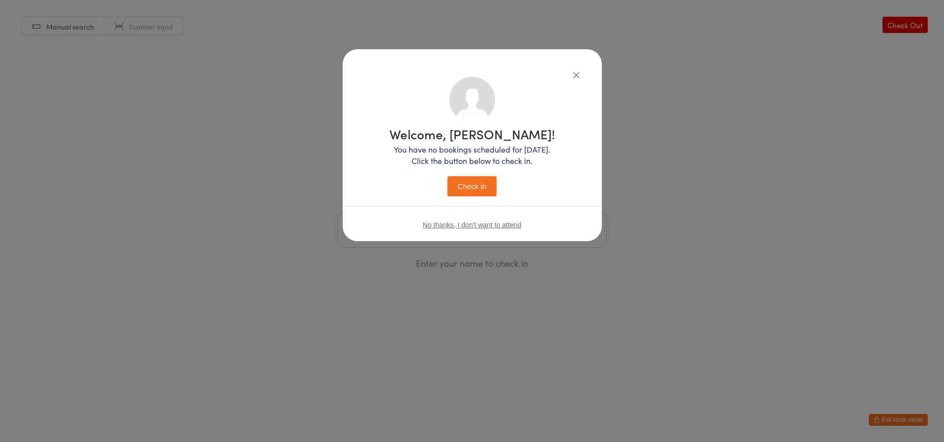
click at [448, 176] on button "Check in" at bounding box center [472, 186] width 49 height 20
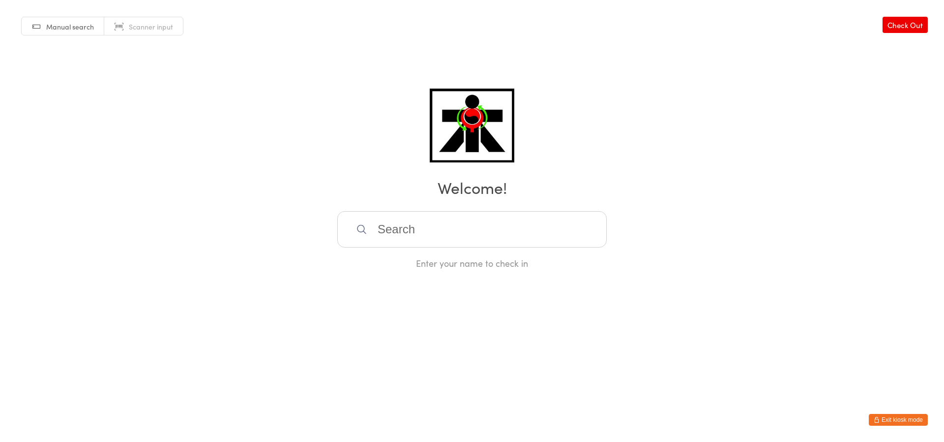
click at [403, 241] on input "search" at bounding box center [472, 229] width 270 height 36
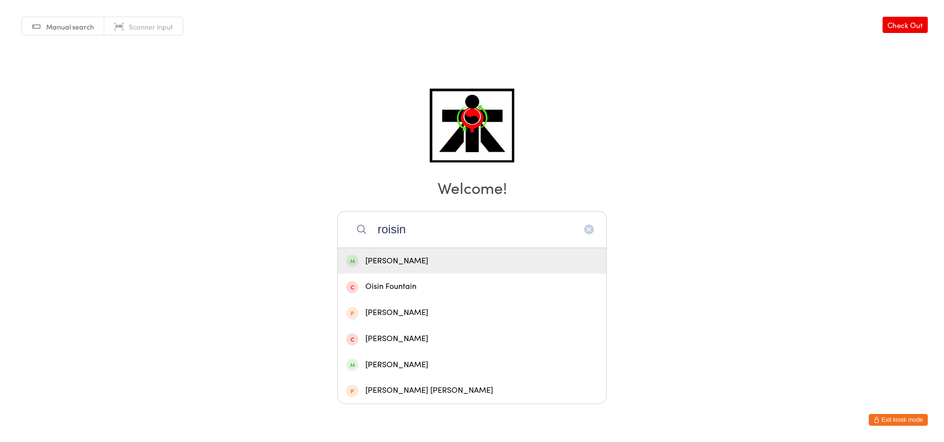
type input "roisin"
click at [406, 265] on div "Roisin O'Hallaran" at bounding box center [472, 260] width 252 height 13
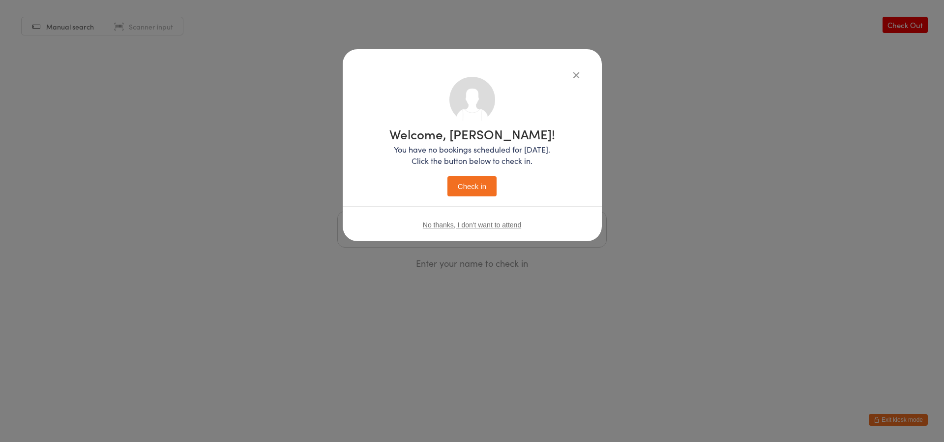
click at [481, 182] on button "Check in" at bounding box center [472, 186] width 49 height 20
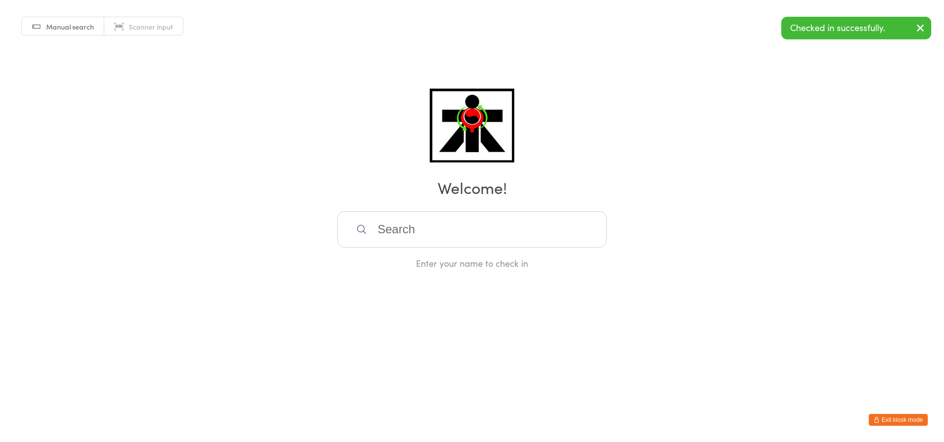
click at [471, 227] on input "search" at bounding box center [472, 229] width 270 height 36
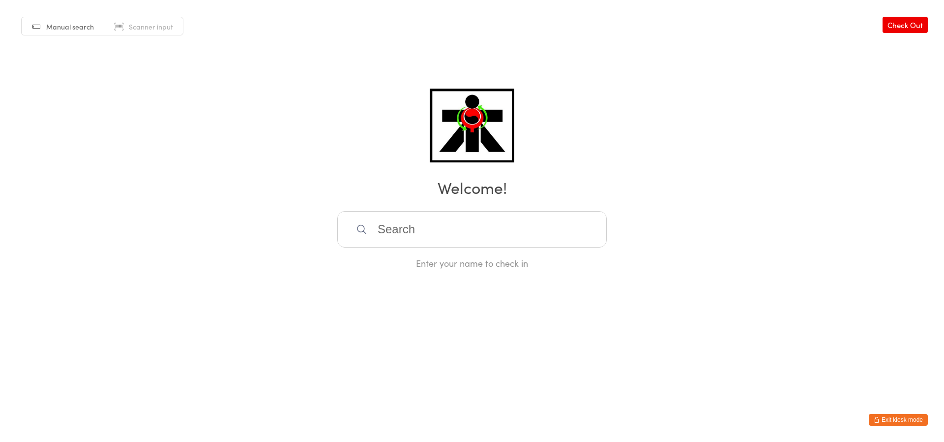
click at [860, 126] on div "Manual search Scanner input Check Out Welcome! Enter your name to check in" at bounding box center [472, 134] width 944 height 269
click at [915, 30] on link "Check Out" at bounding box center [905, 25] width 45 height 16
click at [457, 240] on input "search" at bounding box center [472, 229] width 270 height 36
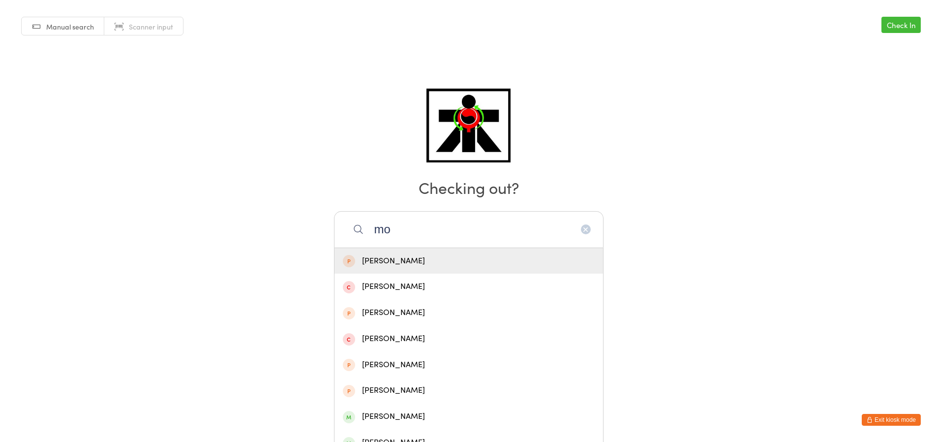
type input "m"
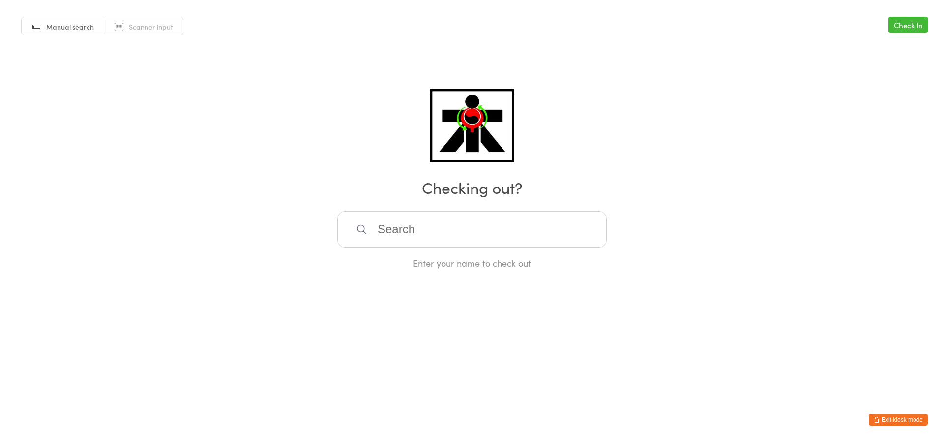
type input "o"
type input "wyfjfgfgffgh"
click at [401, 275] on html "You have now entered Kiosk Mode. Members will be able to check themselves in us…" at bounding box center [472, 221] width 944 height 442
drag, startPoint x: 424, startPoint y: 239, endPoint x: 486, endPoint y: 201, distance: 72.8
click at [432, 234] on input "wyfjfgfgffgh" at bounding box center [472, 229] width 270 height 36
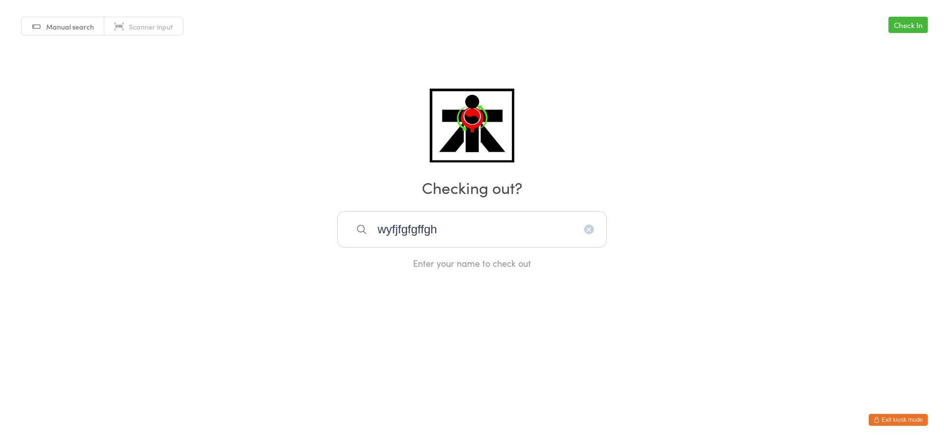
drag, startPoint x: 588, startPoint y: 229, endPoint x: 587, endPoint y: 242, distance: 12.8
click at [587, 242] on div "wyfjfgfgffgh" at bounding box center [472, 229] width 270 height 36
click at [724, 198] on div "Manual search Scanner input Check In Checking out? wyfjfgfgffgh Enter your name…" at bounding box center [472, 134] width 944 height 269
click at [479, 225] on input "wyfjfgfgffg" at bounding box center [472, 229] width 270 height 36
type input "w"
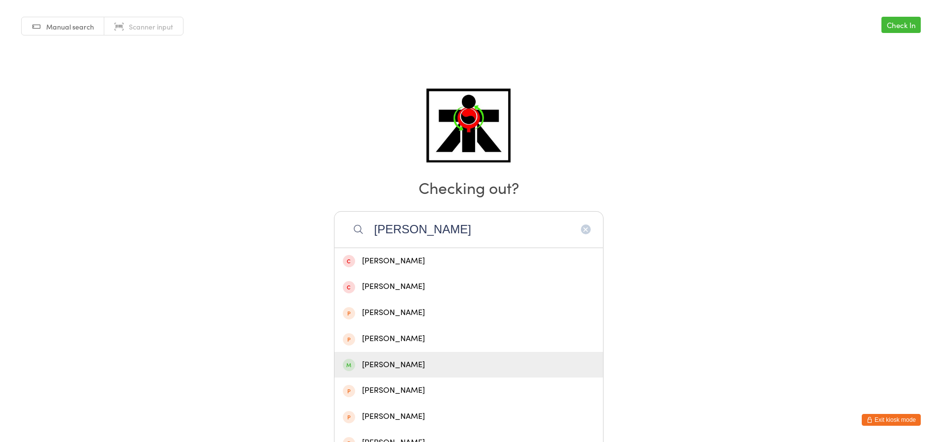
type input "molly"
click at [454, 354] on div "Molly Cullingford" at bounding box center [468, 365] width 269 height 26
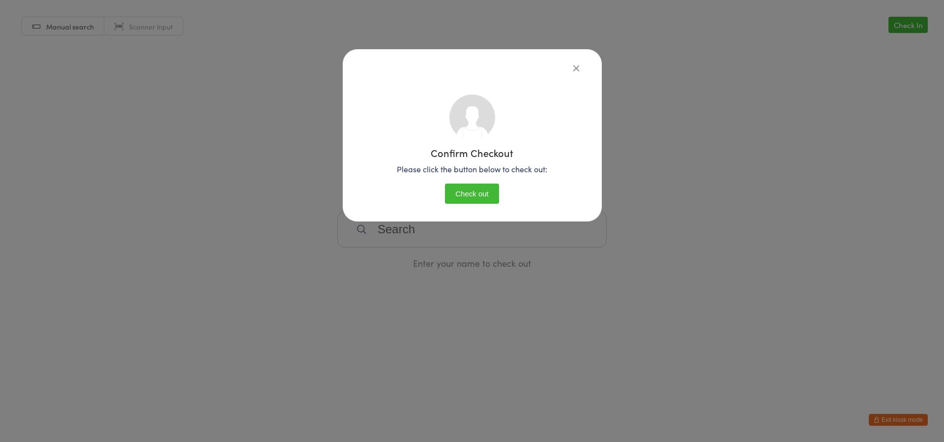
drag, startPoint x: 567, startPoint y: 67, endPoint x: 575, endPoint y: 65, distance: 8.2
click at [568, 67] on div at bounding box center [472, 68] width 220 height 12
click at [580, 66] on icon "button" at bounding box center [576, 67] width 11 height 11
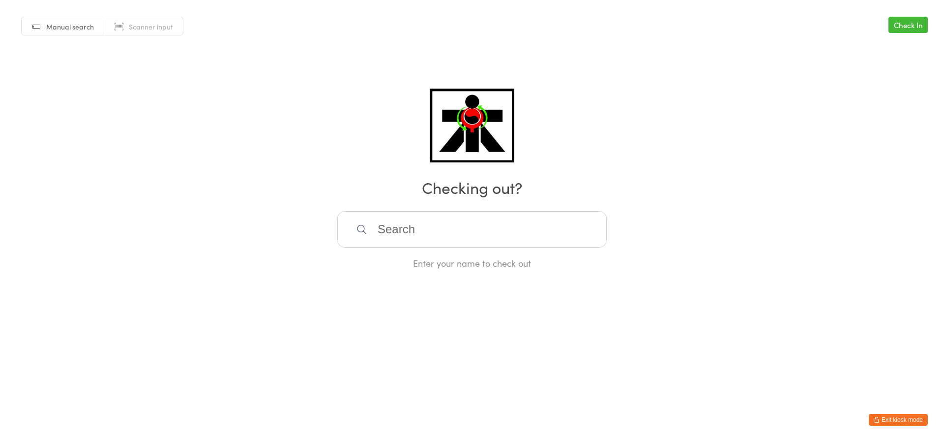
click at [484, 236] on input "search" at bounding box center [472, 229] width 270 height 36
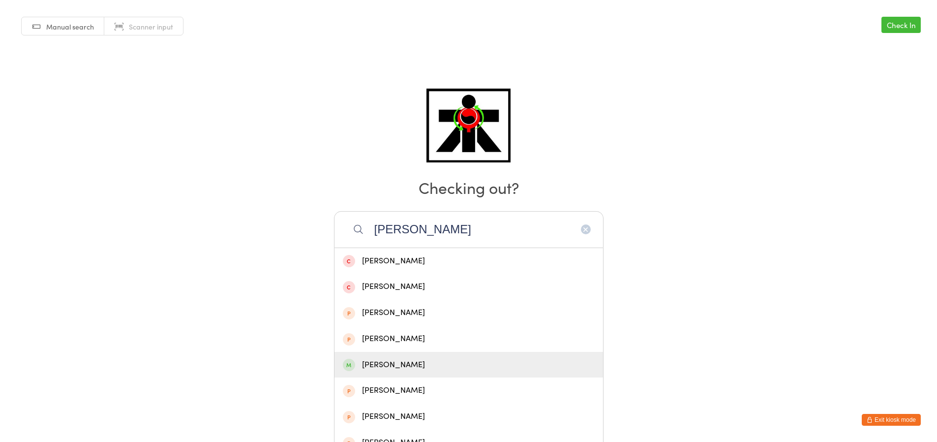
type input "molly"
click at [382, 360] on div "Molly Cullingford" at bounding box center [469, 364] width 252 height 13
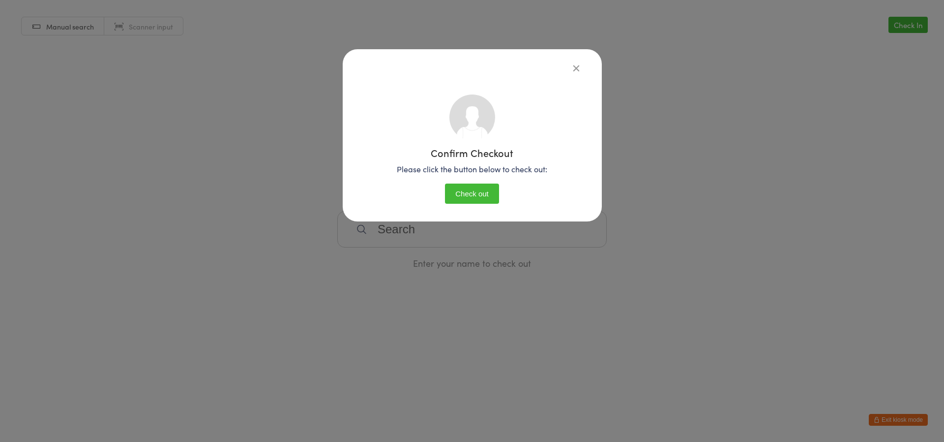
click at [484, 198] on button "Check out" at bounding box center [472, 193] width 54 height 20
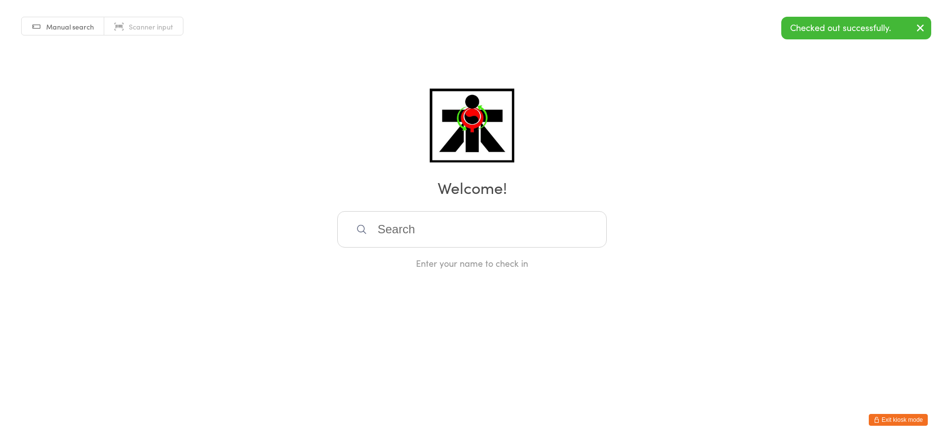
click at [449, 228] on input "search" at bounding box center [472, 229] width 270 height 36
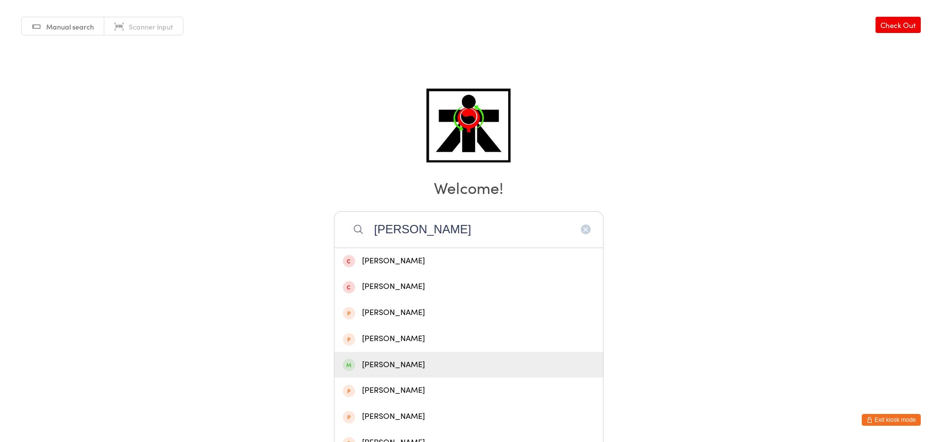
type input "molly"
click at [416, 363] on div "Molly Cullingford" at bounding box center [469, 364] width 252 height 13
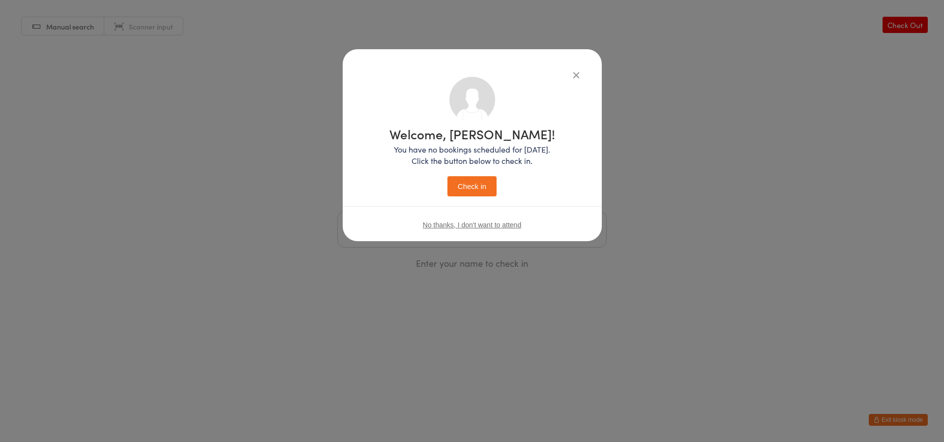
click at [474, 188] on button "Check in" at bounding box center [472, 186] width 49 height 20
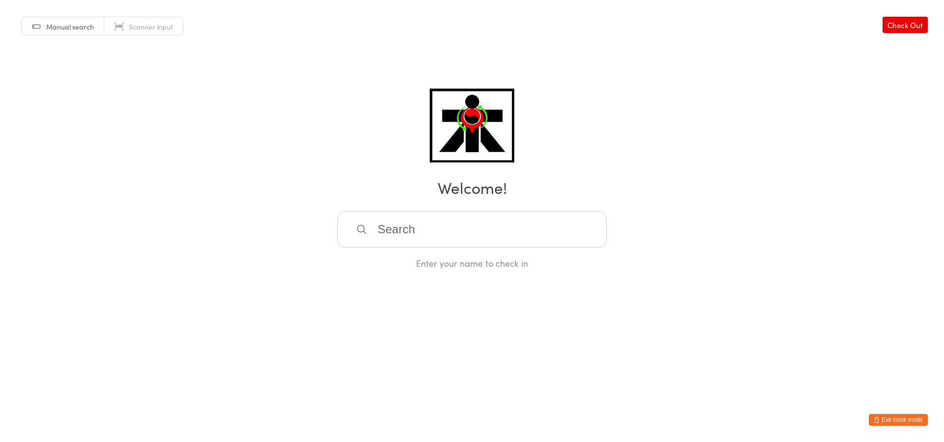
click at [458, 240] on input "search" at bounding box center [472, 229] width 270 height 36
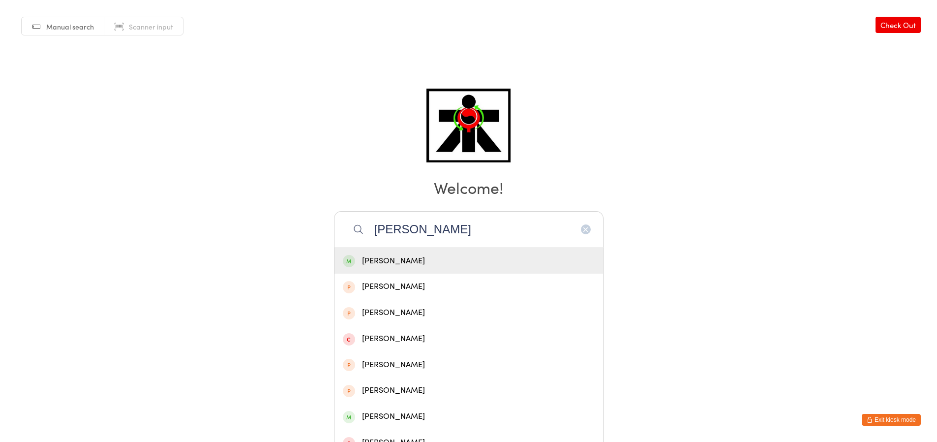
type input "mika"
click at [378, 258] on div "Mika Grossman" at bounding box center [469, 260] width 252 height 13
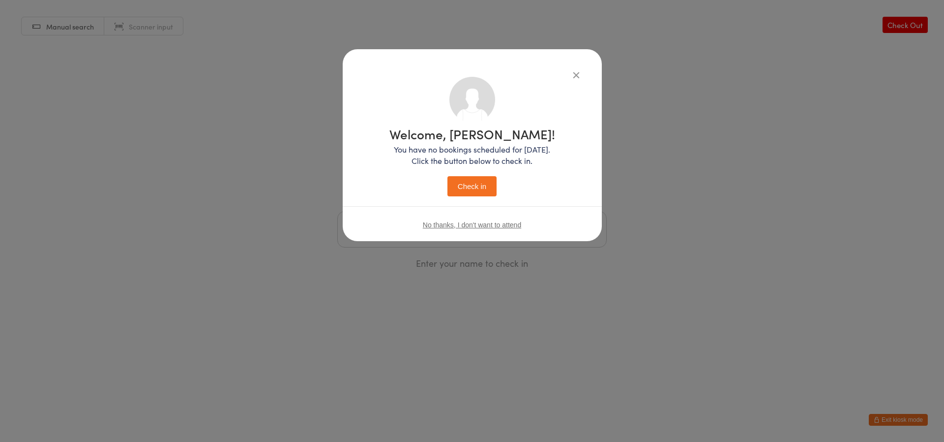
click at [466, 189] on button "Check in" at bounding box center [472, 186] width 49 height 20
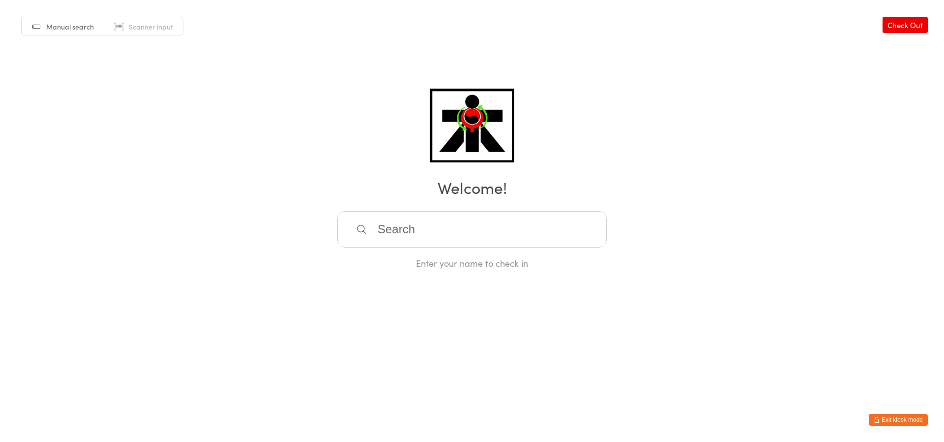
click at [429, 228] on input "search" at bounding box center [472, 229] width 270 height 36
type input "noah gr"
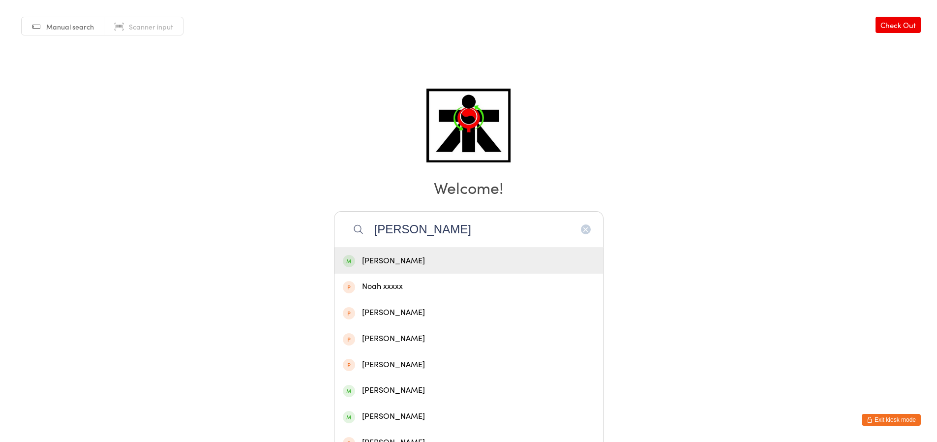
type input "noah gr"
click at [367, 253] on div "Noah Grossman" at bounding box center [468, 261] width 269 height 26
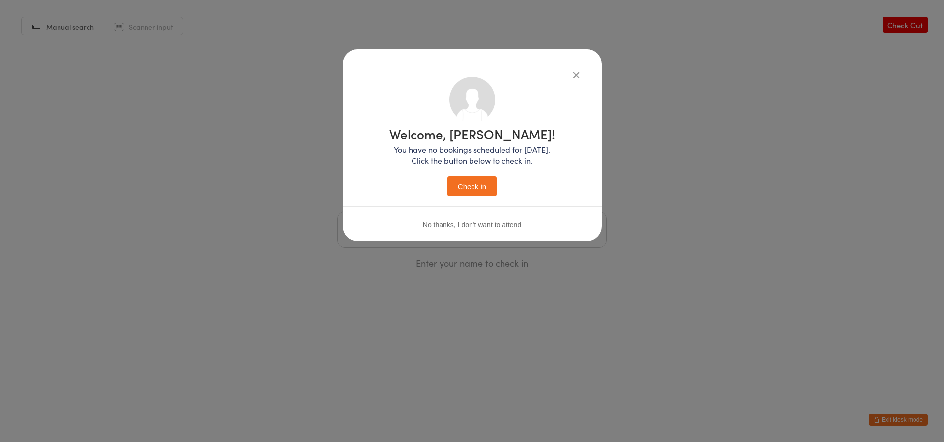
click at [479, 178] on button "Check in" at bounding box center [472, 186] width 49 height 20
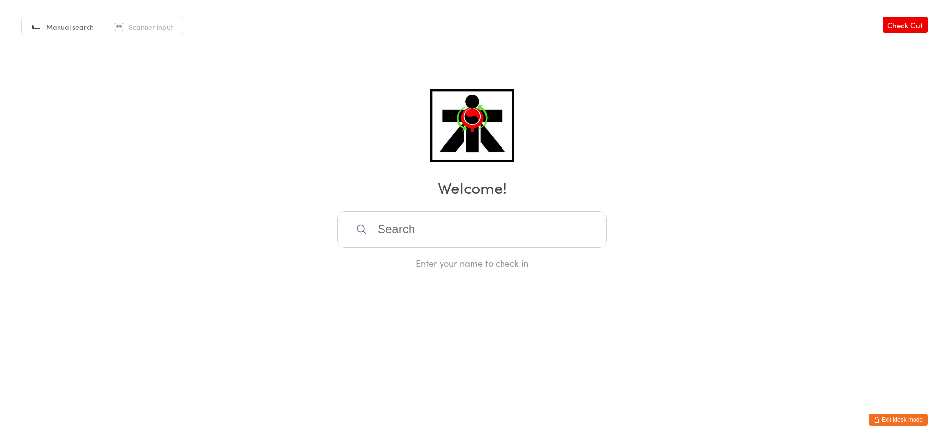
drag, startPoint x: 492, startPoint y: 220, endPoint x: 505, endPoint y: 226, distance: 13.9
click at [505, 226] on input "search" at bounding box center [472, 229] width 270 height 36
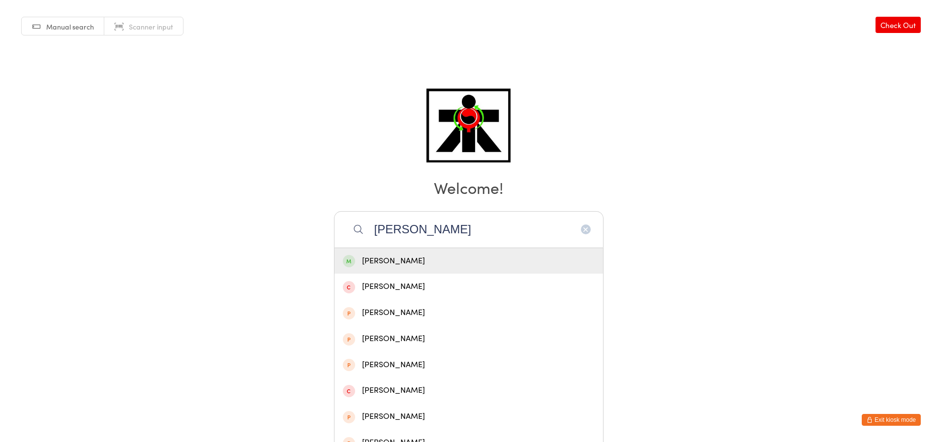
type input "liam paterson"
click at [498, 265] on div "Liam Paterson" at bounding box center [469, 260] width 252 height 13
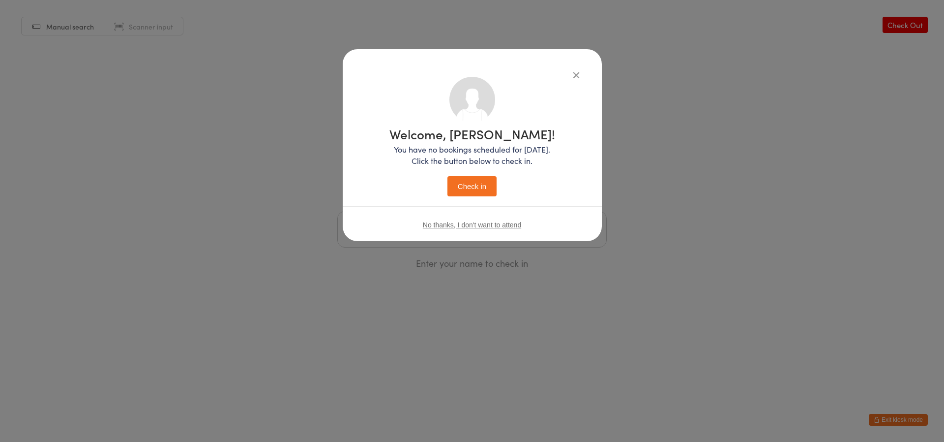
click at [469, 179] on button "Check in" at bounding box center [472, 186] width 49 height 20
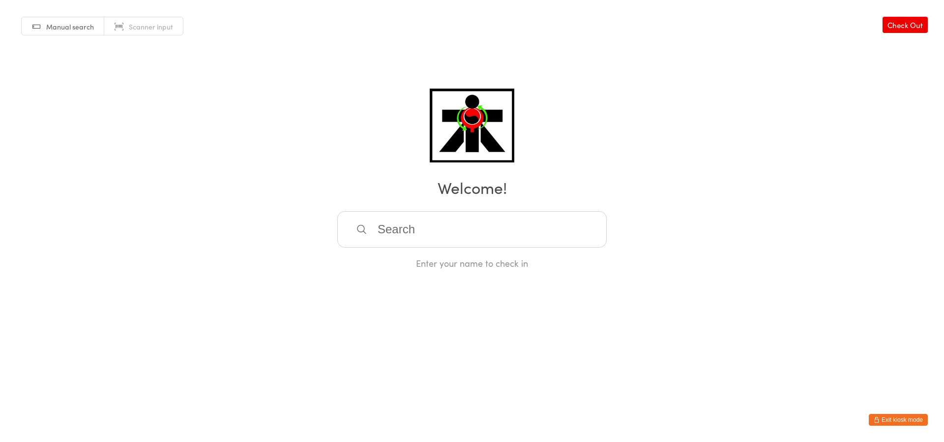
click at [418, 233] on input "search" at bounding box center [472, 229] width 270 height 36
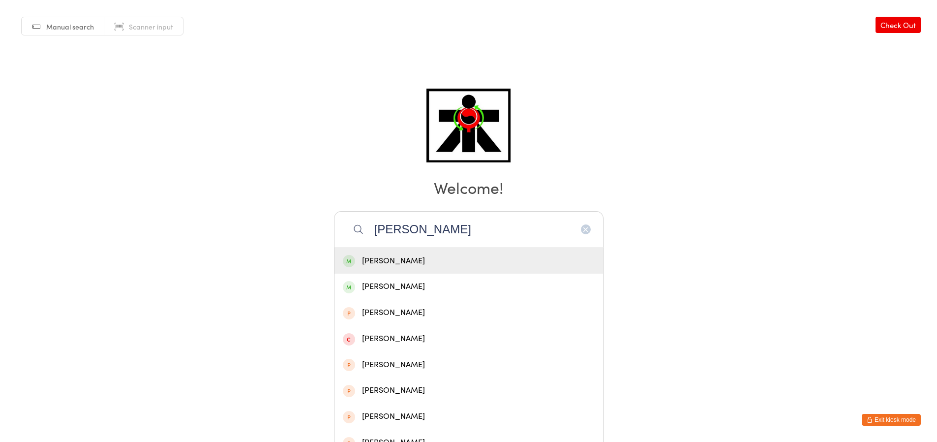
type input "jack thornton"
click at [418, 258] on div "Jack Thornton" at bounding box center [469, 260] width 252 height 13
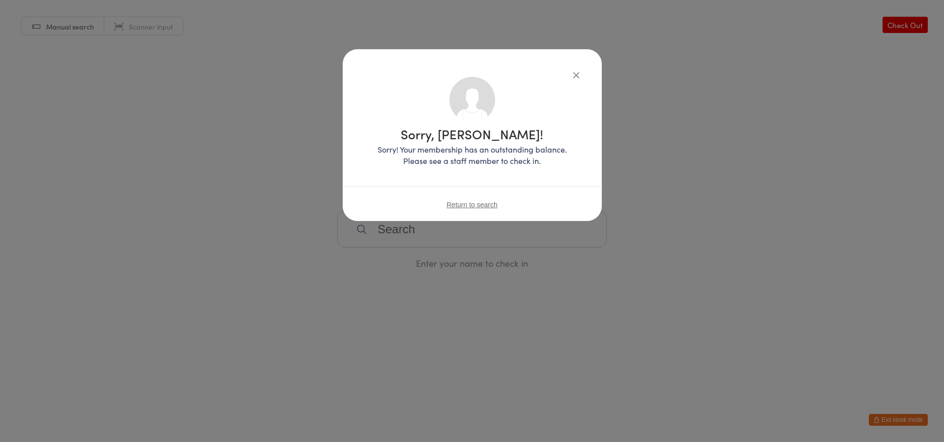
click at [575, 73] on icon "button" at bounding box center [576, 74] width 11 height 11
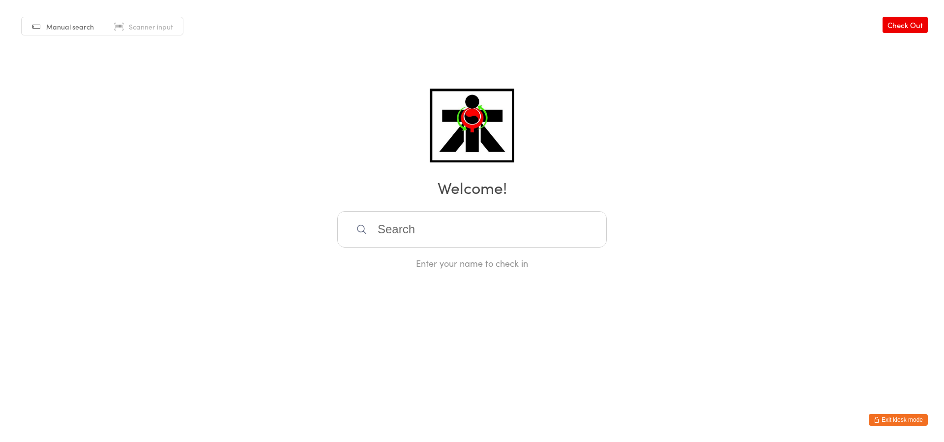
drag, startPoint x: 285, startPoint y: 264, endPoint x: 427, endPoint y: 291, distance: 144.2
click at [284, 279] on html "You have now entered Kiosk Mode. Members will be able to check themselves in us…" at bounding box center [472, 221] width 944 height 442
click at [485, 233] on input "search" at bounding box center [472, 229] width 270 height 36
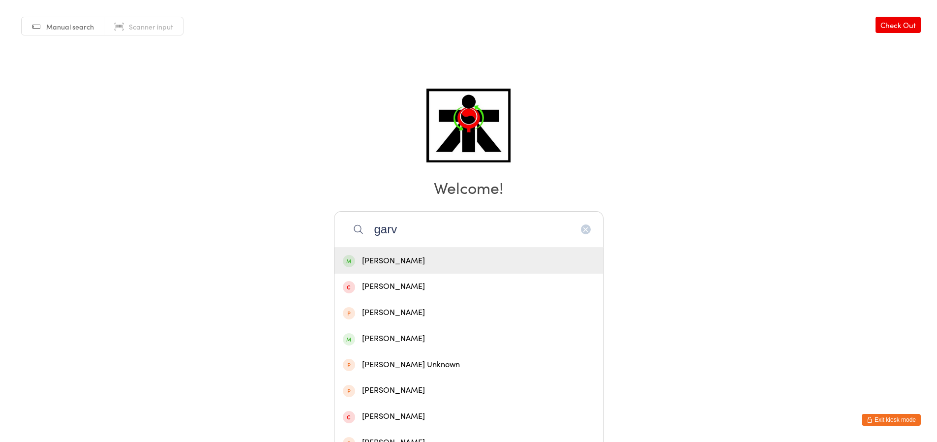
type input "garv"
click at [491, 265] on div "William Garvey" at bounding box center [469, 260] width 252 height 13
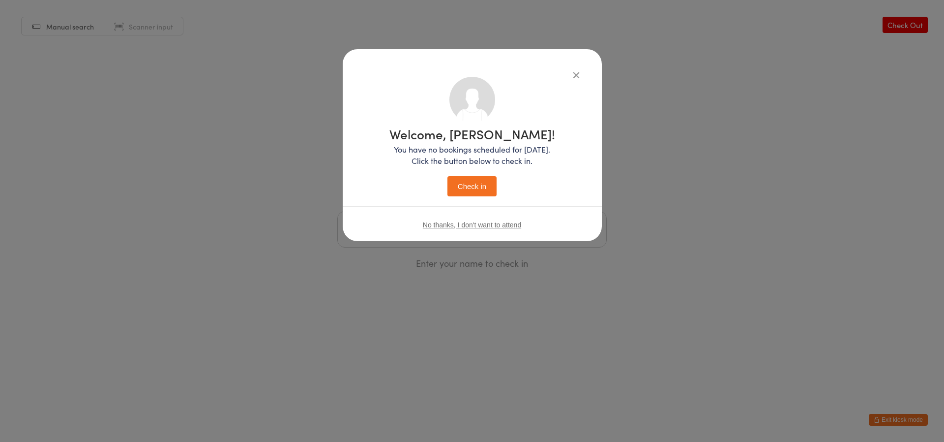
click at [458, 182] on button "Check in" at bounding box center [472, 186] width 49 height 20
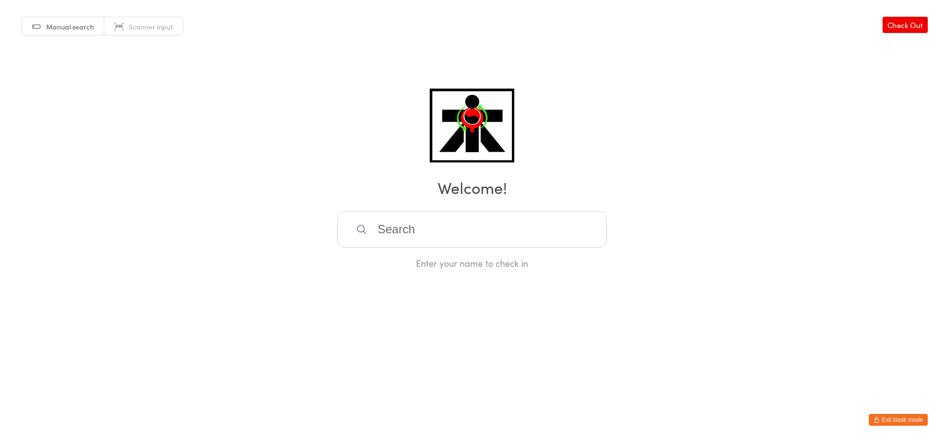
click at [523, 216] on input "search" at bounding box center [472, 229] width 270 height 36
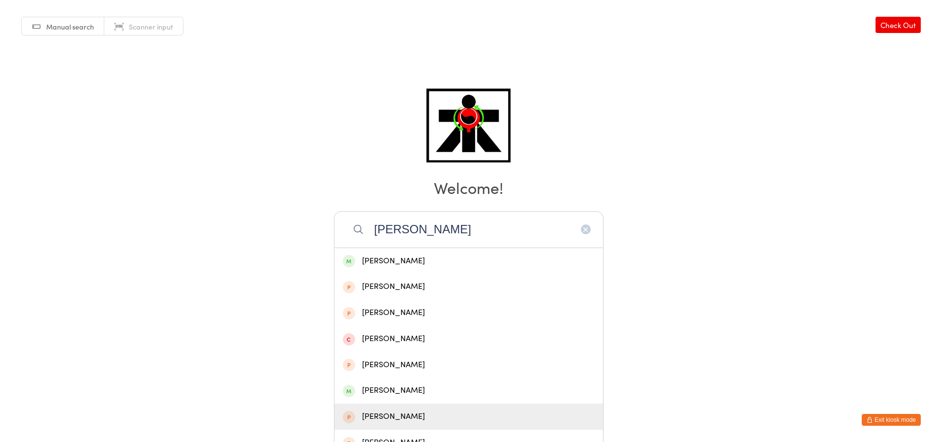
type input "nathan"
click at [510, 410] on div "Nathan Heal" at bounding box center [469, 416] width 252 height 13
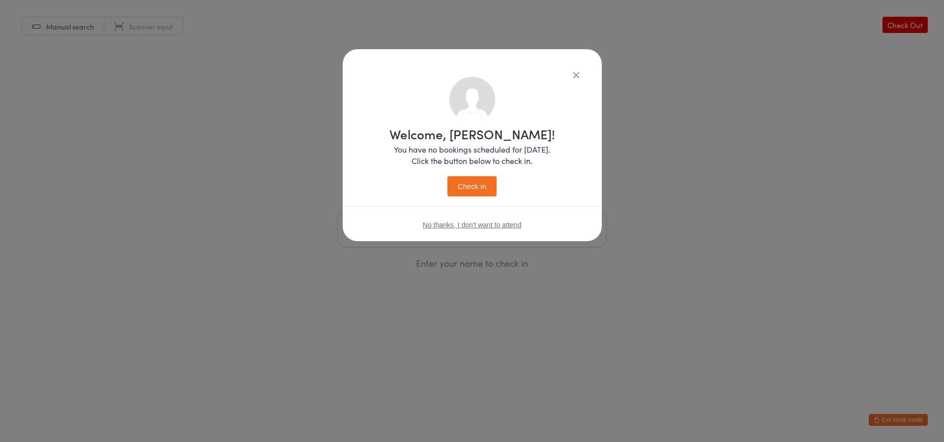
click at [491, 230] on div "No thanks, I don't want to attend" at bounding box center [472, 224] width 259 height 37
click at [490, 224] on span "No thanks, I don't want to attend" at bounding box center [472, 225] width 98 height 8
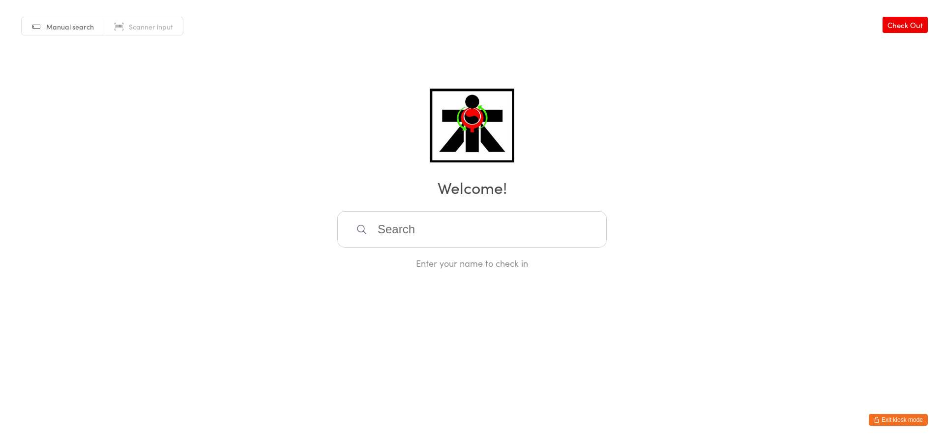
click at [483, 229] on input "search" at bounding box center [472, 229] width 270 height 36
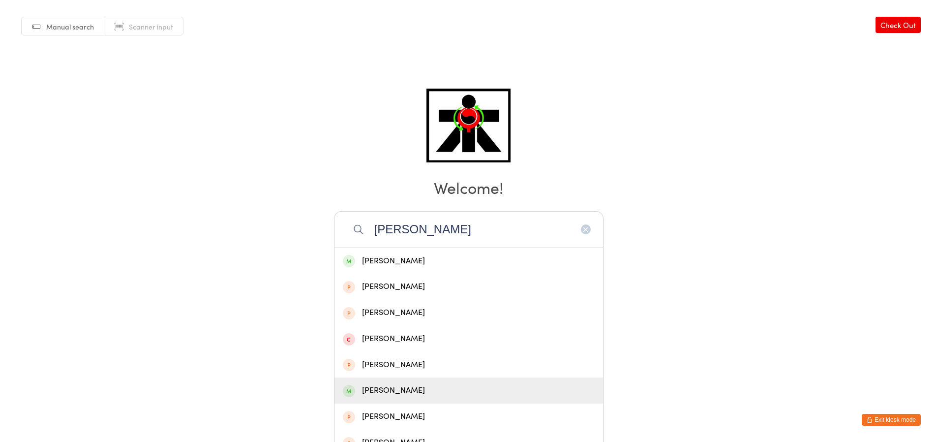
type input "nathan"
click at [482, 383] on div "Nathan Chia" at bounding box center [468, 390] width 269 height 26
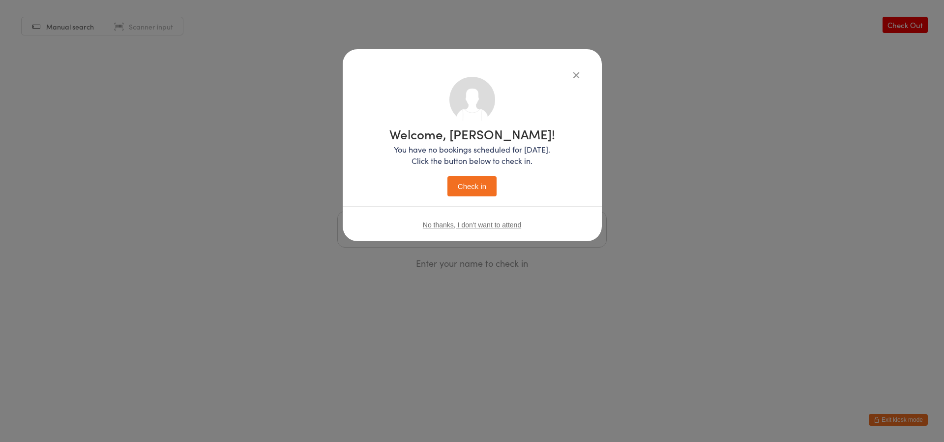
click at [473, 180] on button "Check in" at bounding box center [472, 186] width 49 height 20
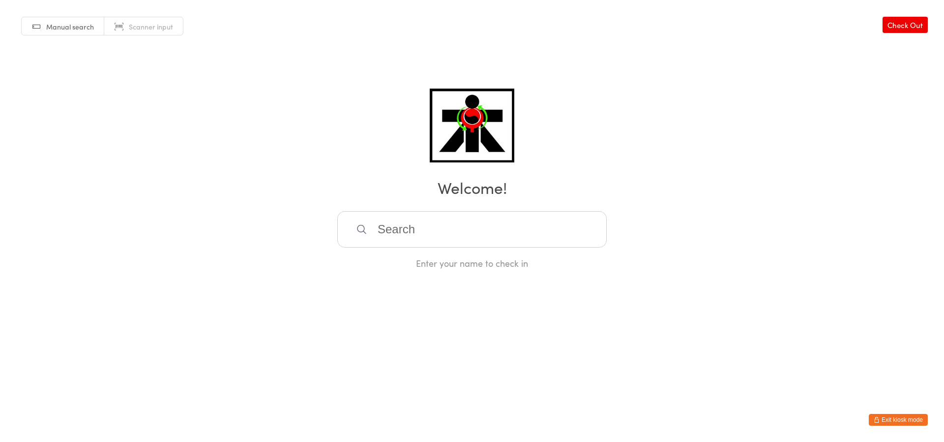
click at [474, 181] on h2 "Welcome!" at bounding box center [472, 187] width 925 height 22
drag, startPoint x: 477, startPoint y: 210, endPoint x: 480, endPoint y: 221, distance: 11.8
click at [479, 214] on div "Manual search Scanner input Check Out Welcome! Enter your name to check in" at bounding box center [472, 134] width 944 height 269
click at [484, 230] on input "search" at bounding box center [472, 229] width 270 height 36
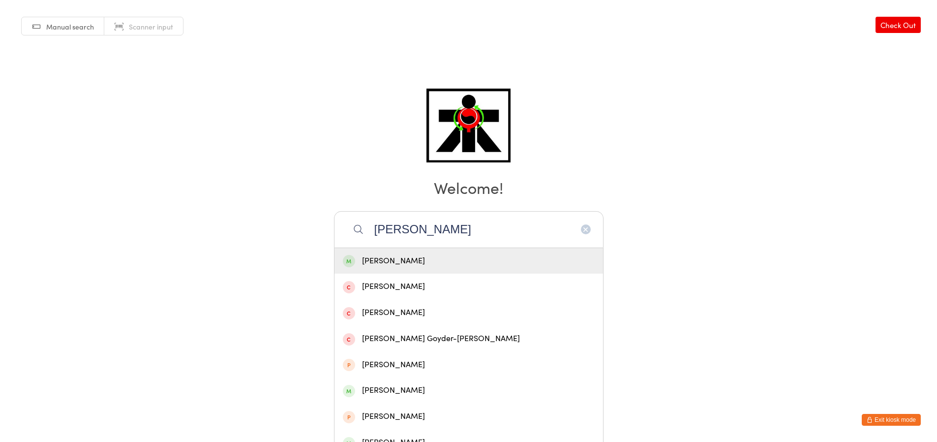
type input "tobias"
click at [444, 256] on div "Tobias Peate" at bounding box center [469, 260] width 252 height 13
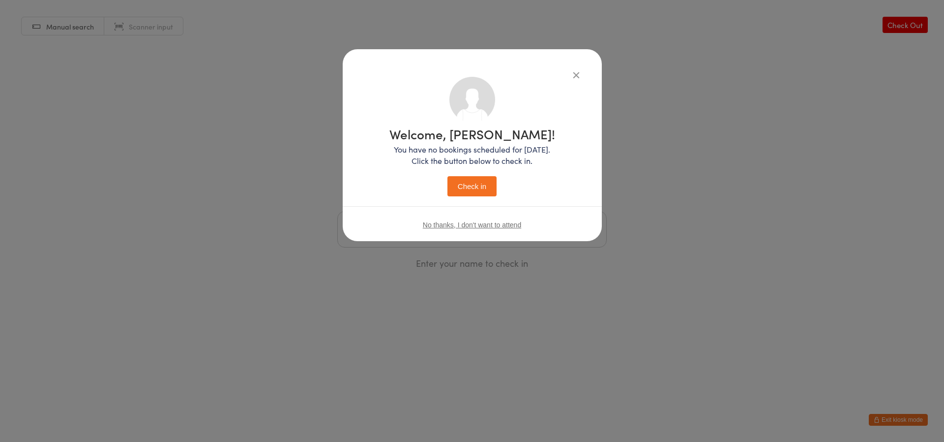
click at [457, 183] on button "Check in" at bounding box center [472, 186] width 49 height 20
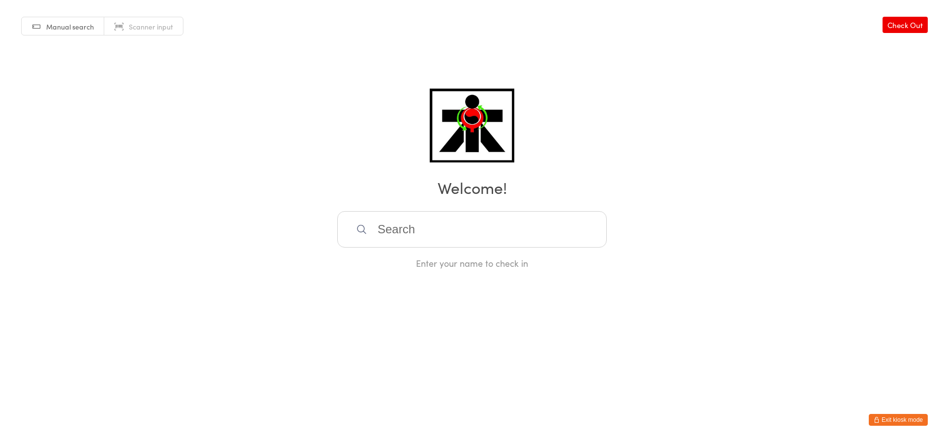
click at [442, 227] on input "search" at bounding box center [472, 229] width 270 height 36
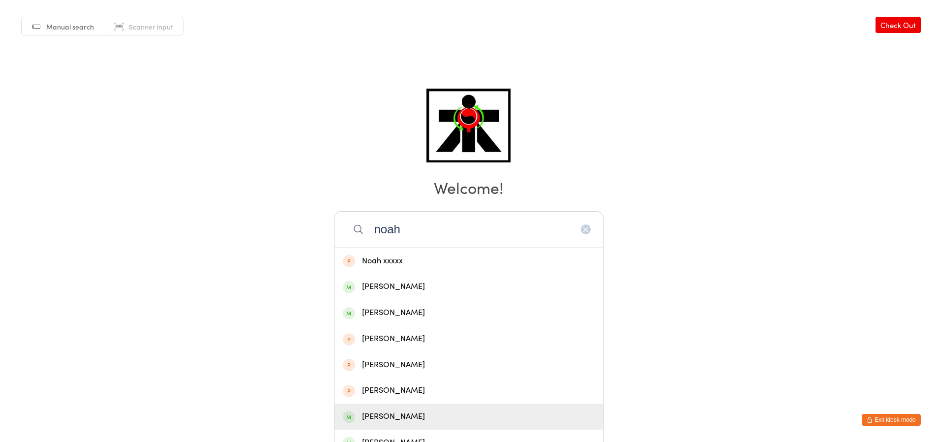
type input "noah"
click at [420, 418] on div "Noah Krohss" at bounding box center [469, 416] width 252 height 13
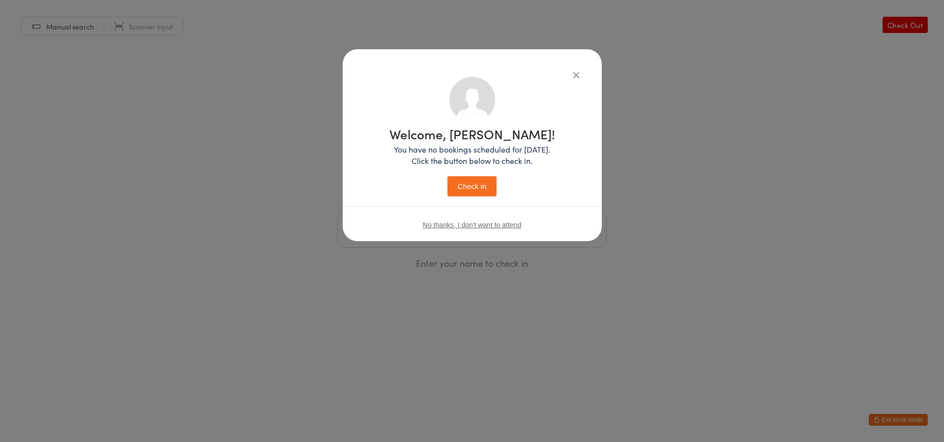
click at [411, 419] on div "Welcome, Noah! You have no bookings scheduled for today. Click the button below…" at bounding box center [472, 221] width 944 height 442
click at [406, 419] on div "Welcome, Noah! You have no bookings scheduled for today. Click the button below…" at bounding box center [472, 221] width 944 height 442
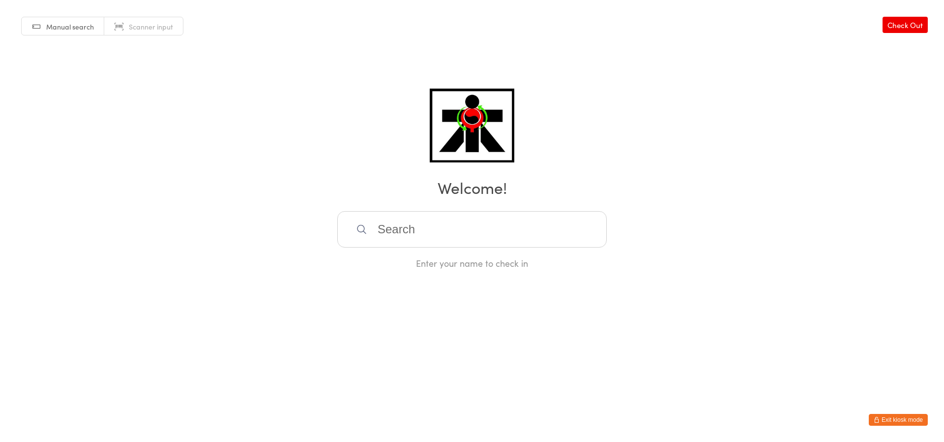
click at [540, 238] on input "search" at bounding box center [472, 229] width 270 height 36
click at [482, 230] on input "search" at bounding box center [472, 229] width 270 height 36
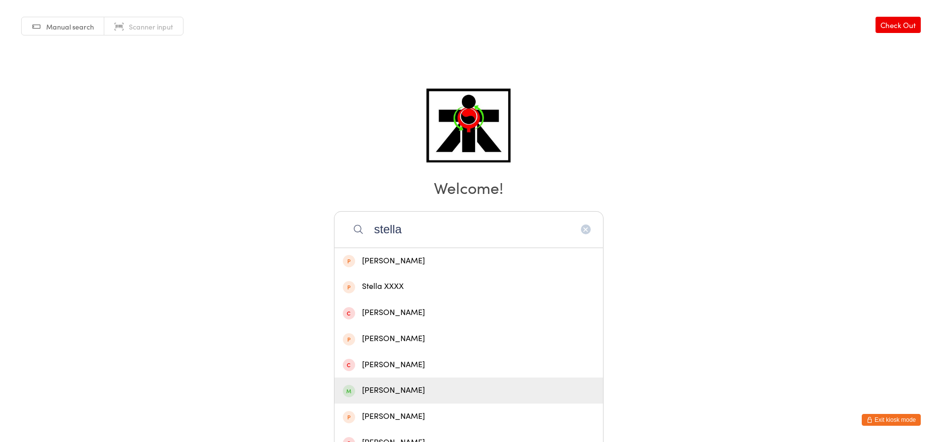
type input "stella"
click at [536, 400] on div "[PERSON_NAME]" at bounding box center [468, 390] width 269 height 26
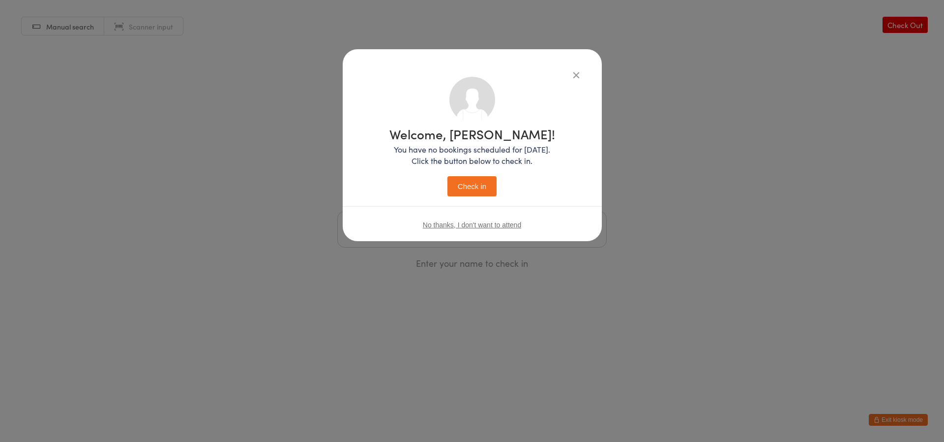
click at [487, 183] on button "Check in" at bounding box center [472, 186] width 49 height 20
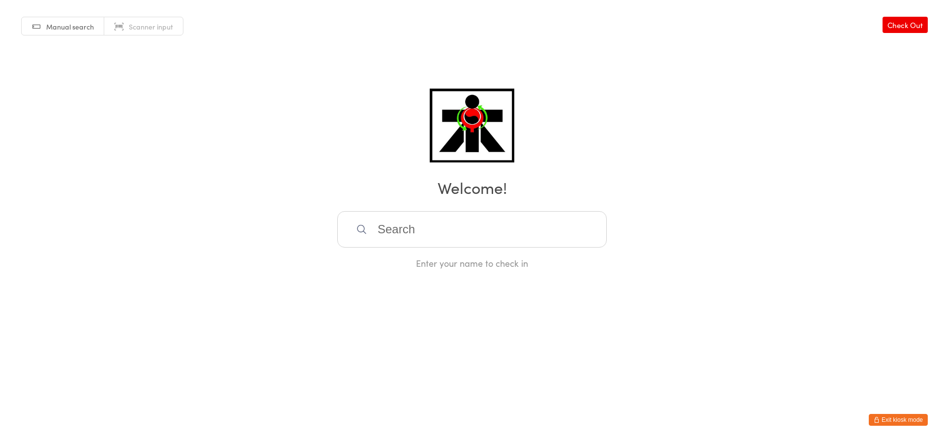
click at [503, 217] on input "search" at bounding box center [472, 229] width 270 height 36
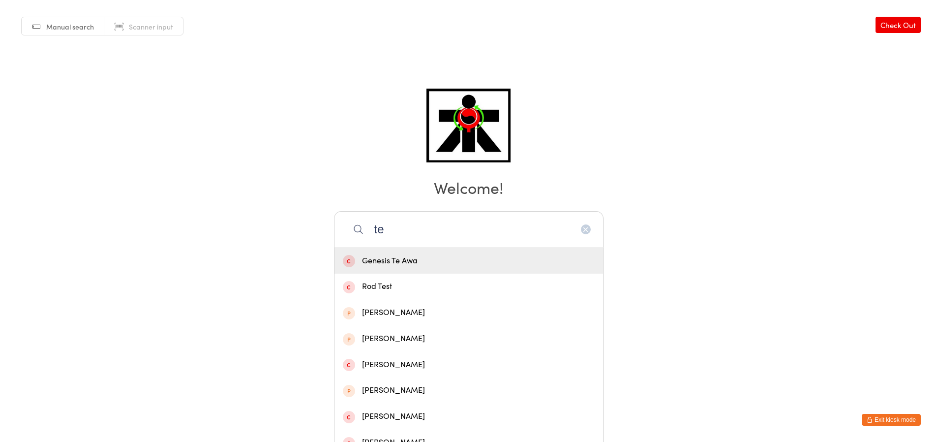
type input "t"
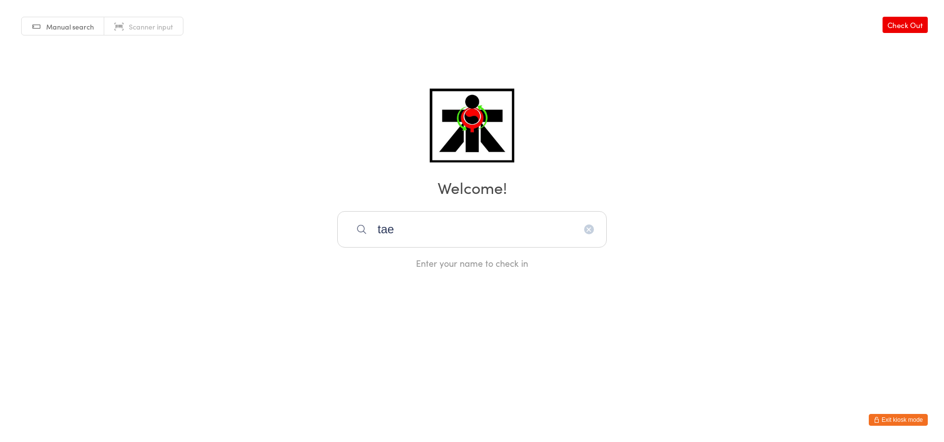
type input "tae"
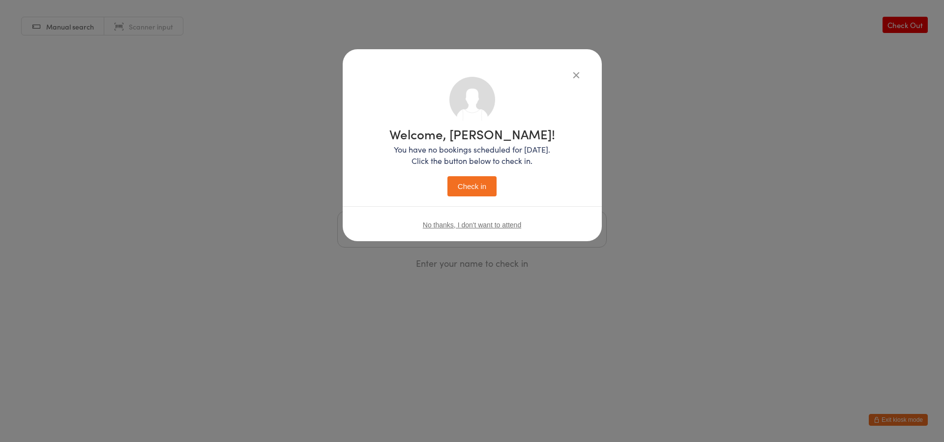
click at [448, 176] on button "Check in" at bounding box center [472, 186] width 49 height 20
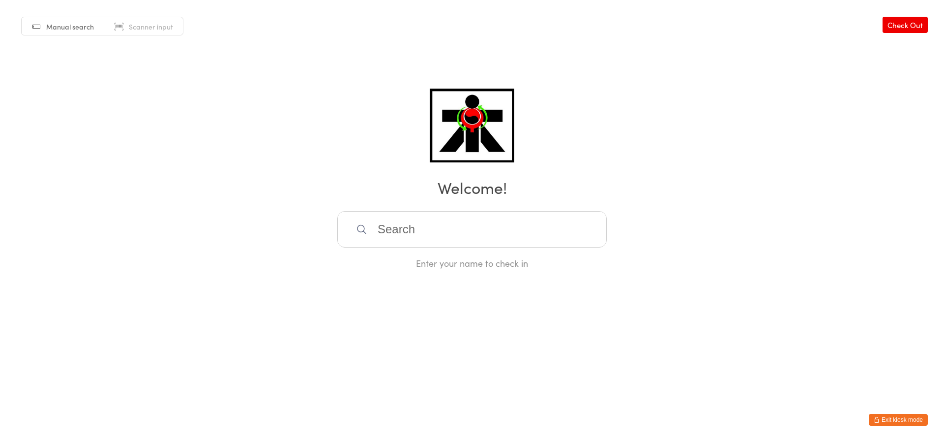
click at [413, 228] on input "search" at bounding box center [472, 229] width 270 height 36
type input "alice.h"
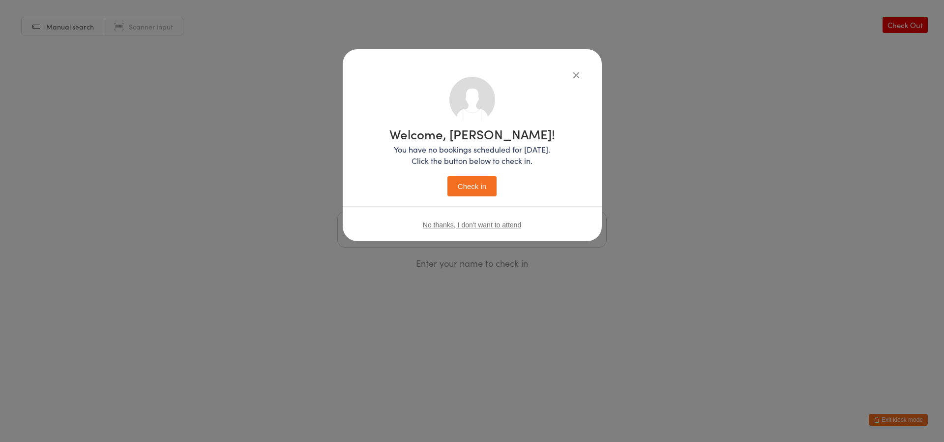
click at [448, 176] on button "Check in" at bounding box center [472, 186] width 49 height 20
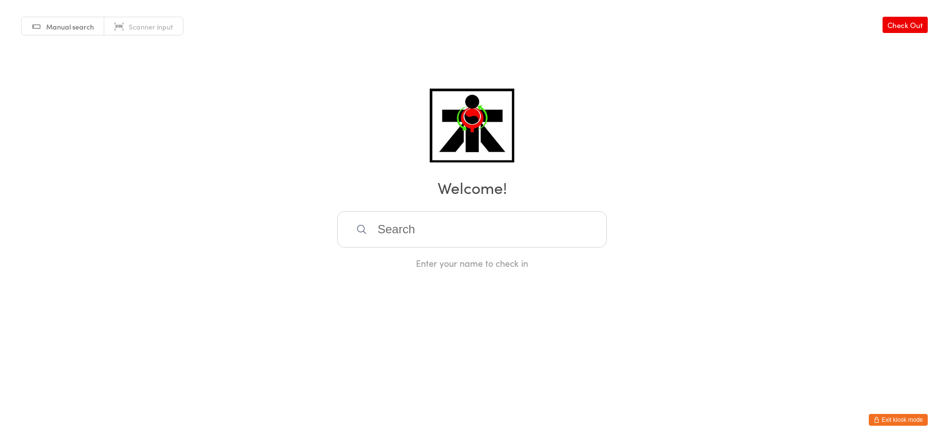
click at [405, 231] on input "search" at bounding box center [472, 229] width 270 height 36
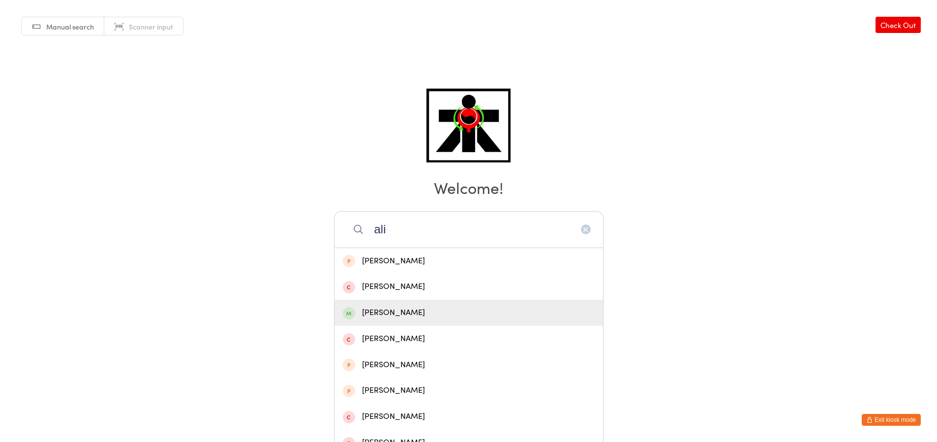
type input "ali"
click at [373, 316] on div "Ali Abdelkhalek" at bounding box center [469, 312] width 252 height 13
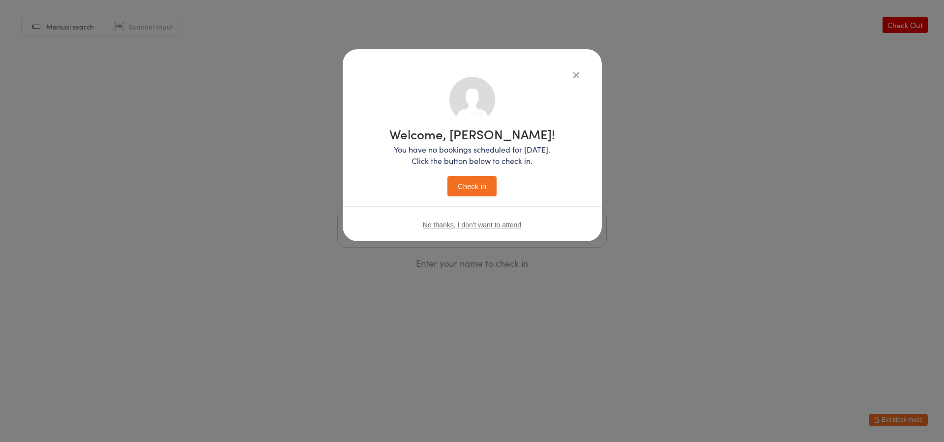
click at [482, 186] on button "Check in" at bounding box center [472, 186] width 49 height 20
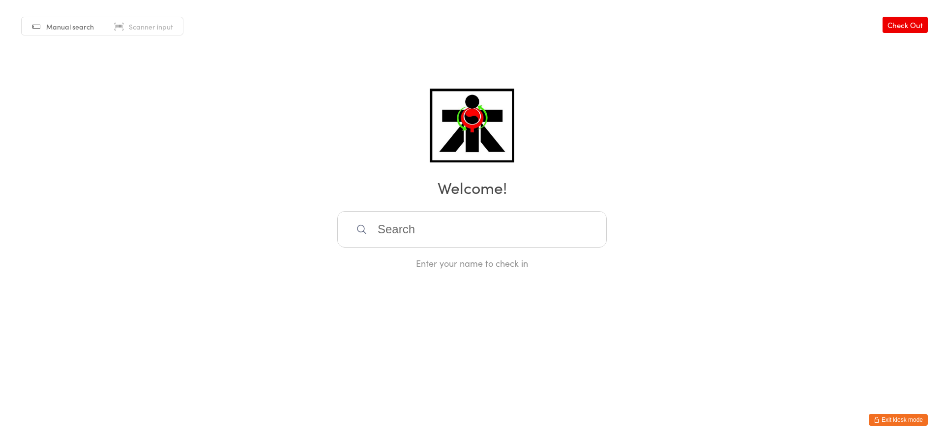
click at [555, 221] on input "search" at bounding box center [472, 229] width 270 height 36
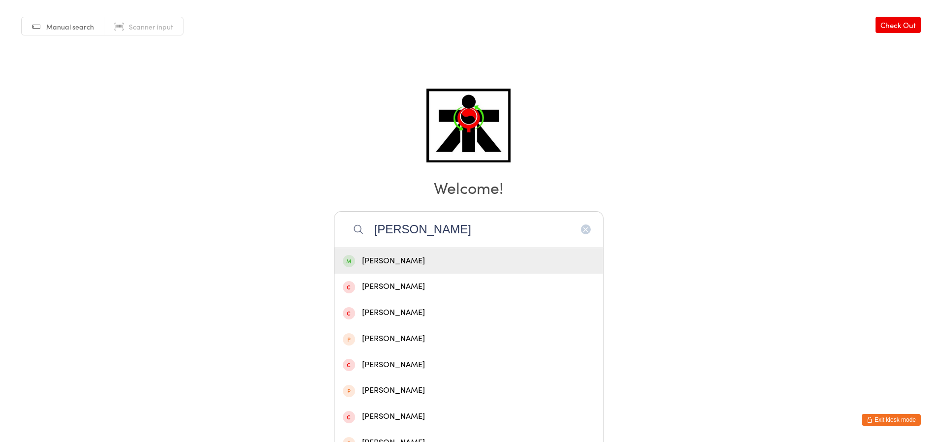
type input "granich"
click at [485, 270] on div "Isaac Granich" at bounding box center [468, 261] width 269 height 26
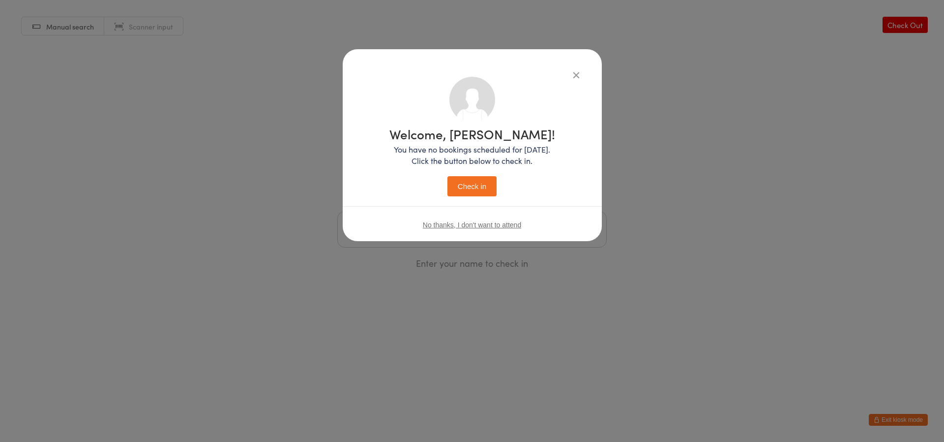
click at [480, 186] on button "Check in" at bounding box center [472, 186] width 49 height 20
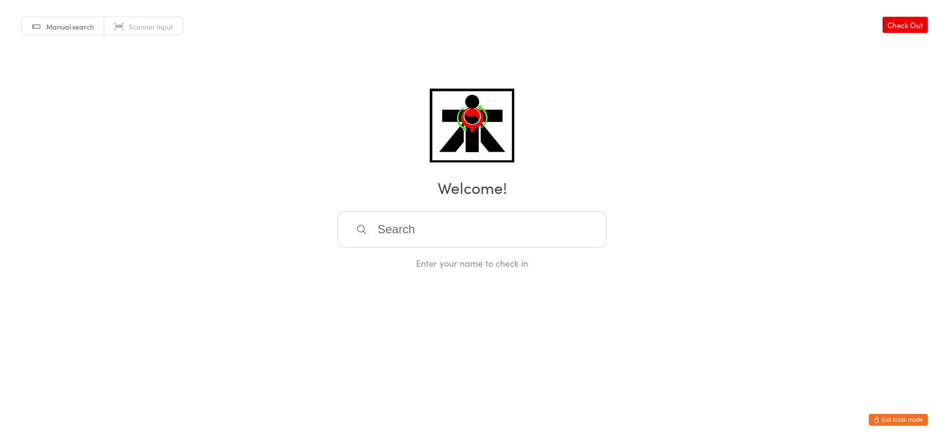
click at [372, 238] on input "search" at bounding box center [472, 229] width 270 height 36
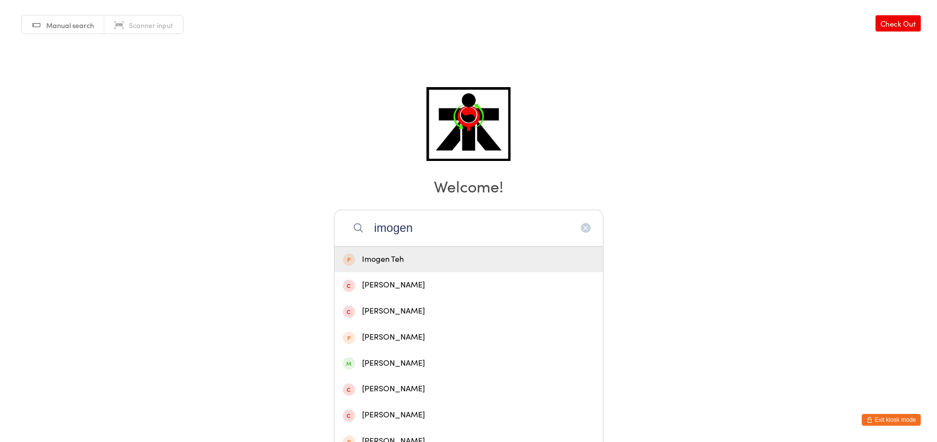
scroll to position [2, 0]
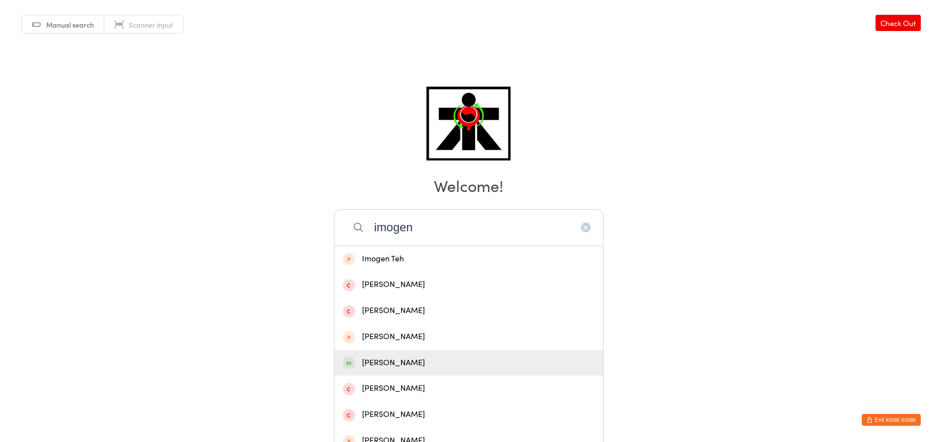
type input "imogen"
click at [414, 359] on div "Imogen Dawson" at bounding box center [469, 362] width 252 height 13
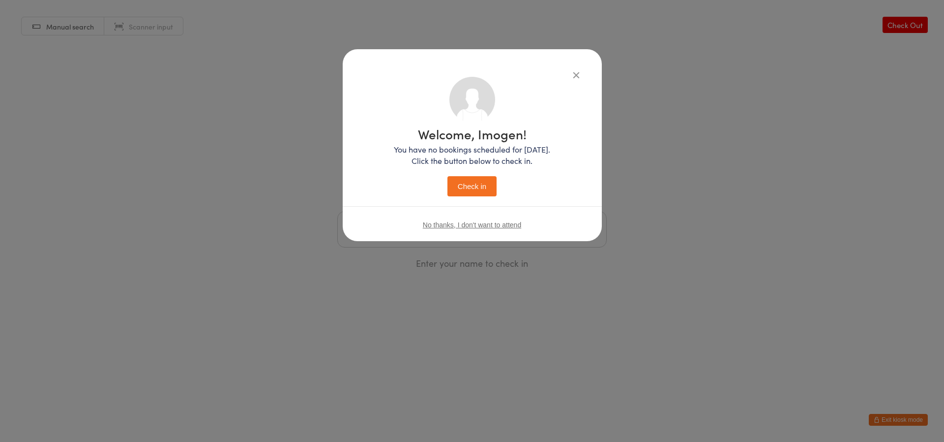
click at [458, 185] on button "Check in" at bounding box center [472, 186] width 49 height 20
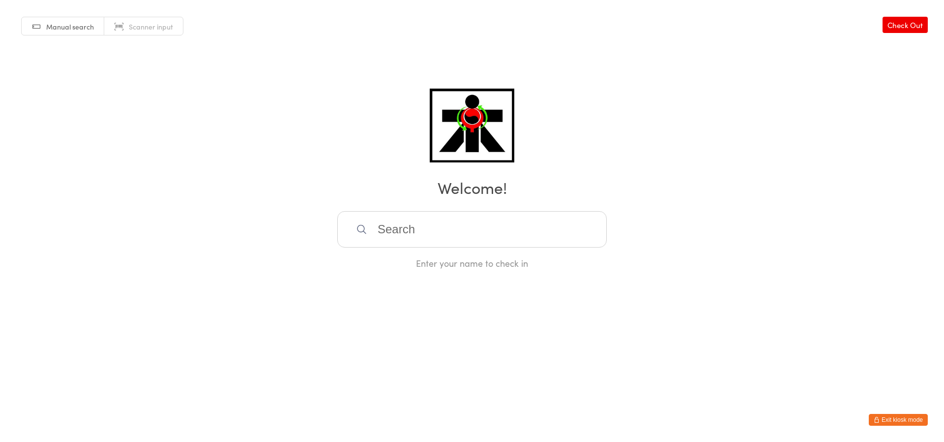
click at [449, 243] on input "search" at bounding box center [472, 229] width 270 height 36
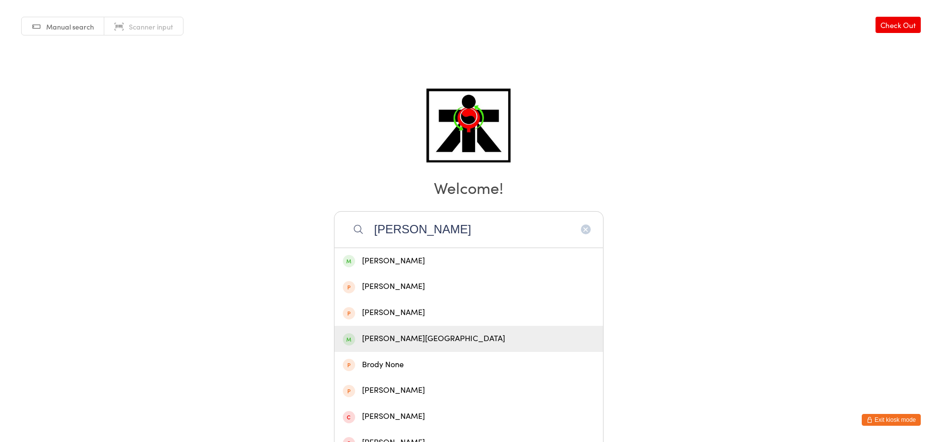
type input "Brodie"
click at [426, 338] on div "Brodie Stratford" at bounding box center [469, 338] width 252 height 13
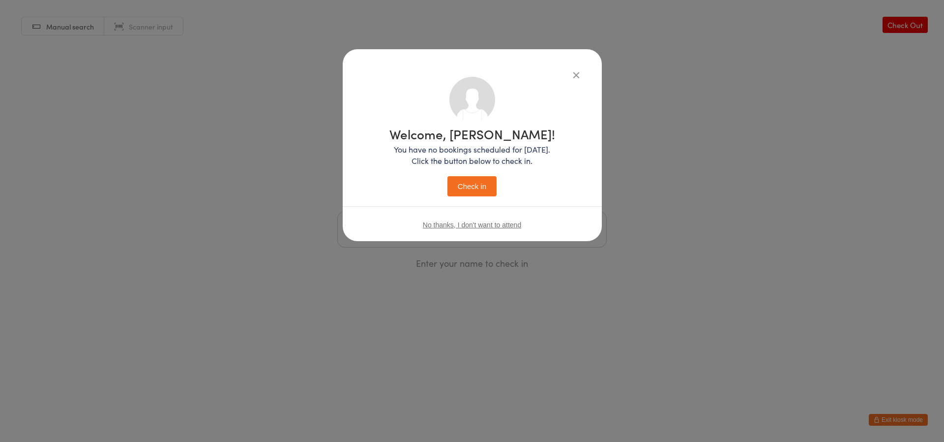
click at [473, 192] on button "Check in" at bounding box center [472, 186] width 49 height 20
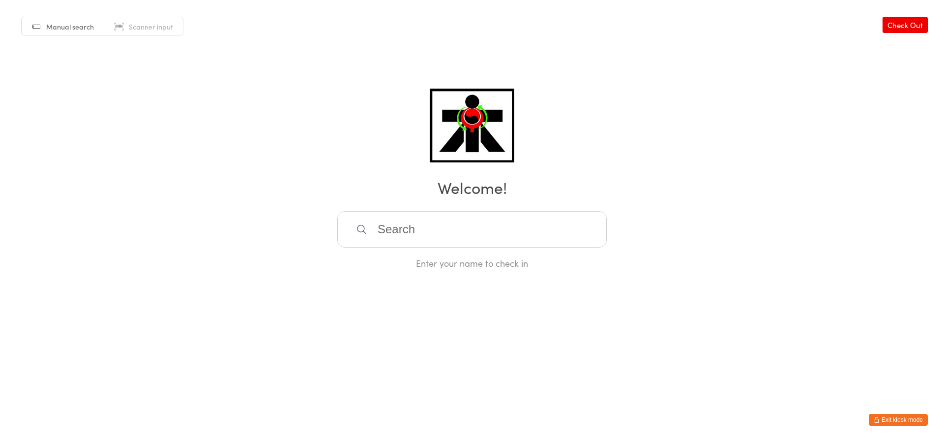
click at [401, 230] on input "search" at bounding box center [472, 229] width 270 height 36
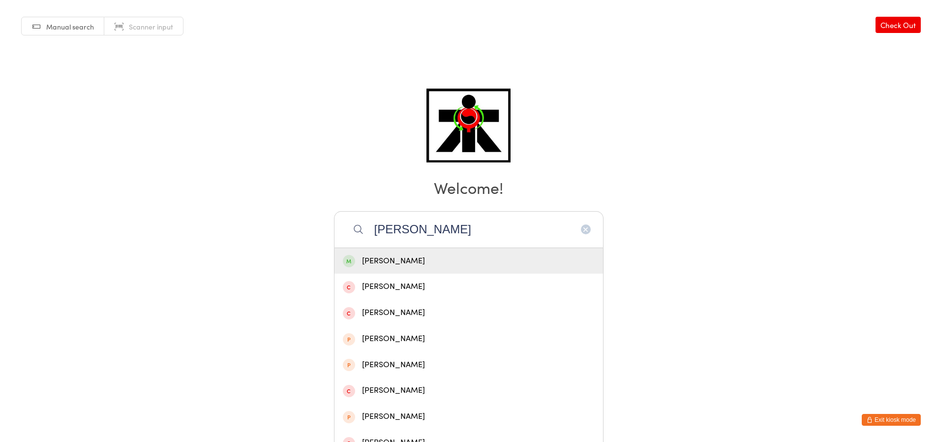
type input "blaine"
click at [408, 259] on div "Blaine Barnett" at bounding box center [469, 260] width 252 height 13
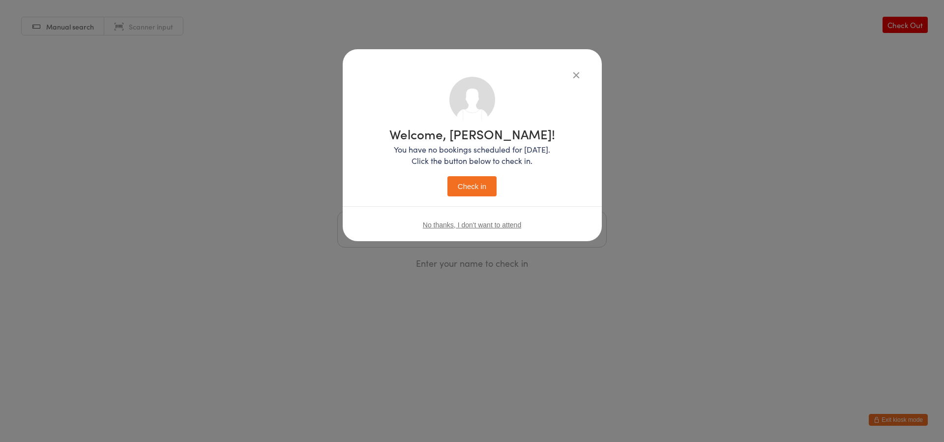
click at [478, 187] on button "Check in" at bounding box center [472, 186] width 49 height 20
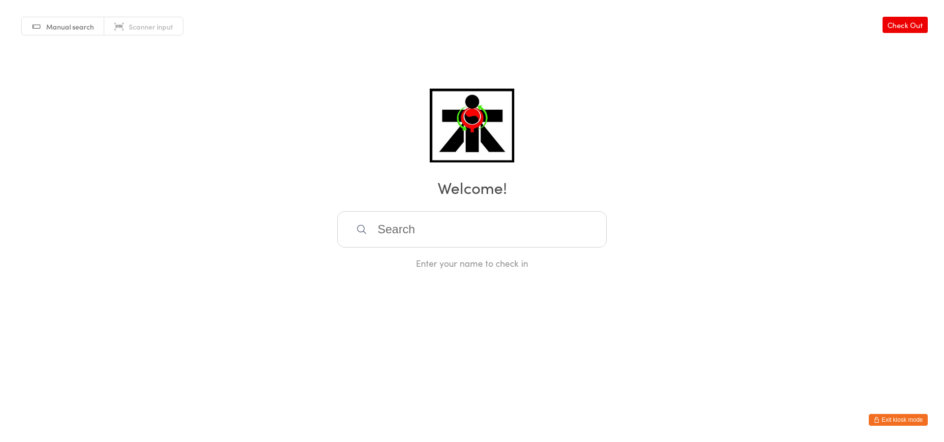
click at [507, 233] on input "search" at bounding box center [472, 229] width 270 height 36
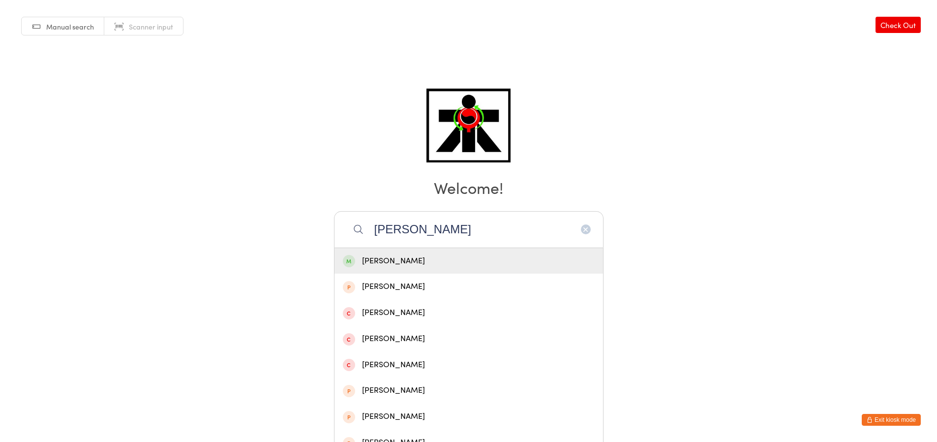
type input "peter ricci"
click at [470, 262] on div "Peter Ricciardello" at bounding box center [469, 260] width 252 height 13
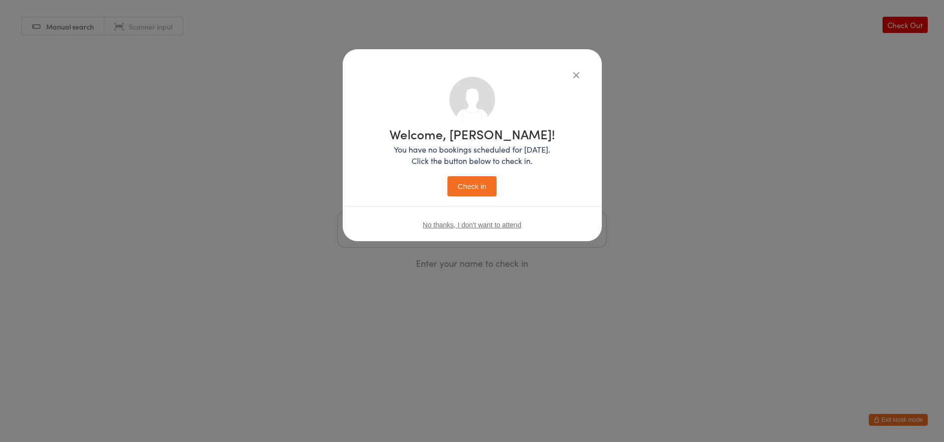
click at [479, 180] on button "Check in" at bounding box center [472, 186] width 49 height 20
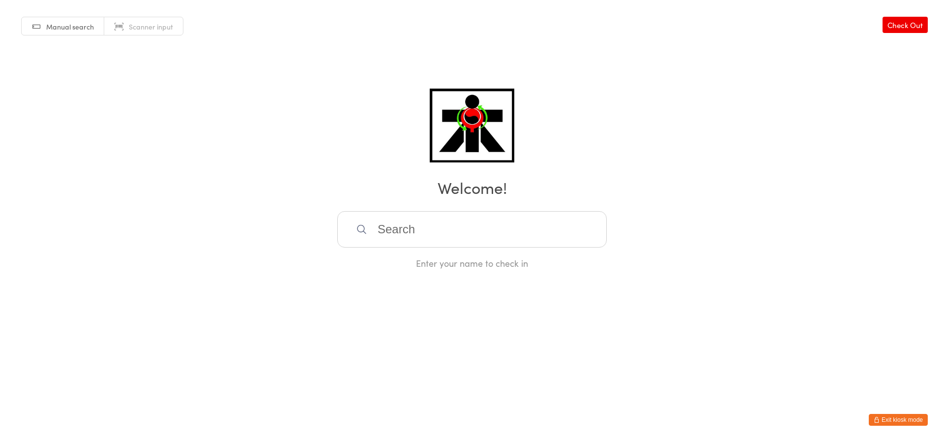
click at [467, 231] on input "search" at bounding box center [472, 229] width 270 height 36
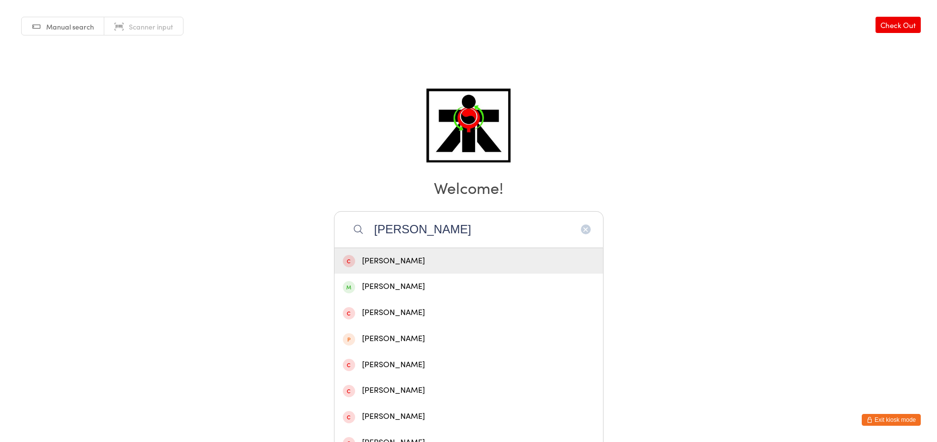
type input "Aidan Lucas"
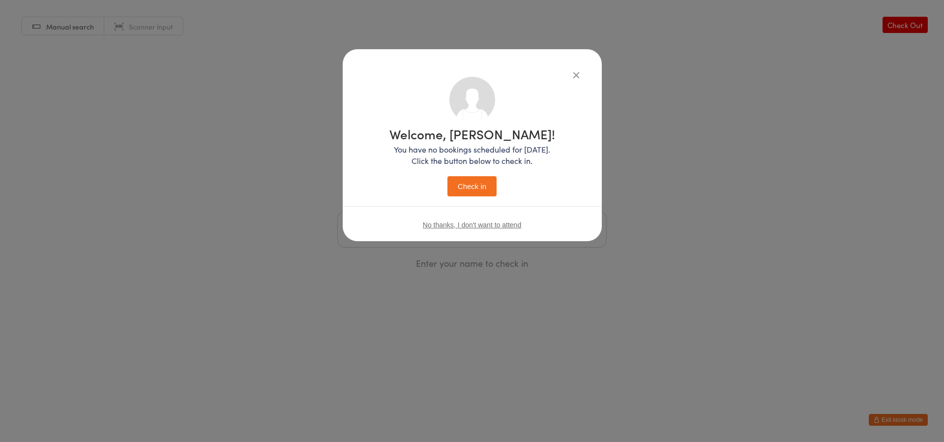
click at [448, 176] on button "Check in" at bounding box center [472, 186] width 49 height 20
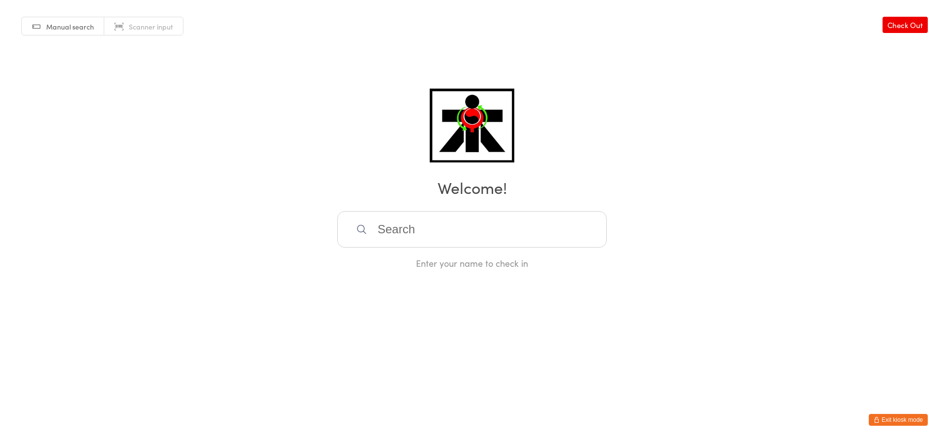
click at [556, 220] on input "search" at bounding box center [472, 229] width 270 height 36
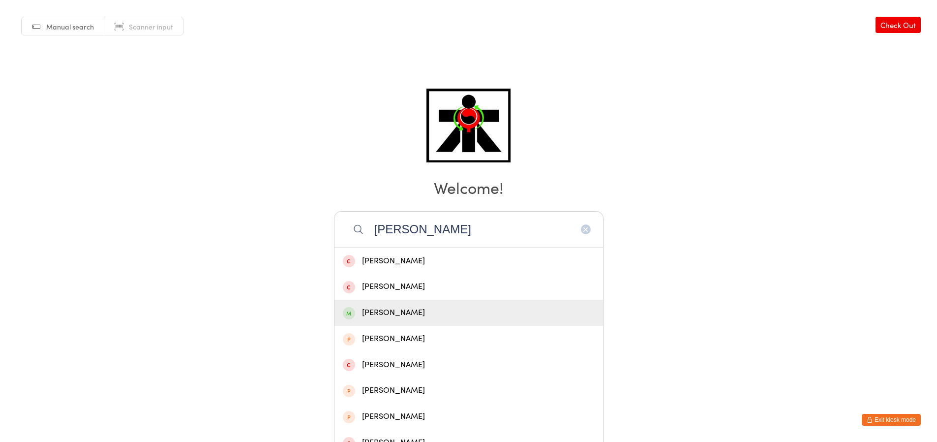
type input "joe"
click at [540, 317] on div "Joe Vokes" at bounding box center [469, 312] width 252 height 13
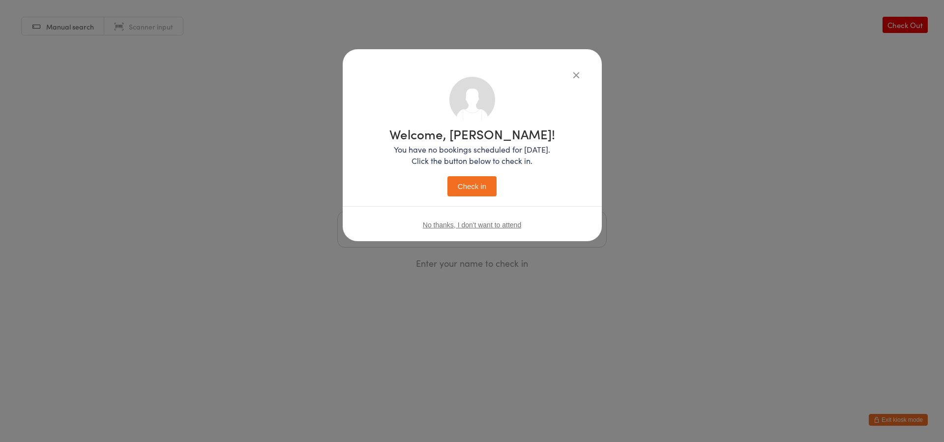
click at [493, 185] on button "Check in" at bounding box center [472, 186] width 49 height 20
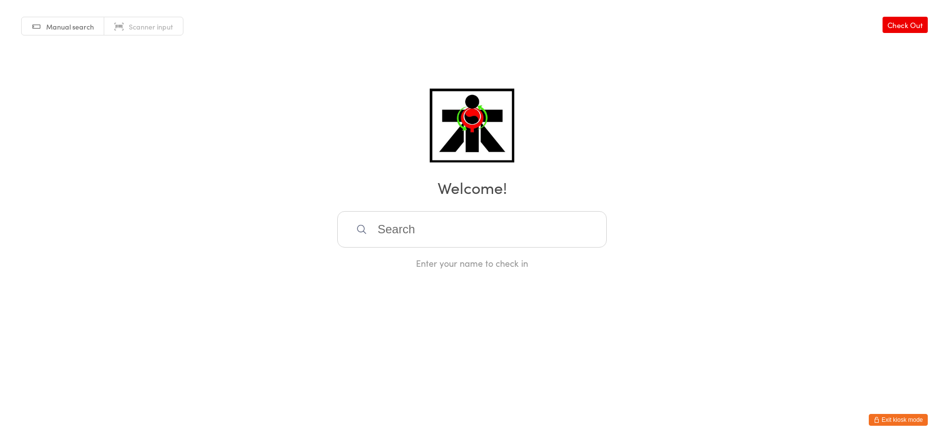
click at [415, 245] on input "search" at bounding box center [472, 229] width 270 height 36
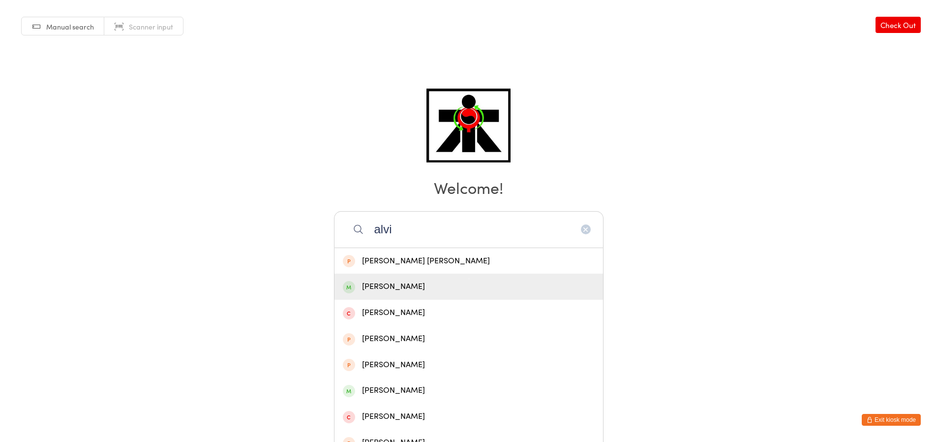
type input "alvi"
click at [448, 297] on div "Alvise Scarpa" at bounding box center [468, 286] width 269 height 26
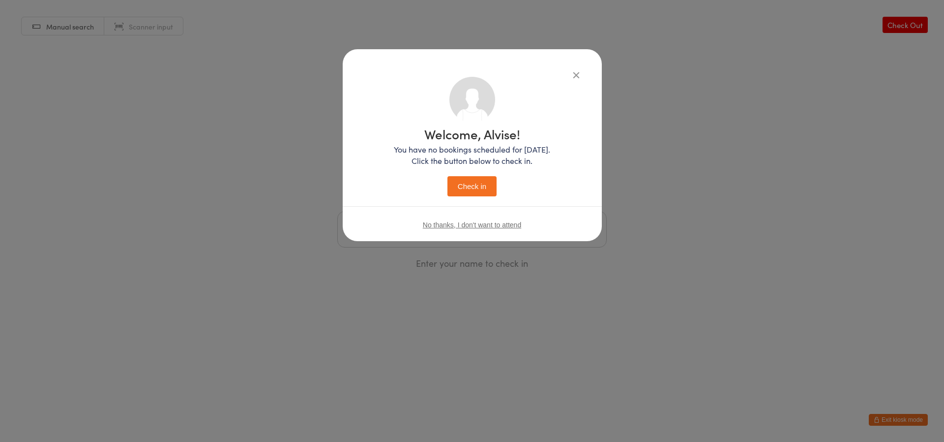
click at [469, 188] on button "Check in" at bounding box center [472, 186] width 49 height 20
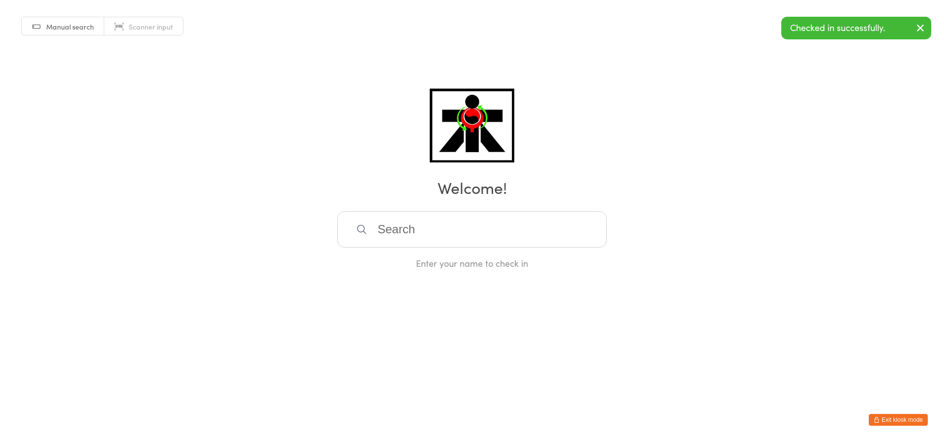
drag, startPoint x: 408, startPoint y: 218, endPoint x: 418, endPoint y: 216, distance: 10.5
click at [418, 216] on input "search" at bounding box center [472, 229] width 270 height 36
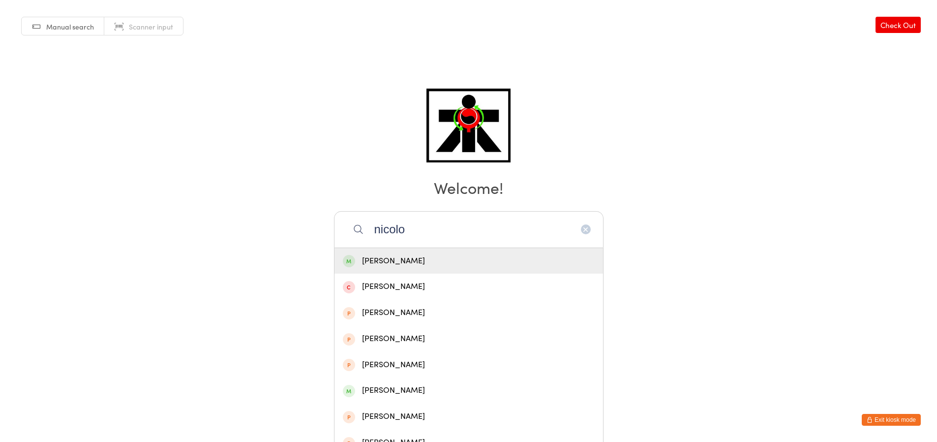
type input "nicolo"
click at [423, 261] on div "Nicolo Scarpa" at bounding box center [469, 260] width 252 height 13
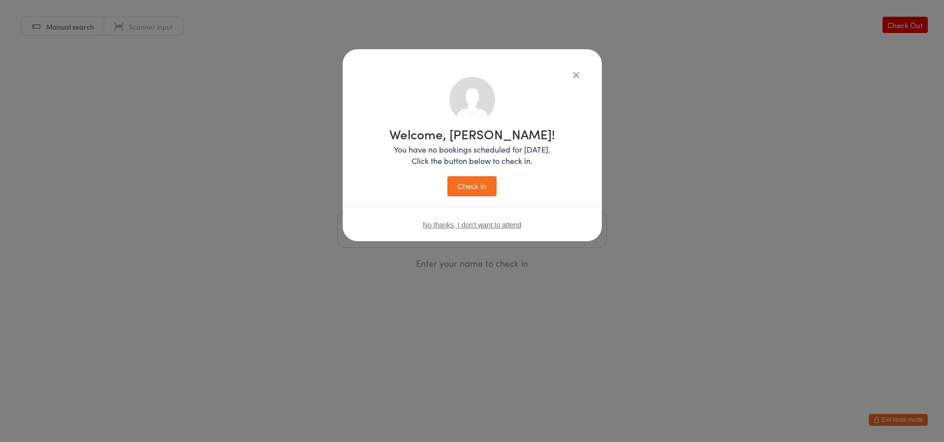
click at [474, 176] on button "Check in" at bounding box center [472, 186] width 49 height 20
